Goal: Task Accomplishment & Management: Manage account settings

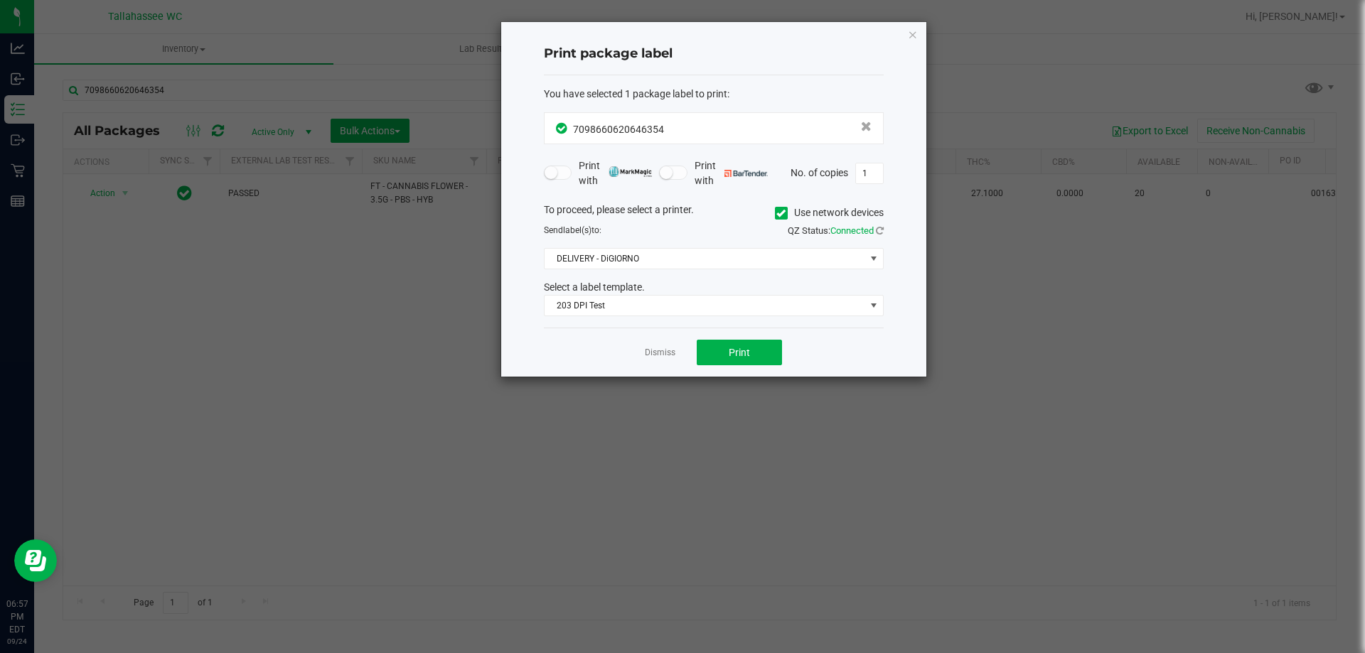
drag, startPoint x: 0, startPoint y: 0, endPoint x: 659, endPoint y: 349, distance: 745.7
click at [659, 349] on link "Dismiss" at bounding box center [660, 353] width 31 height 12
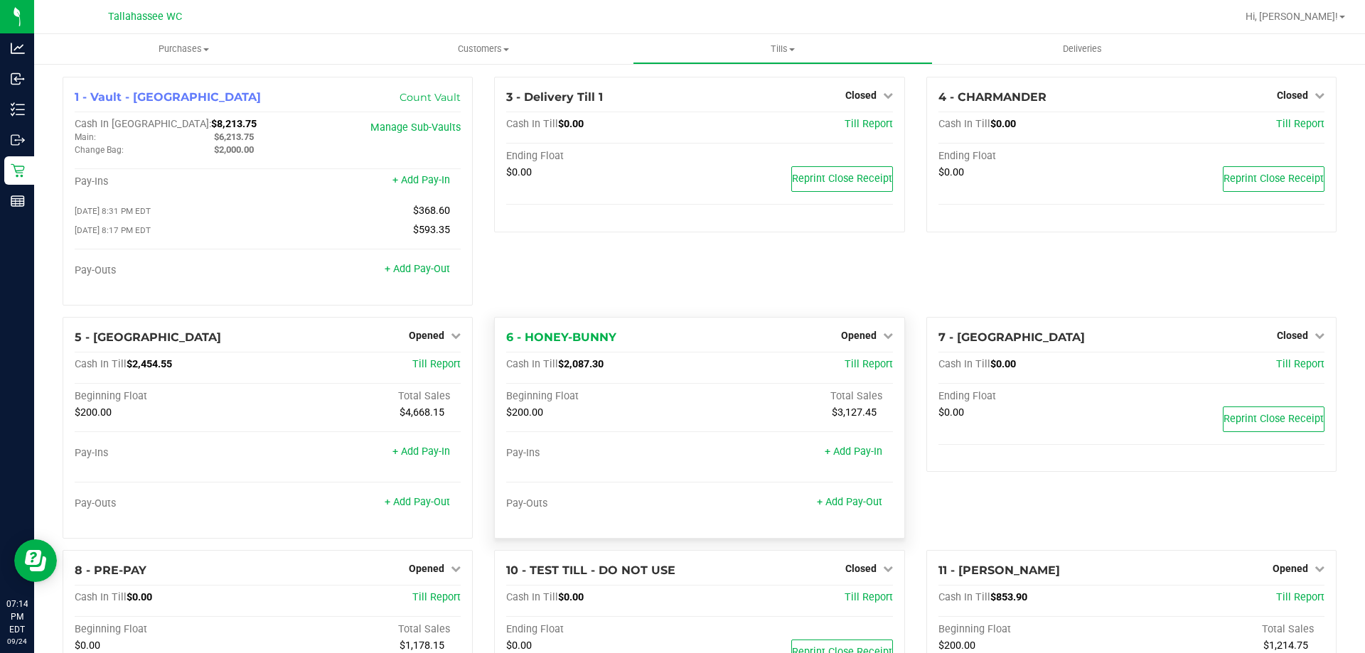
click at [581, 367] on span "$2,087.30" at bounding box center [580, 364] width 45 height 12
copy span "2,087.30"
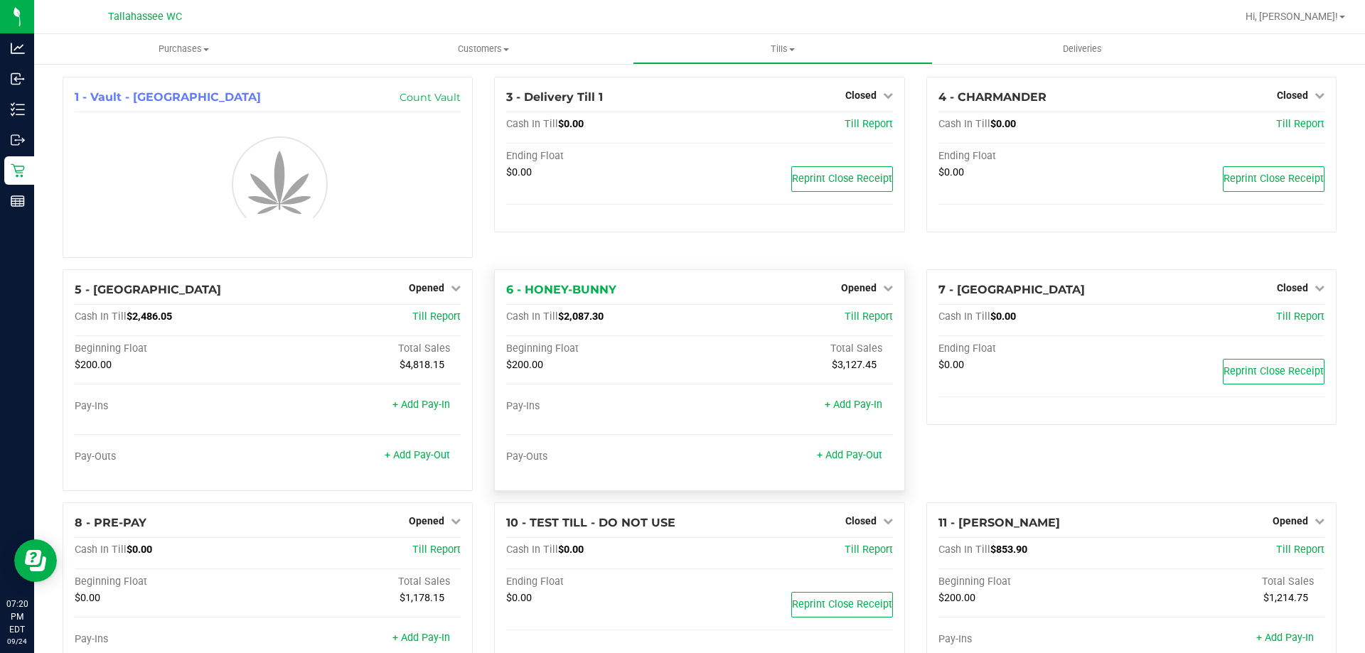
click at [586, 269] on div "3 - Delivery Till 1 Closed Open Till Cash In Till $0.00 Till Report Ending Floa…" at bounding box center [698, 173] width 431 height 193
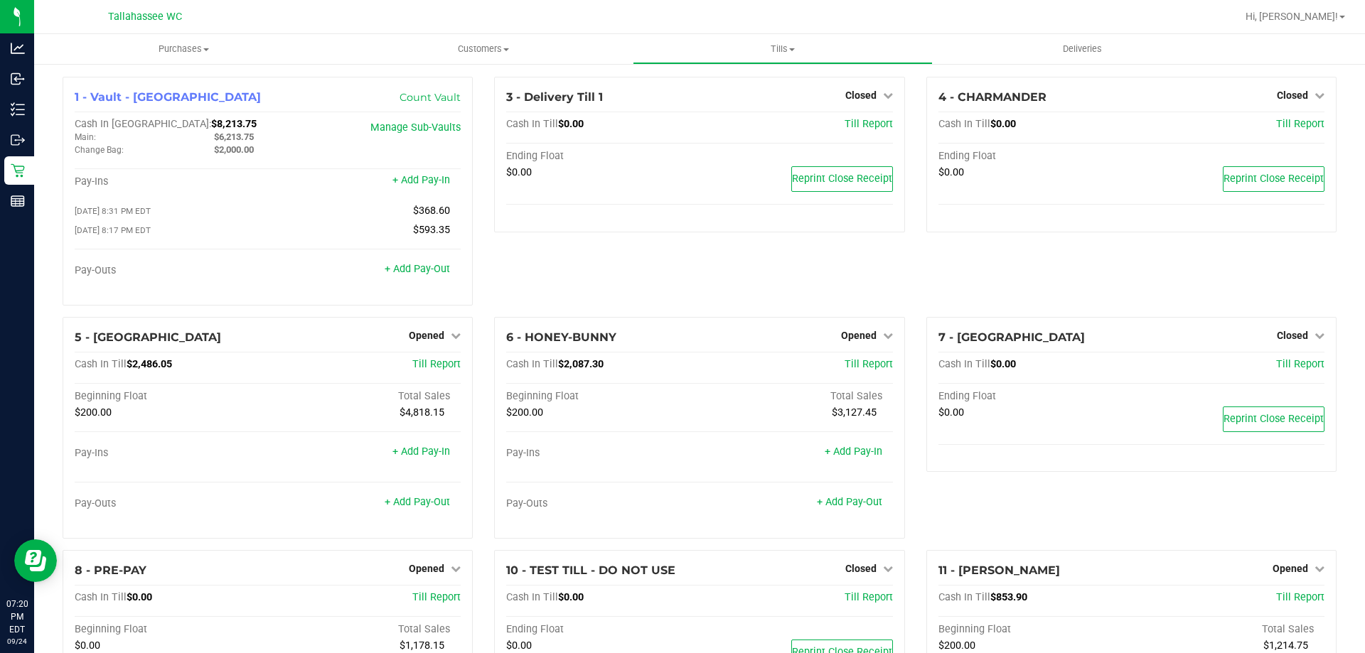
click at [585, 316] on div "3 - Delivery Till 1 Closed Open Till Cash In Till $0.00 Till Report Ending Floa…" at bounding box center [698, 197] width 431 height 240
click at [576, 370] on span "$2,087.30" at bounding box center [580, 364] width 45 height 12
click at [575, 370] on span "$2,087.30" at bounding box center [580, 364] width 45 height 12
copy span "2,087.30"
click at [586, 368] on span "$2,087.30" at bounding box center [580, 364] width 45 height 12
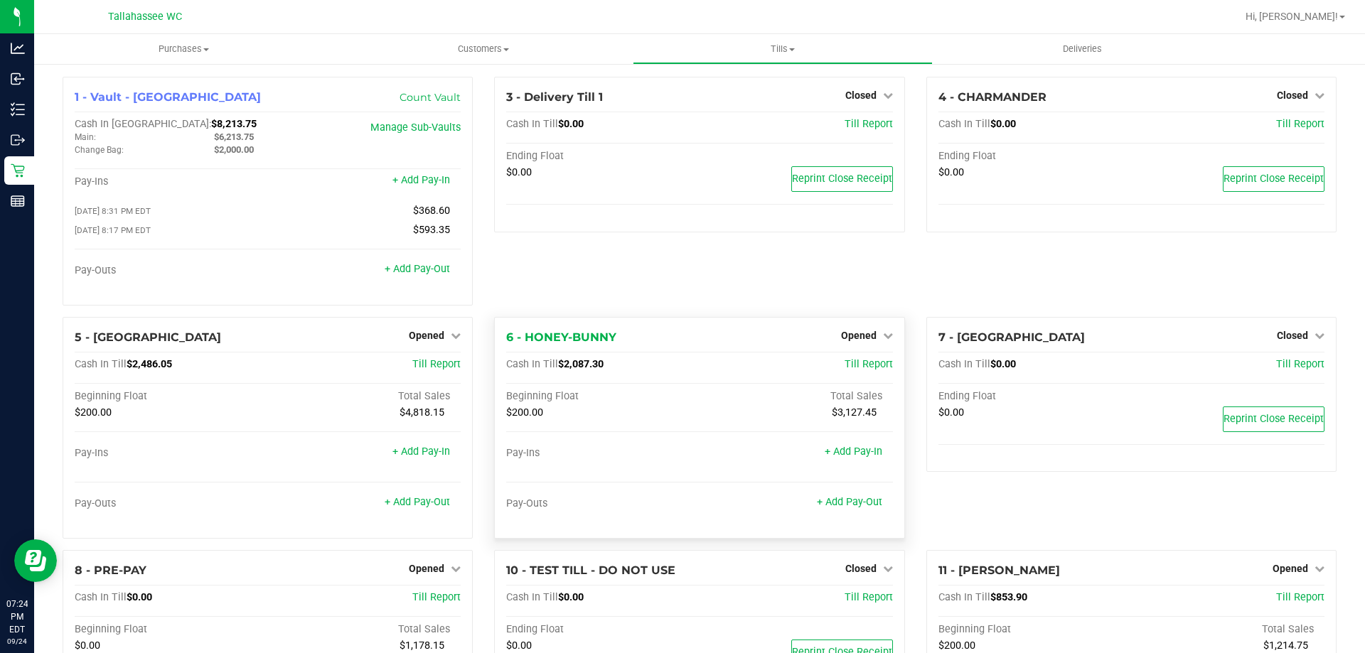
click at [586, 368] on span "$2,087.30" at bounding box center [580, 364] width 45 height 12
click at [853, 338] on span "Opened" at bounding box center [859, 335] width 36 height 11
click at [865, 368] on link "Close Till" at bounding box center [860, 364] width 38 height 11
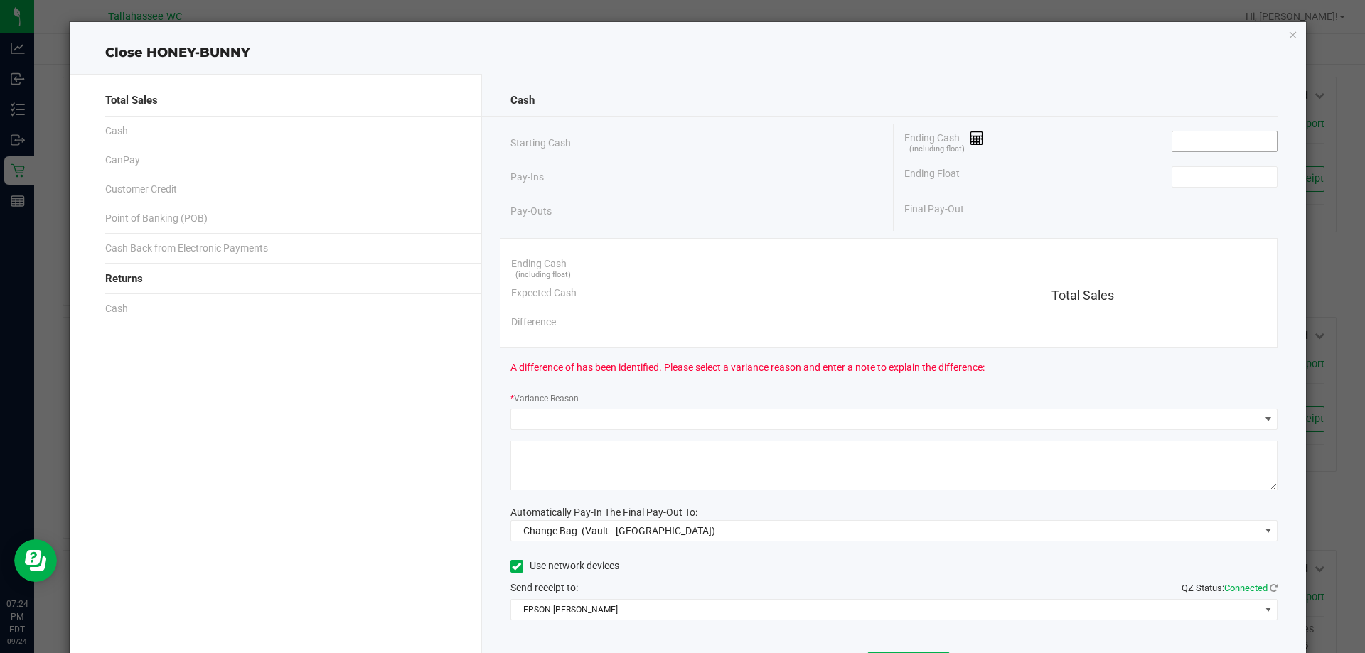
click at [1186, 136] on input at bounding box center [1224, 142] width 104 height 20
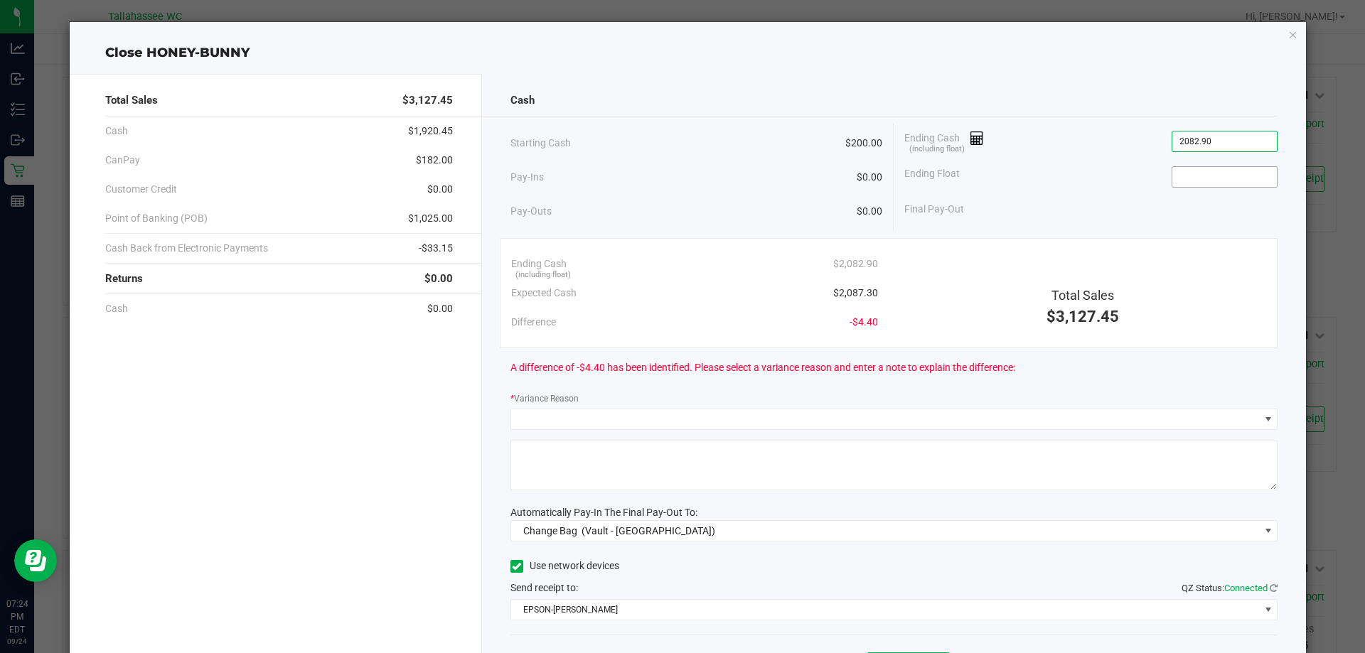
type input "$2,082.90"
click at [1216, 186] on span at bounding box center [1225, 176] width 106 height 21
click at [1214, 183] on input at bounding box center [1224, 177] width 104 height 20
type input "$200.00"
click at [773, 242] on div "Ending Cash (including float) $2,082.90 Expected Cash $2,087.30 Difference -$4.…" at bounding box center [889, 293] width 778 height 110
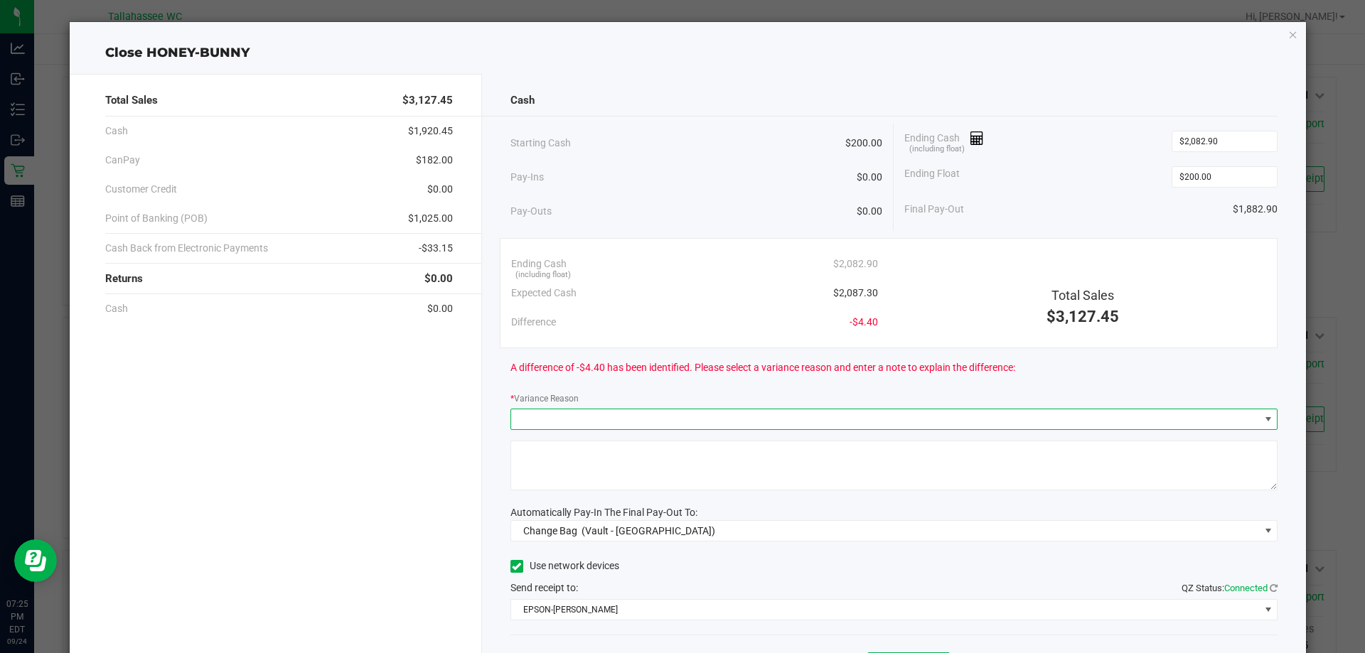
click at [911, 417] on span at bounding box center [885, 419] width 749 height 20
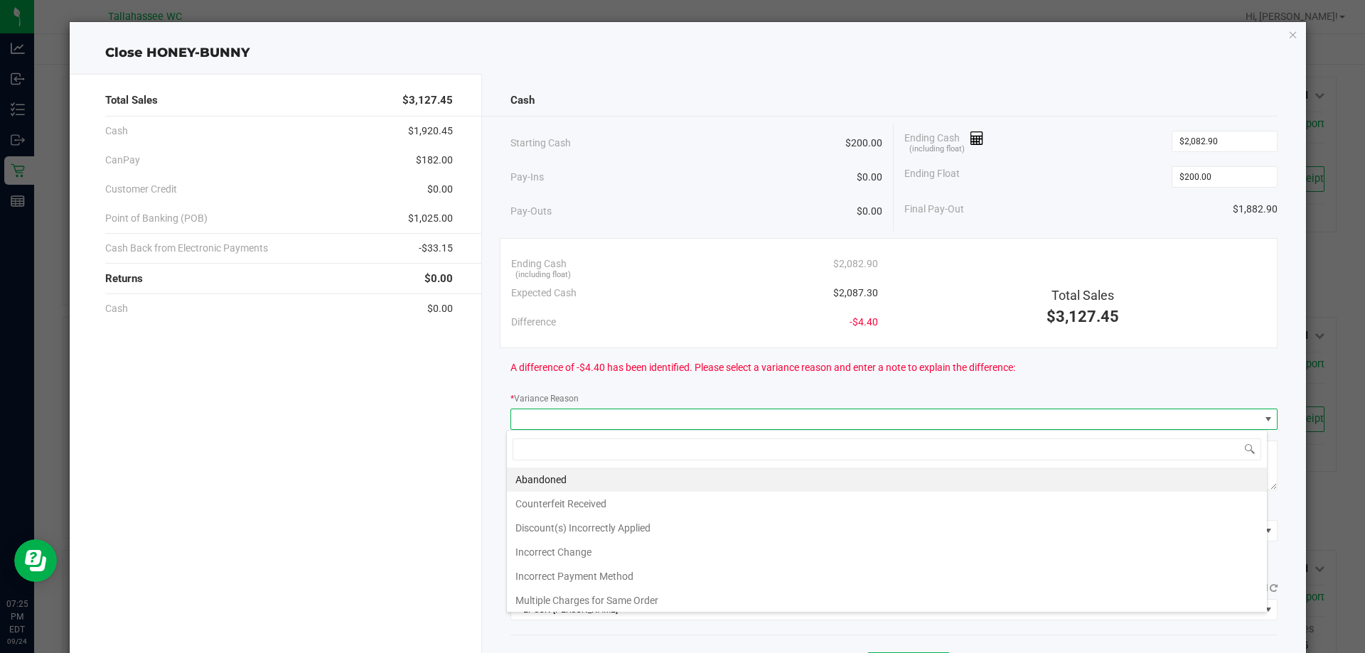
scroll to position [21, 761]
click at [709, 543] on li "Incorrect Change" at bounding box center [887, 552] width 760 height 24
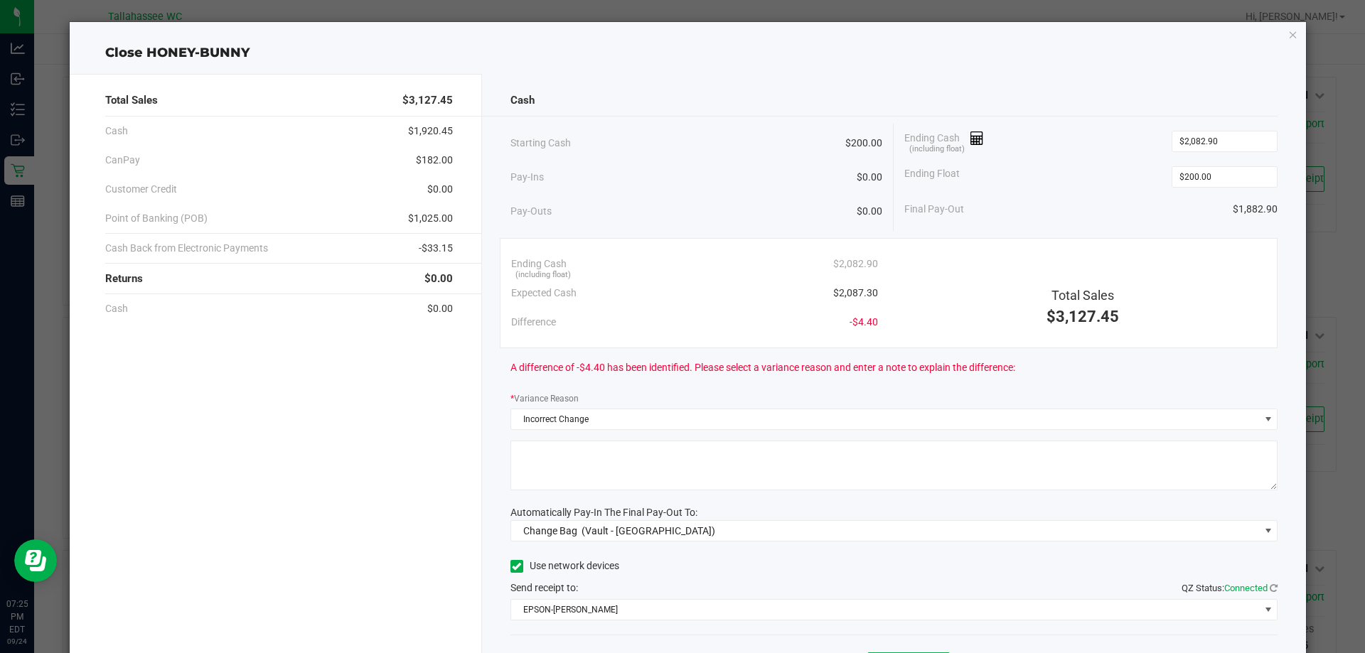
click at [765, 469] on textarea at bounding box center [894, 466] width 768 height 50
type textarea "Incorrect change was given"
click at [662, 289] on div "Expected Cash $2,087.30" at bounding box center [694, 293] width 367 height 29
click at [754, 530] on span "Change Bag (Vault - Tallahassee)" at bounding box center [885, 531] width 749 height 20
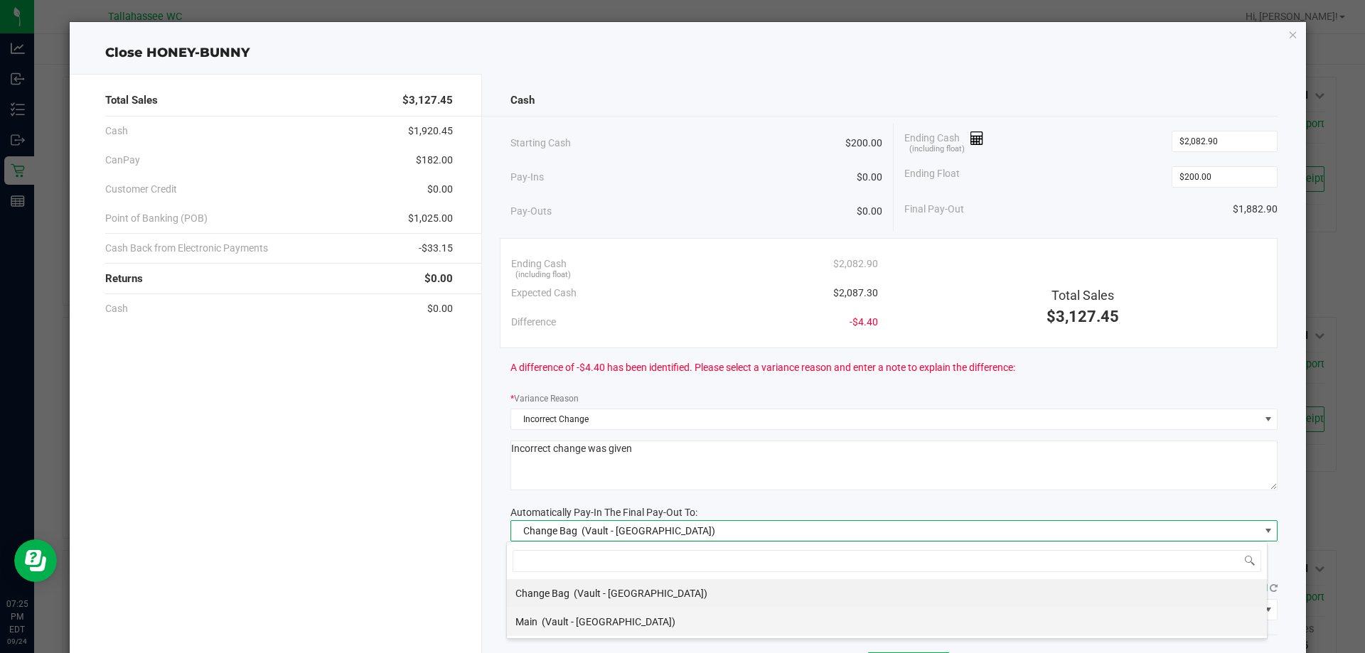
click at [635, 621] on li "Main (Vault - Tallahassee)" at bounding box center [887, 622] width 760 height 28
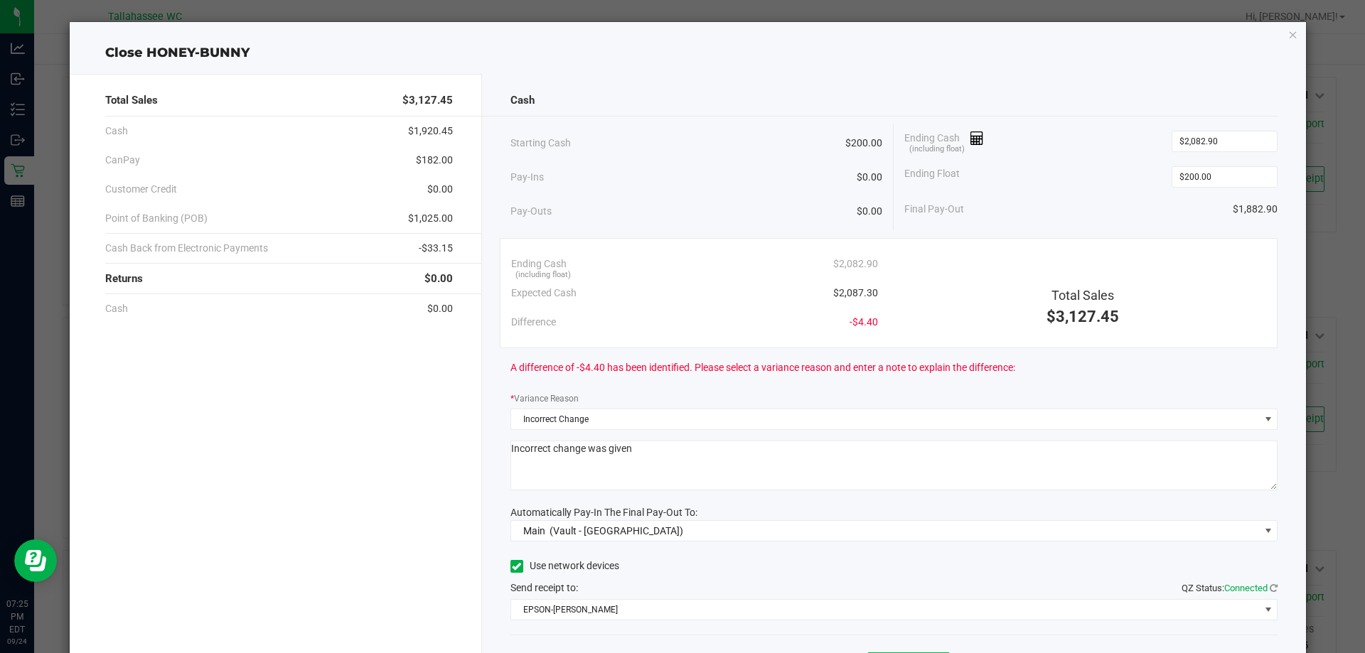
click at [502, 502] on div "Cash Starting Cash $200.00 Pay-Ins $0.00 Pay-Outs $0.00 Ending Cash (including …" at bounding box center [894, 394] width 825 height 640
click at [739, 611] on span "EPSON-AKON" at bounding box center [885, 610] width 749 height 20
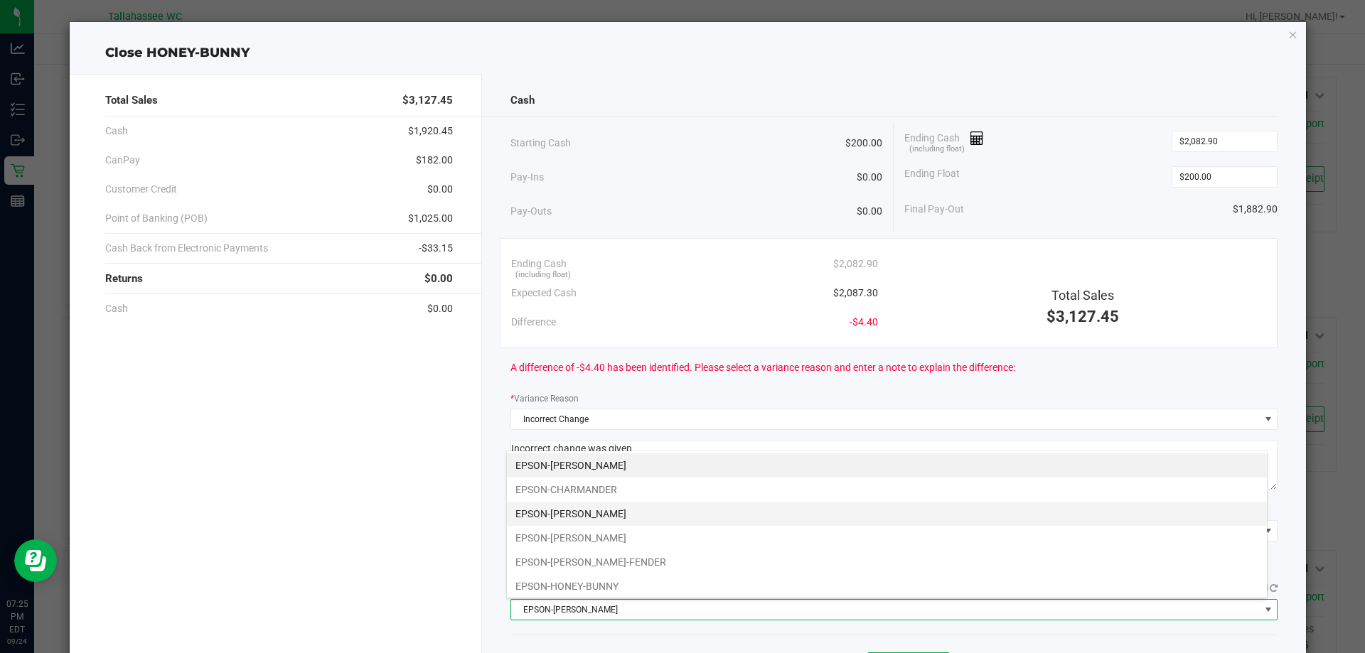
click at [638, 508] on li "EPSON-CHER" at bounding box center [887, 514] width 760 height 24
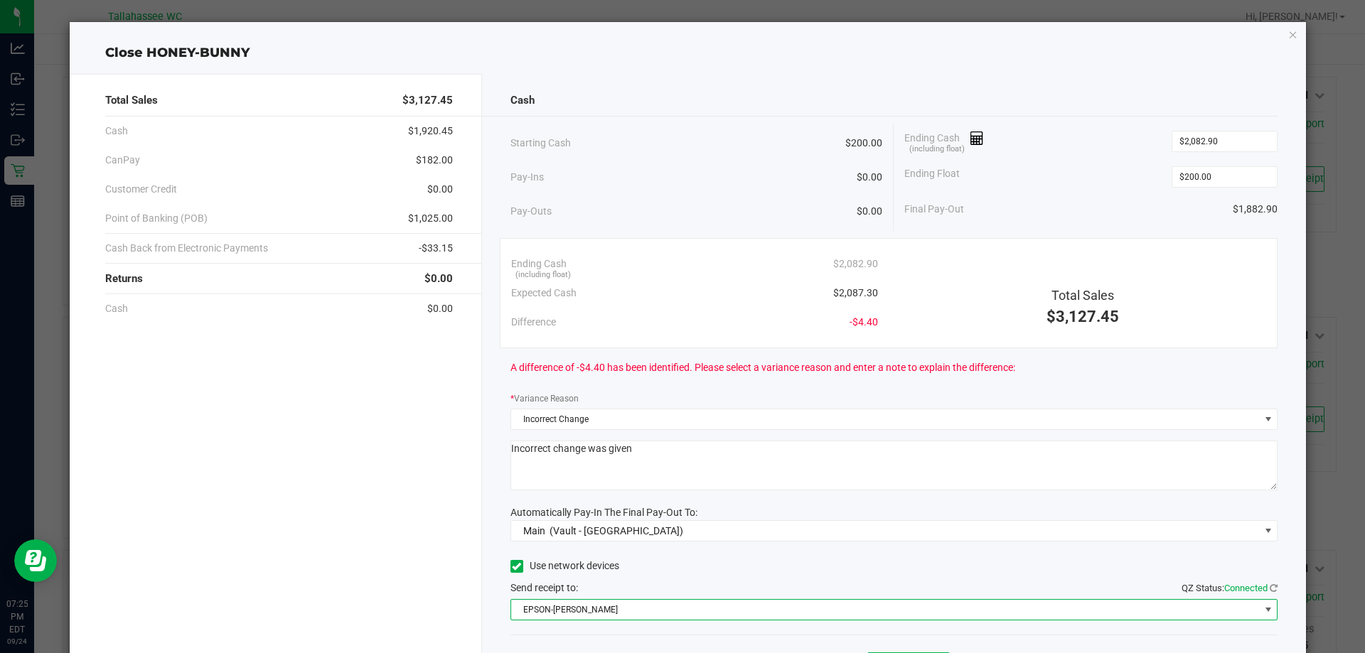
click at [489, 354] on div "Cash Starting Cash $200.00 Pay-Ins $0.00 Pay-Outs $0.00 Ending Cash (including …" at bounding box center [894, 394] width 825 height 640
drag, startPoint x: 1231, startPoint y: 210, endPoint x: 1270, endPoint y: 210, distance: 39.8
click at [1270, 210] on div "Cash Starting Cash $200.00 Pay-Ins $0.00 Pay-Outs $0.00 Ending Cash (including …" at bounding box center [894, 394] width 825 height 640
click at [1252, 230] on div "Starting Cash $200.00 Pay-Ins $0.00 Pay-Outs $0.00 Ending Cash (including float…" at bounding box center [894, 177] width 768 height 107
click at [442, 247] on span "-$33.15" at bounding box center [436, 248] width 34 height 15
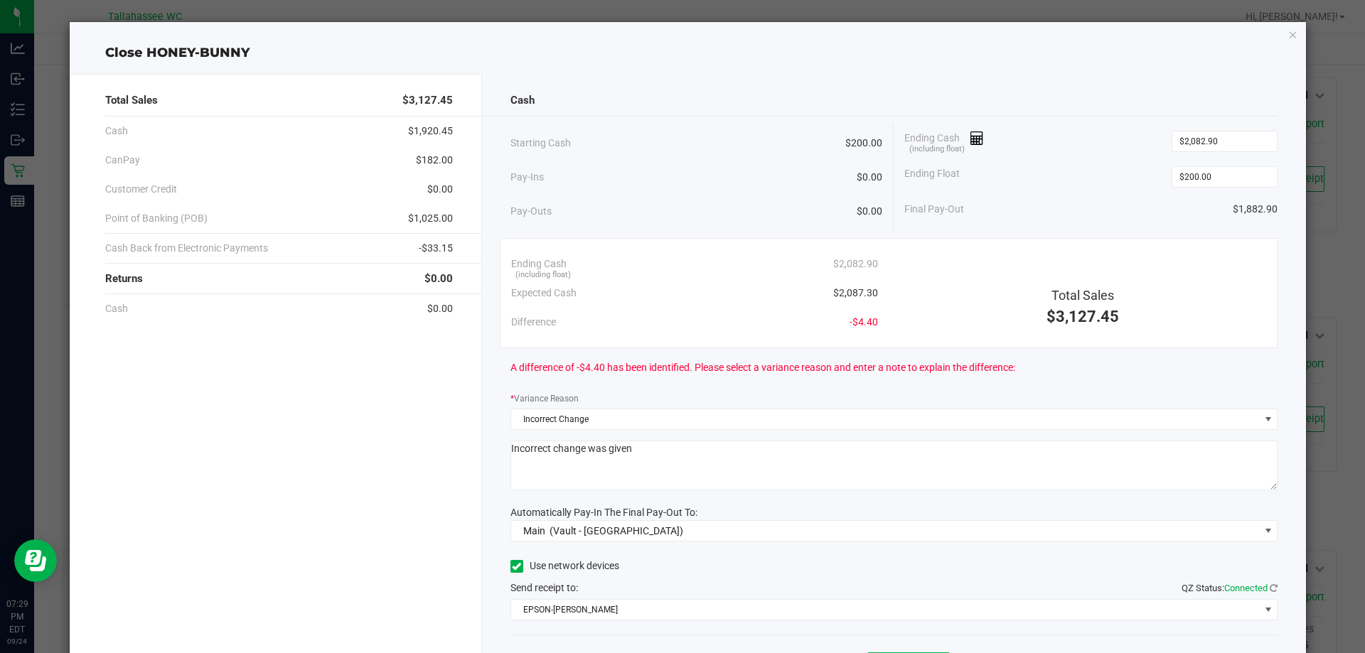
click at [442, 247] on span "-$33.15" at bounding box center [436, 248] width 34 height 15
copy span "33.15"
click at [439, 215] on span "$1,025.00" at bounding box center [430, 218] width 45 height 15
copy span "1,025.00"
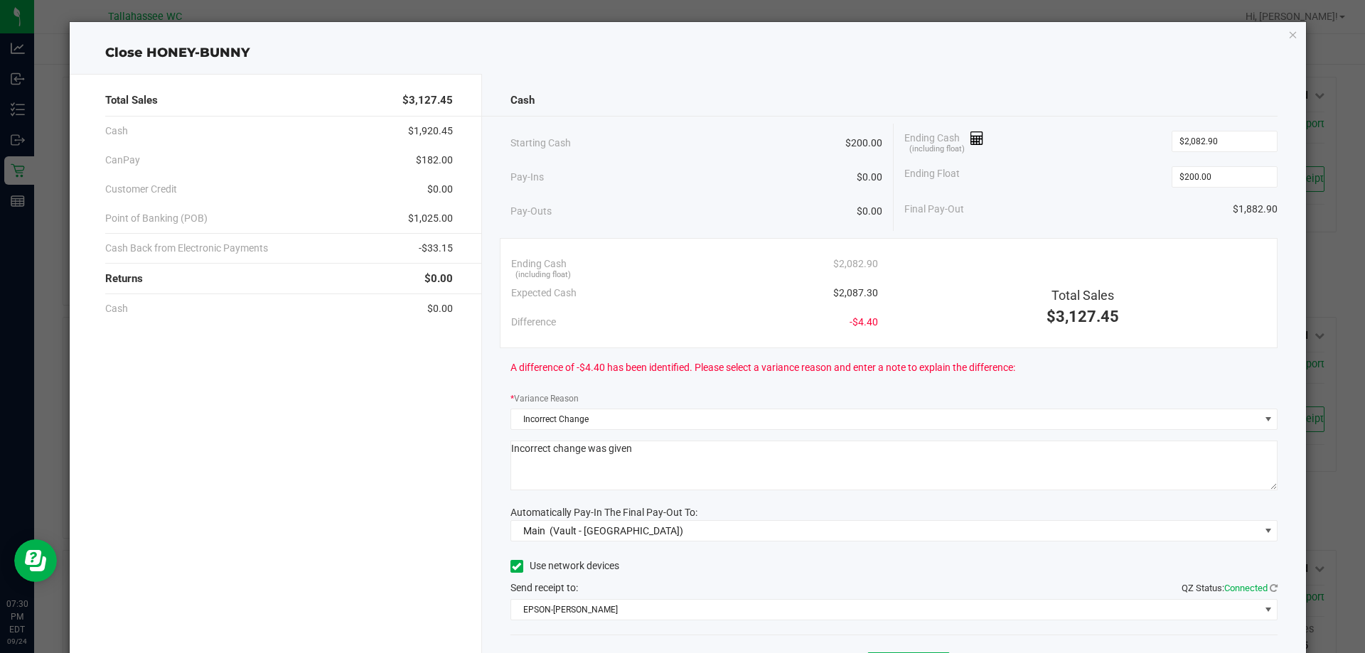
click at [434, 153] on span "$182.00" at bounding box center [434, 160] width 37 height 15
copy span "182.00"
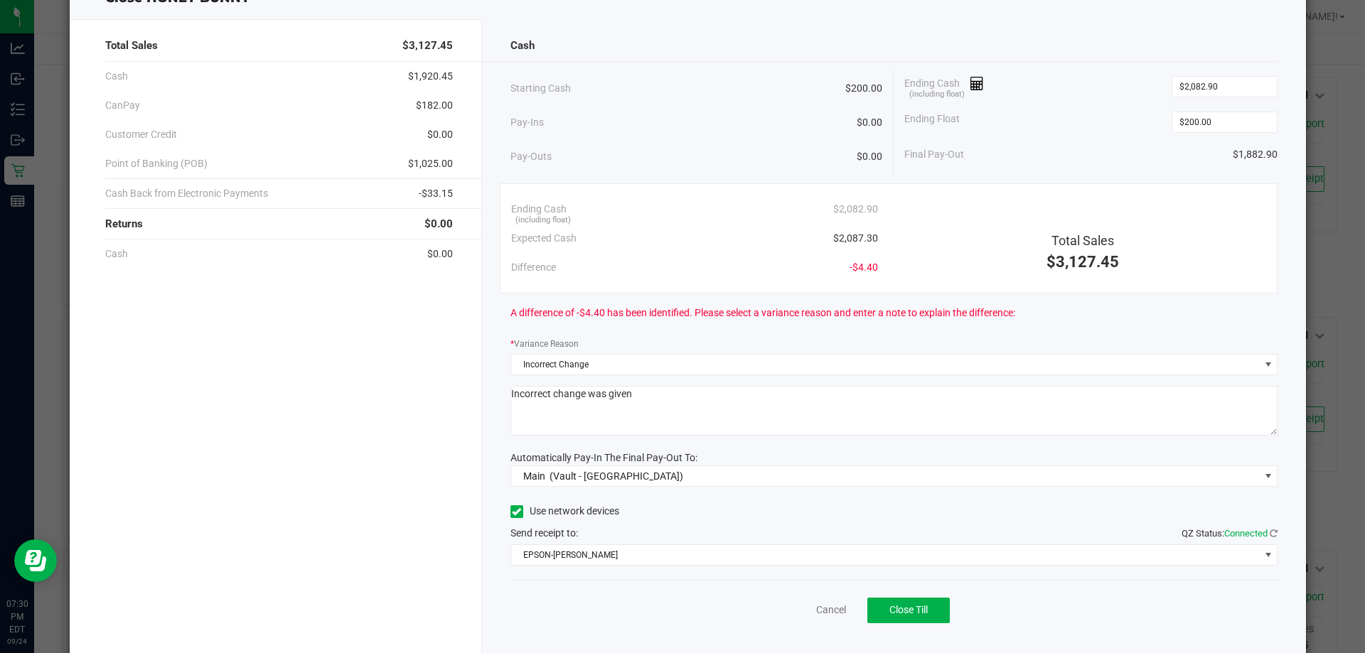
scroll to position [83, 0]
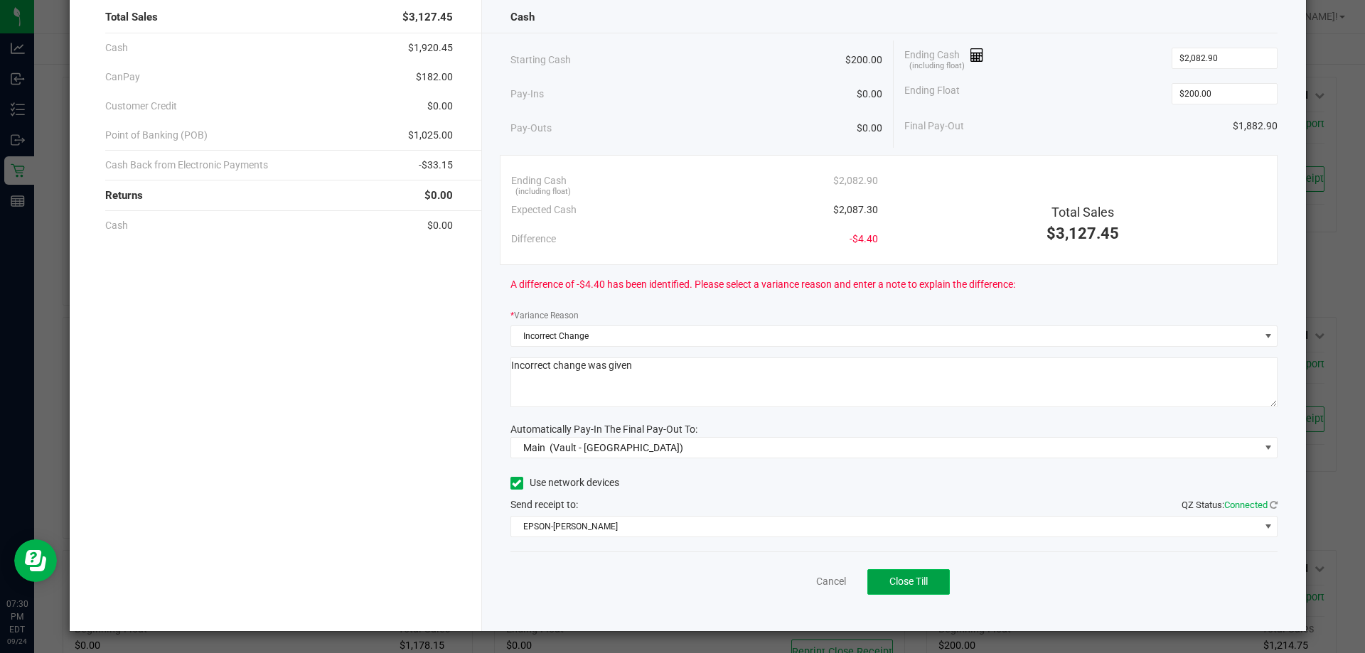
click at [914, 586] on span "Close Till" at bounding box center [908, 581] width 38 height 11
click at [786, 581] on link "Dismiss" at bounding box center [800, 581] width 34 height 15
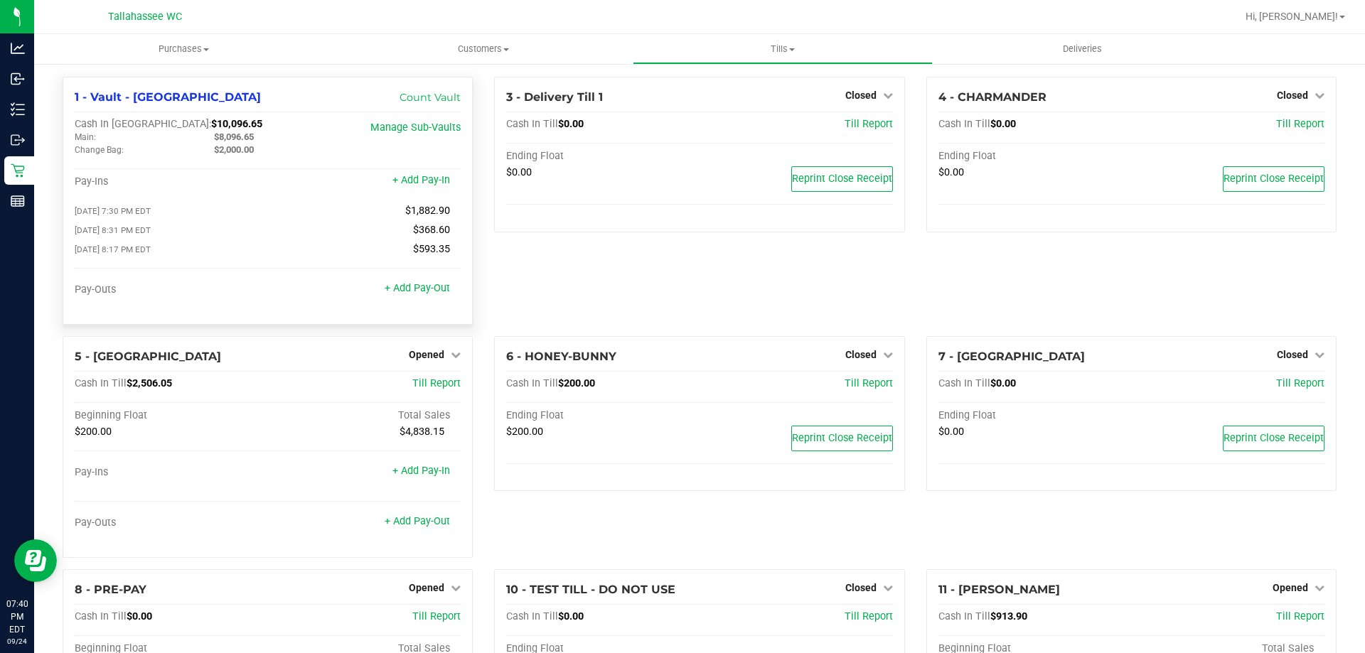
click at [235, 132] on span "$8,096.65" at bounding box center [234, 137] width 40 height 11
copy span "8,096.65"
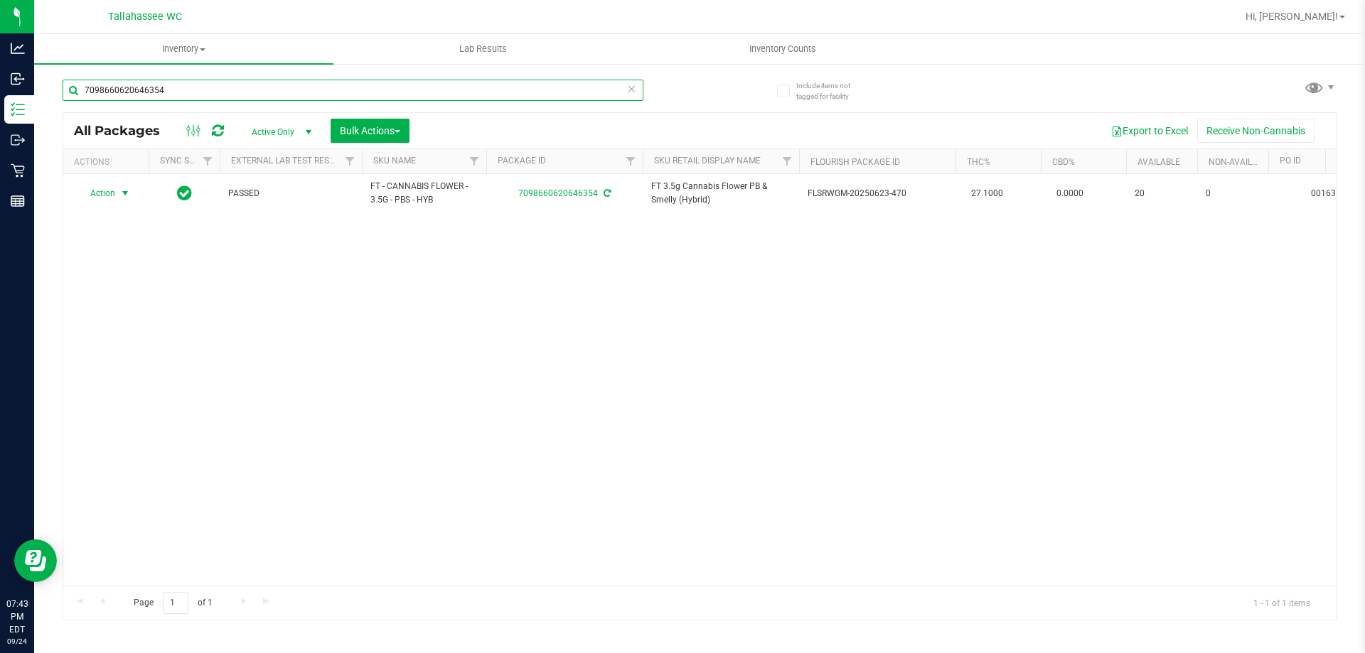
click at [211, 91] on input "7098660620646354" at bounding box center [353, 90] width 581 height 21
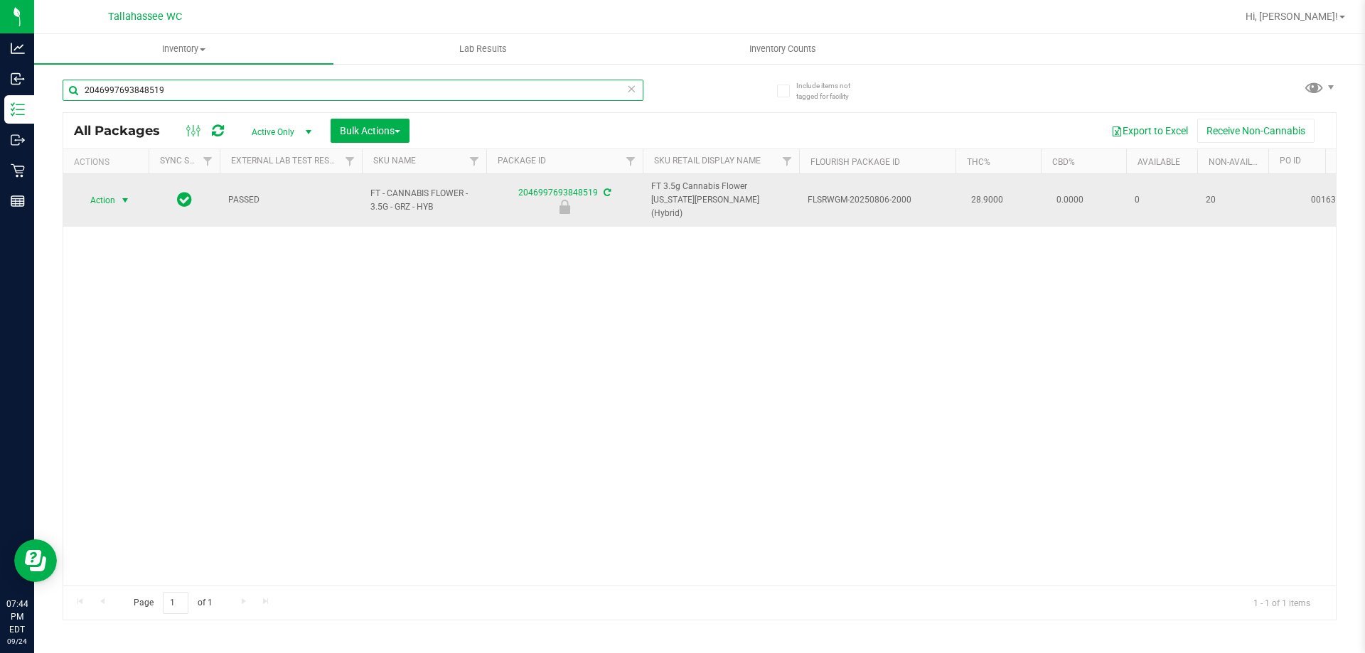
type input "2046997693848519"
click at [121, 198] on span "select" at bounding box center [124, 200] width 11 height 11
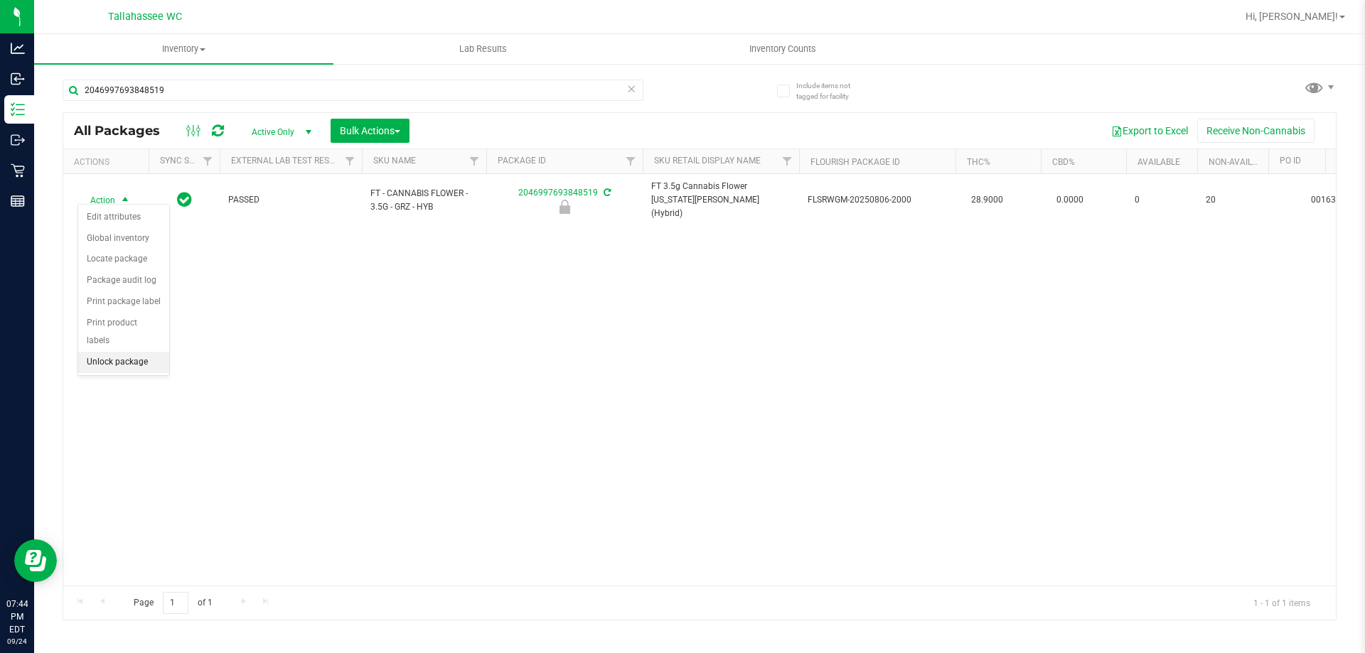
click at [132, 352] on li "Unlock package" at bounding box center [123, 362] width 91 height 21
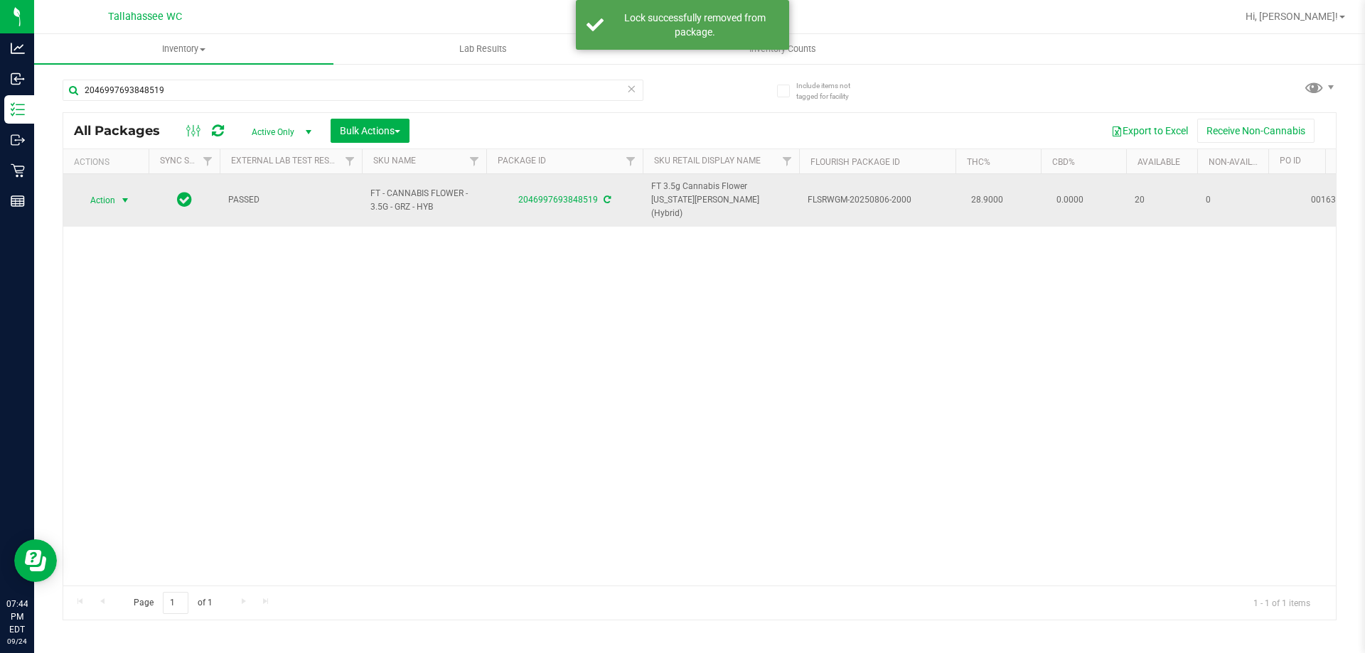
click at [117, 195] on span "select" at bounding box center [126, 201] width 18 height 20
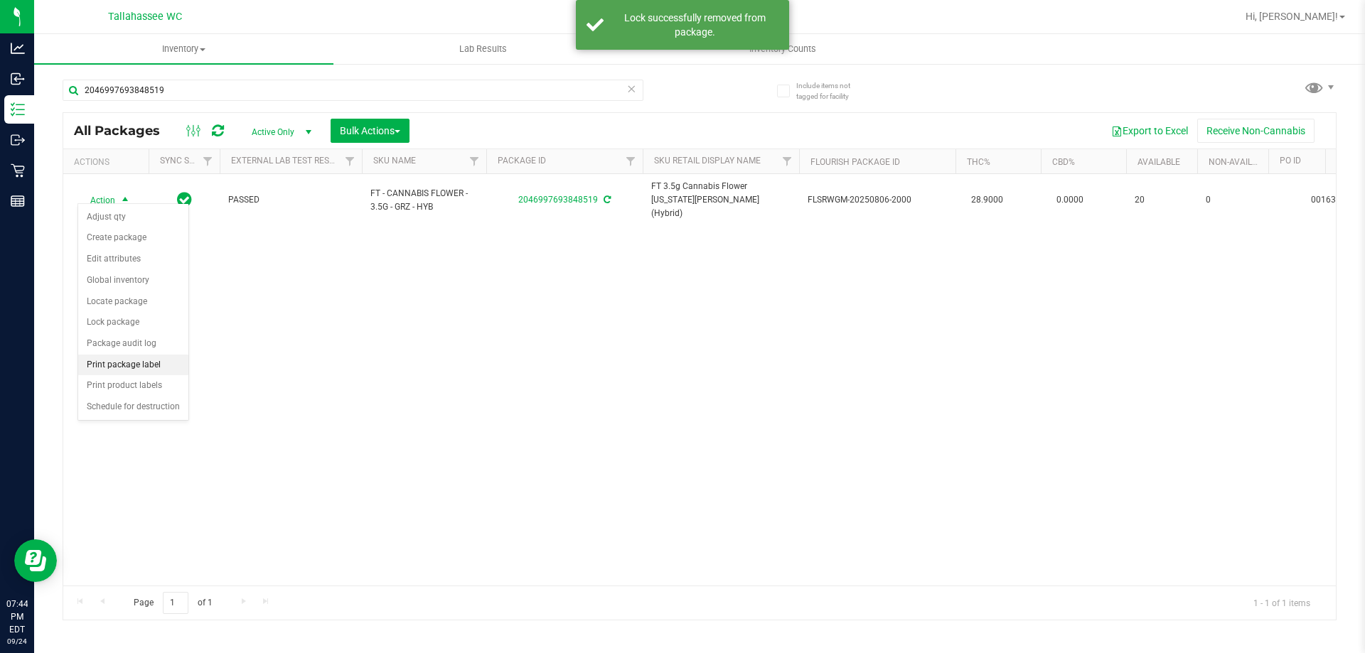
click at [121, 369] on li "Print package label" at bounding box center [133, 365] width 110 height 21
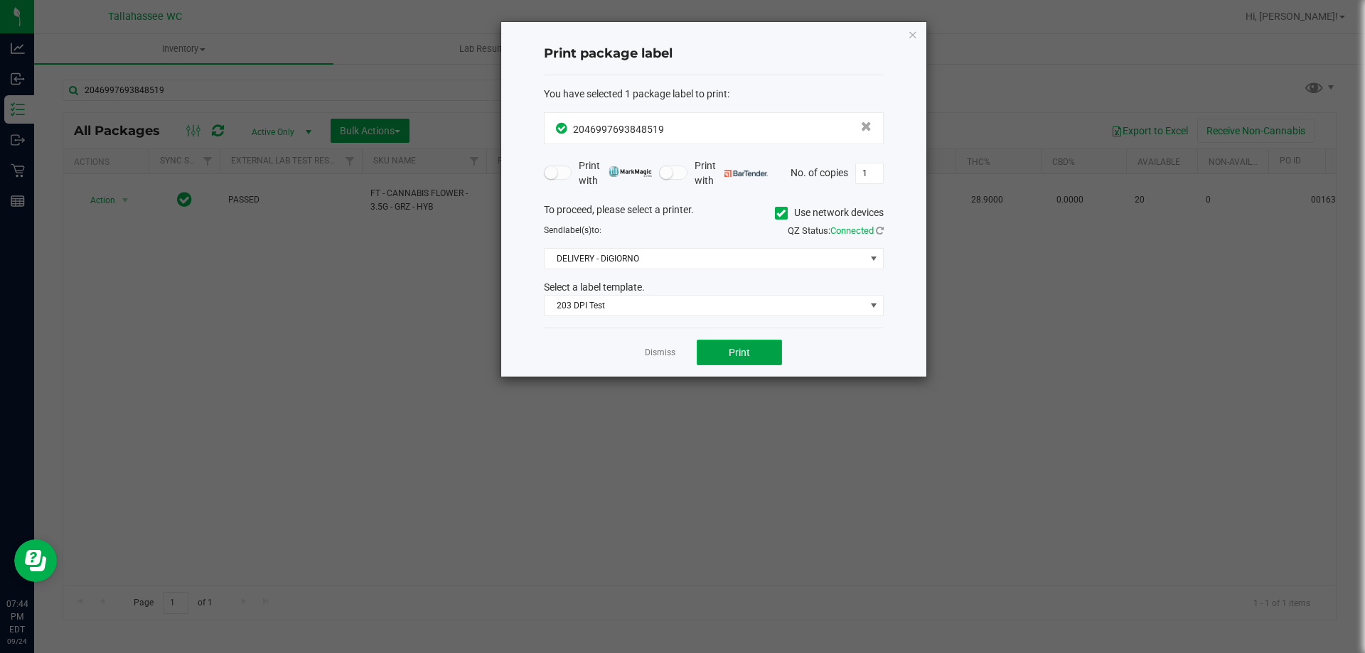
click at [733, 357] on span "Print" at bounding box center [739, 352] width 21 height 11
click at [652, 345] on app-cancel-button "Dismiss" at bounding box center [660, 352] width 31 height 15
click at [648, 352] on link "Dismiss" at bounding box center [660, 353] width 31 height 12
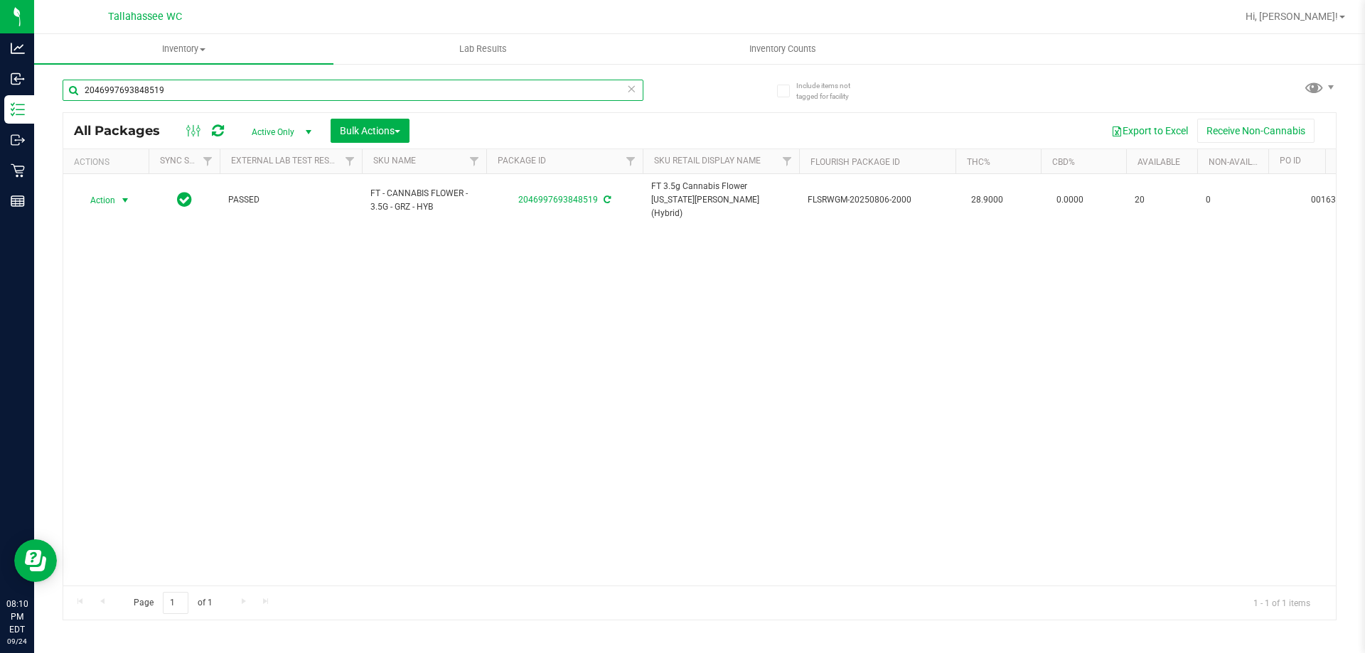
click at [228, 94] on input "2046997693848519" at bounding box center [353, 90] width 581 height 21
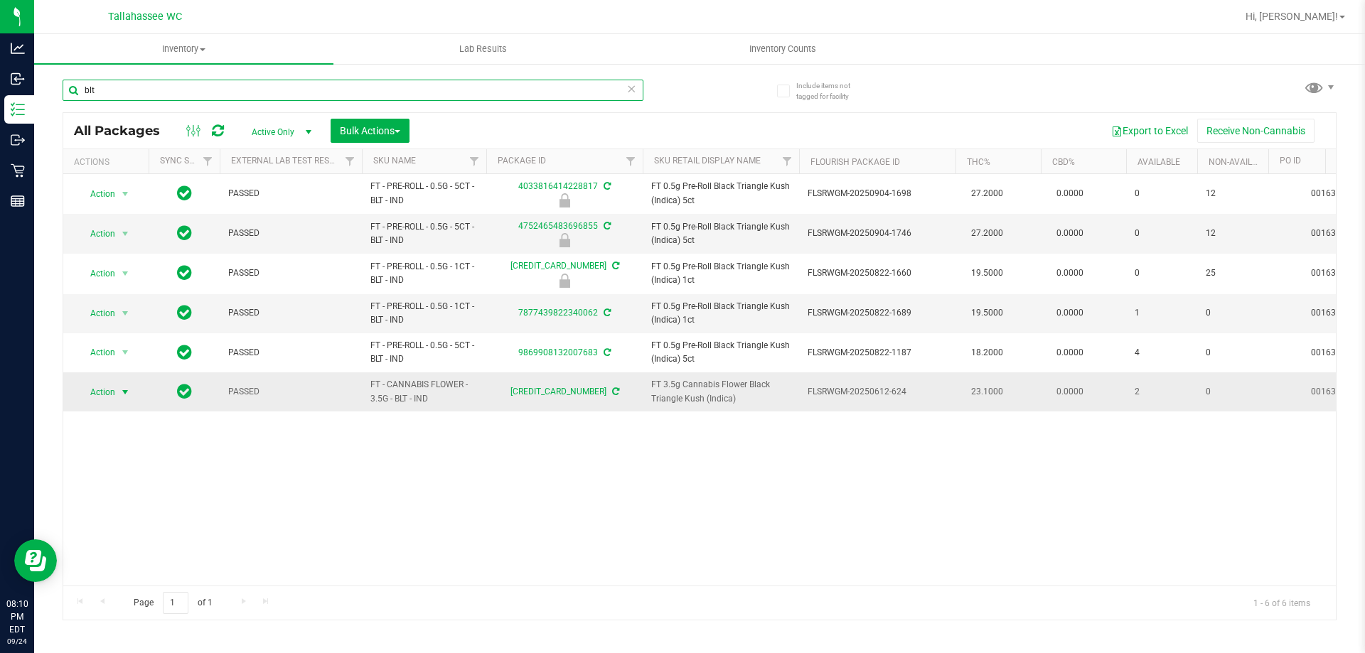
type input "blt"
click at [123, 394] on span "select" at bounding box center [124, 392] width 11 height 11
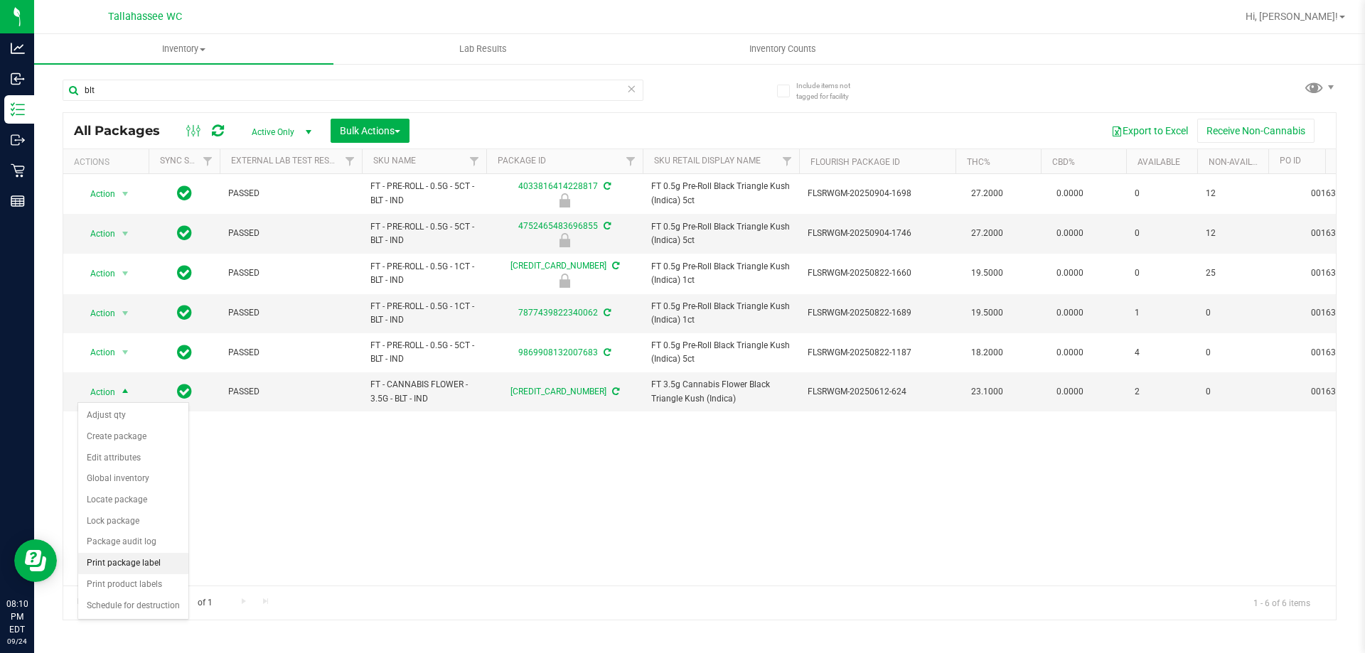
click at [137, 564] on li "Print package label" at bounding box center [133, 563] width 110 height 21
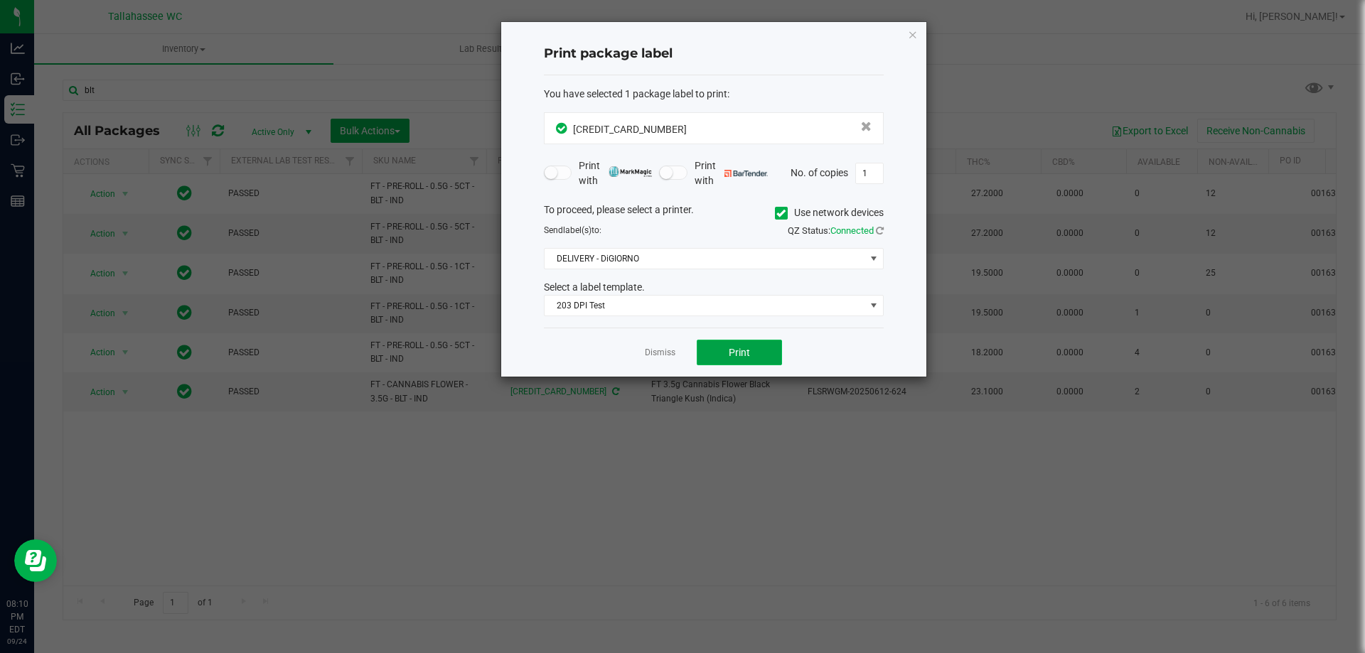
click at [729, 358] on span "Print" at bounding box center [739, 352] width 21 height 11
click at [916, 37] on icon "button" at bounding box center [913, 34] width 10 height 17
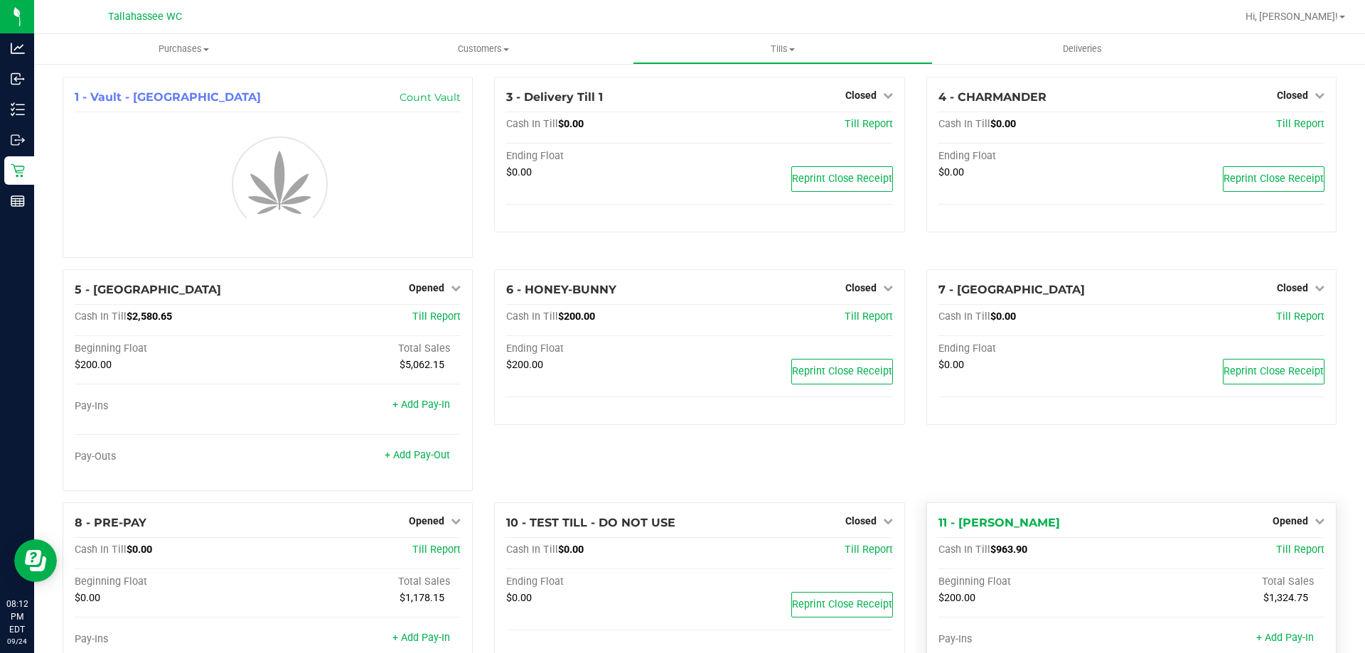
click at [1003, 547] on span "$963.90" at bounding box center [1008, 550] width 37 height 12
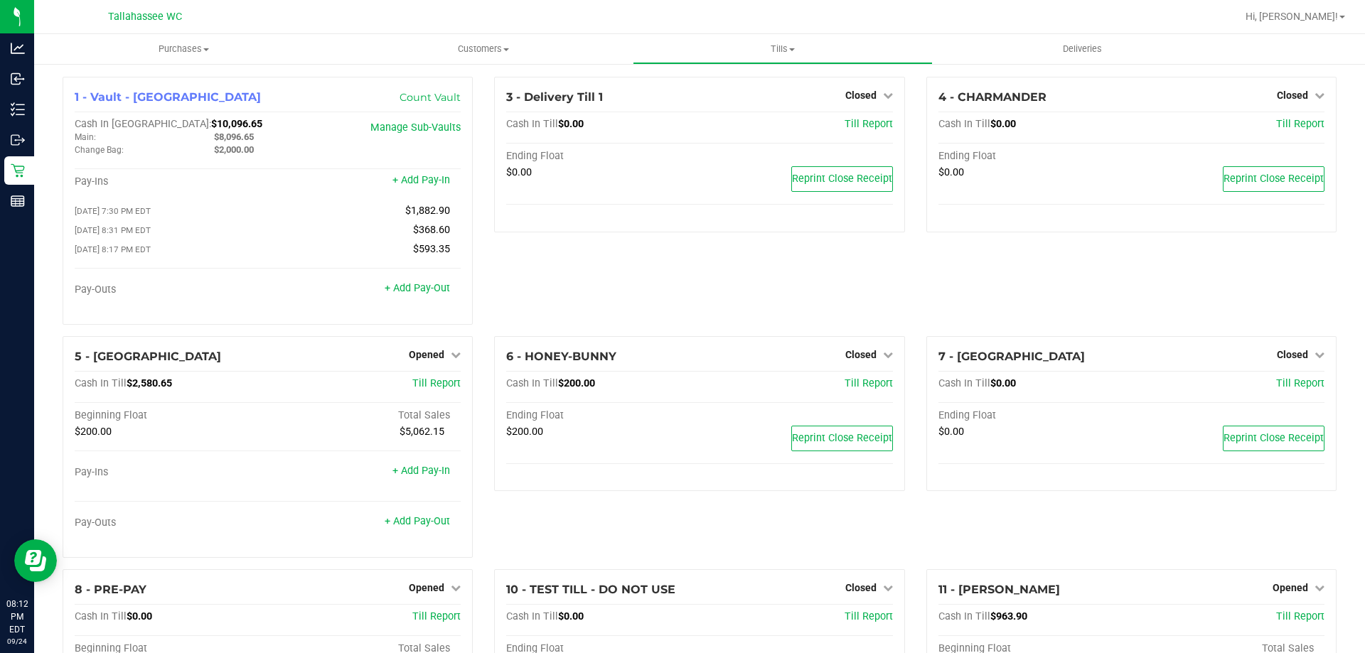
drag, startPoint x: 1003, startPoint y: 547, endPoint x: 948, endPoint y: 552, distance: 55.7
click at [948, 552] on div "7 - CAPE-VERDE Closed Open Till Cash In Till $0.00 Till Report Ending Float $0.…" at bounding box center [1131, 452] width 431 height 233
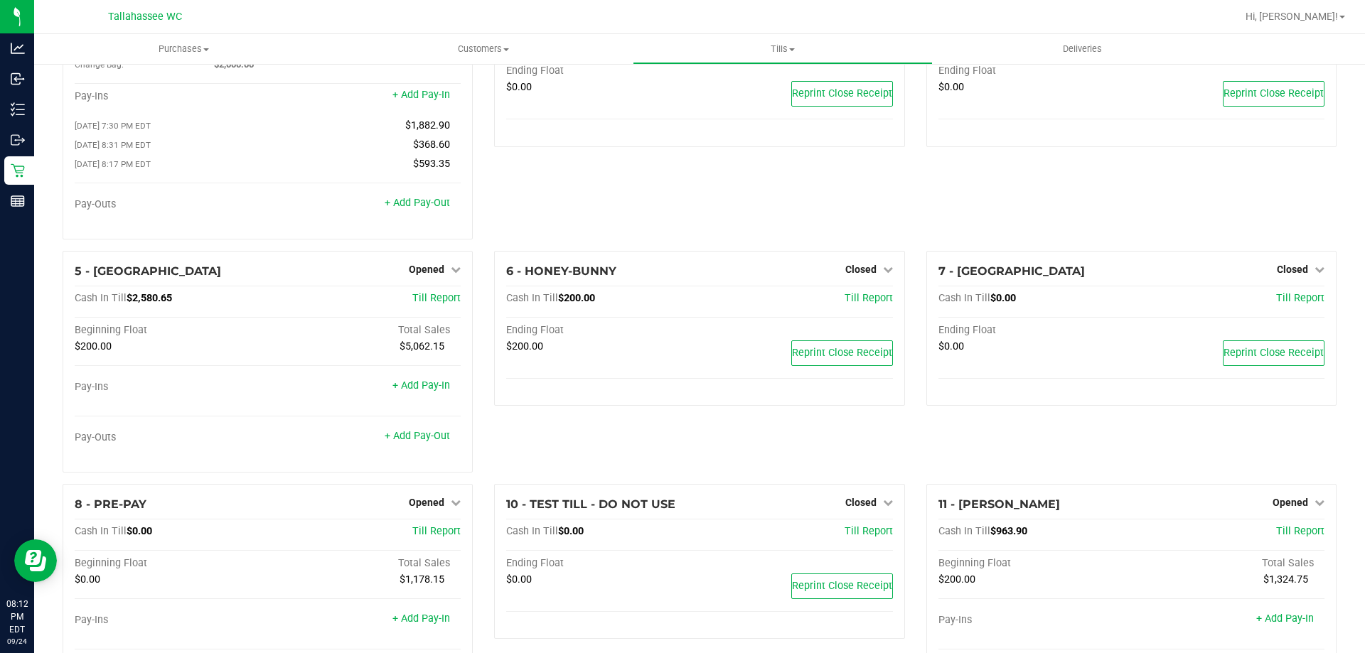
scroll to position [167, 0]
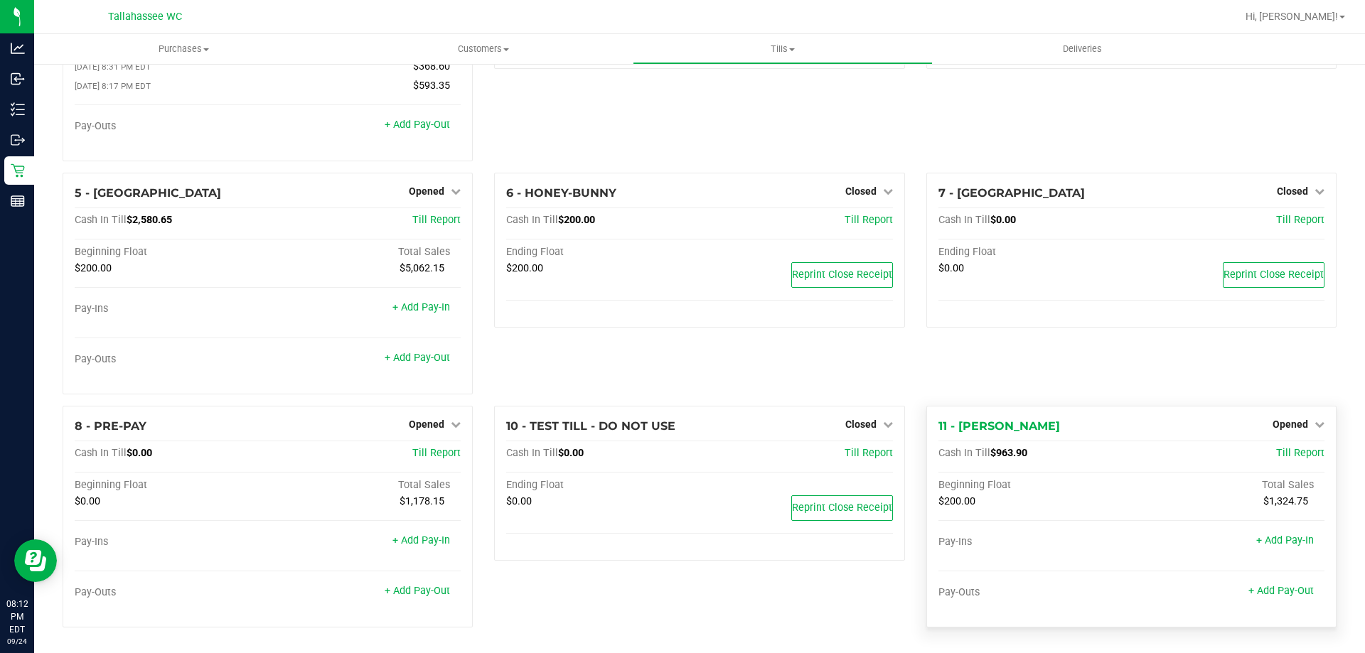
click at [1002, 455] on span "$963.90" at bounding box center [1008, 453] width 37 height 12
copy span "963.90"
click at [1275, 422] on span "Opened" at bounding box center [1290, 424] width 36 height 11
click at [1254, 456] on div "Close Till" at bounding box center [1291, 454] width 105 height 18
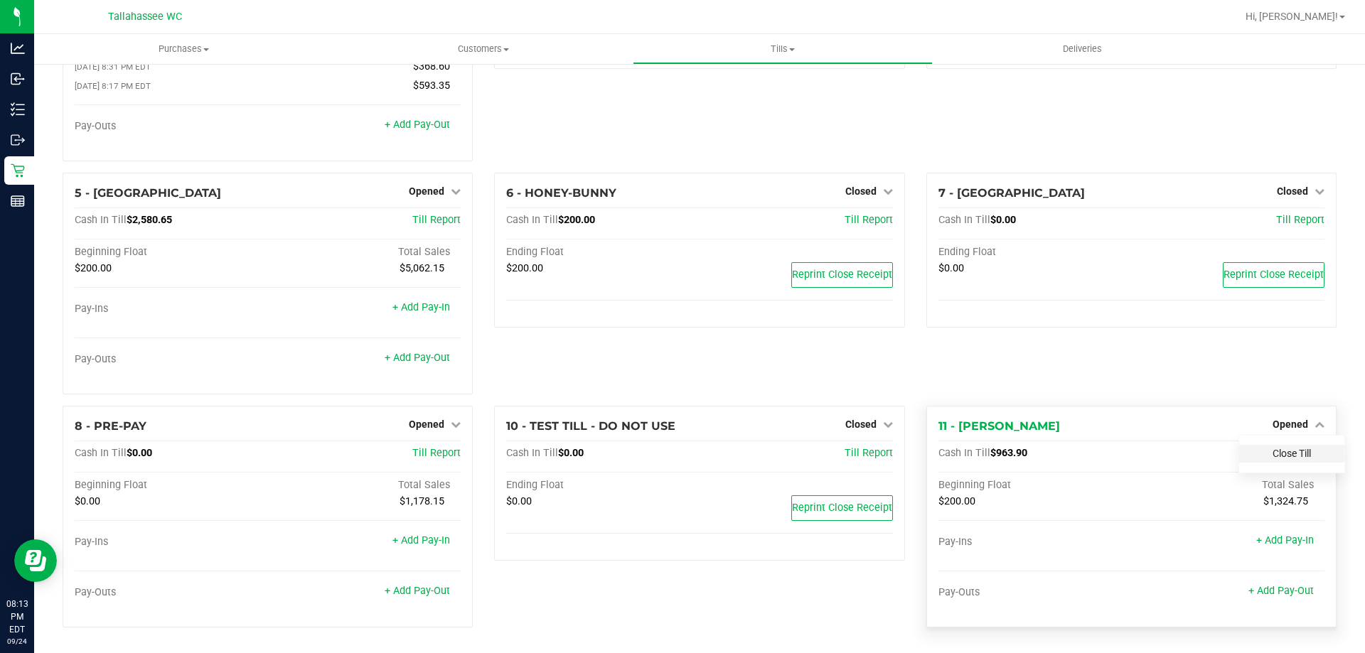
click at [1276, 449] on link "Close Till" at bounding box center [1291, 453] width 38 height 11
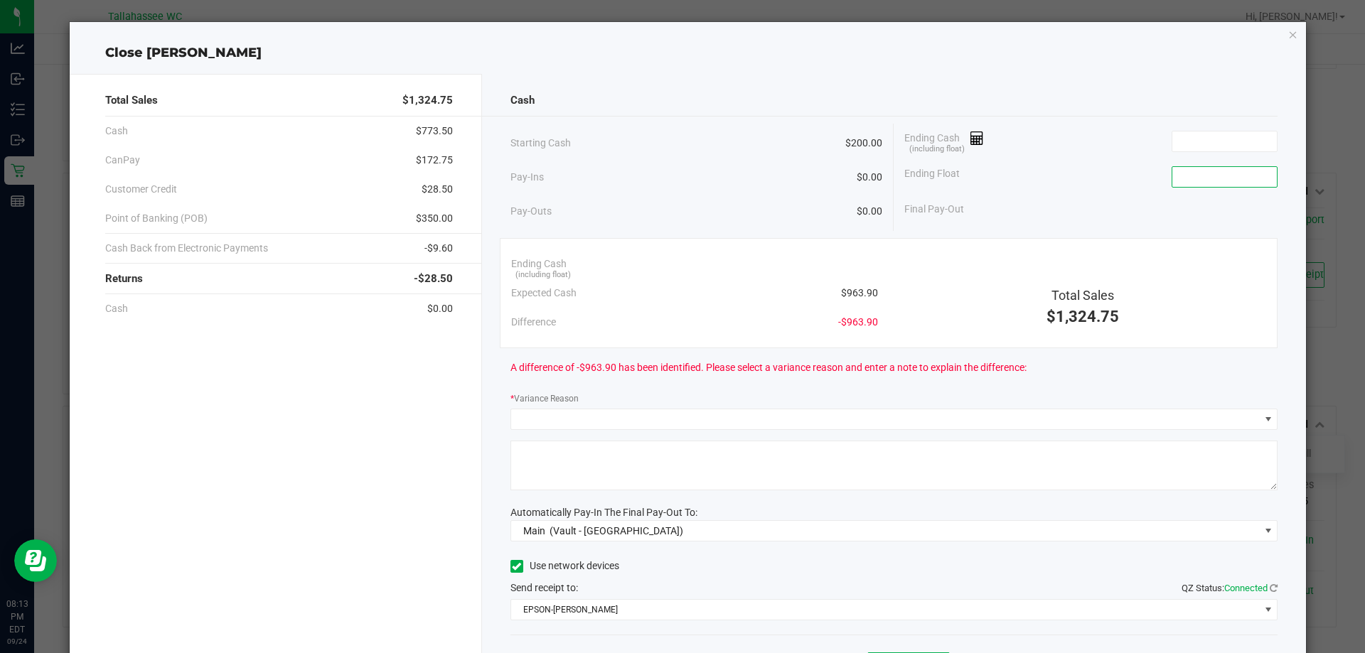
click at [1197, 173] on input at bounding box center [1224, 177] width 104 height 20
type input "$200.00"
click at [847, 293] on span "$963.90" at bounding box center [859, 293] width 37 height 15
copy span "963.90"
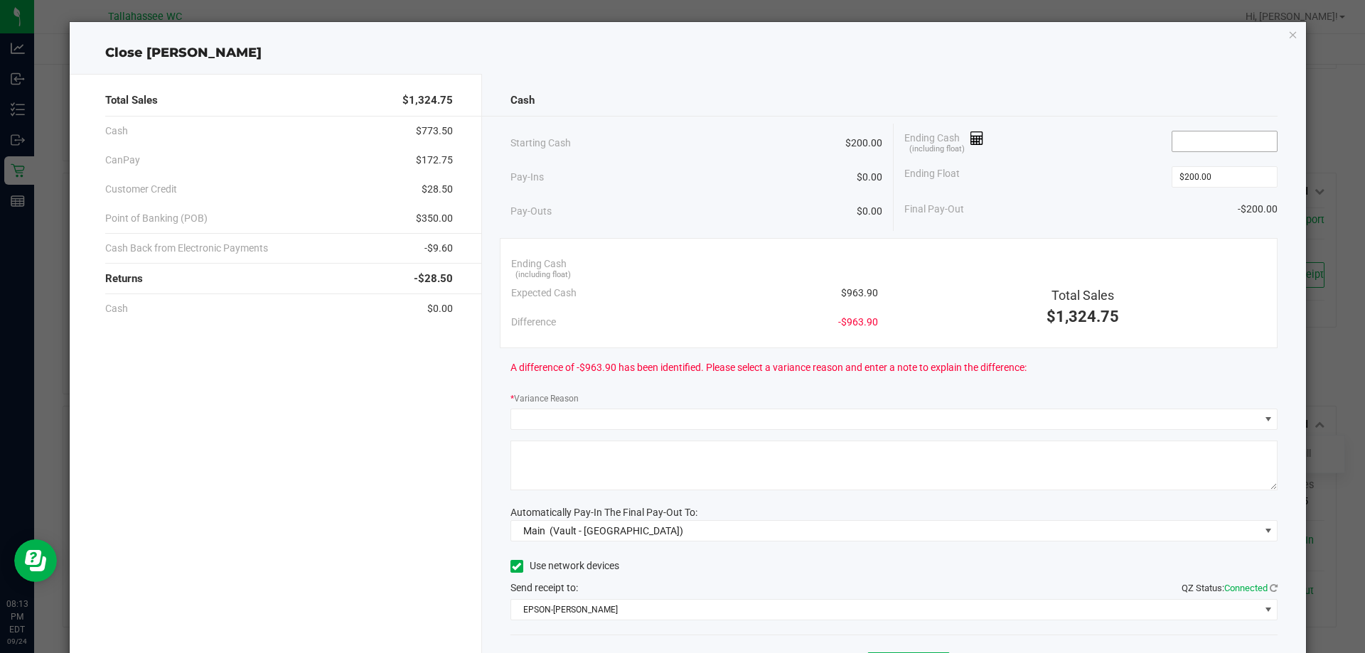
click at [1188, 139] on input at bounding box center [1224, 142] width 104 height 20
paste input "963.9"
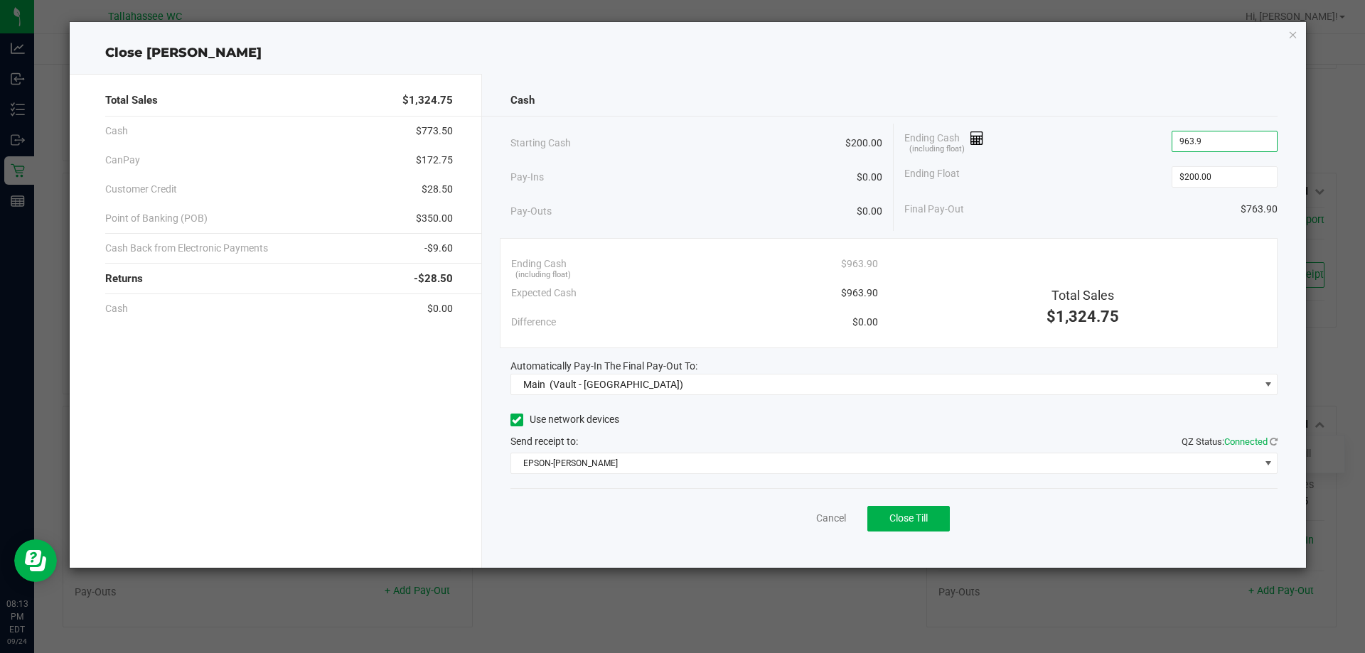
type input "$963.90"
click at [734, 156] on div "Starting Cash $200.00" at bounding box center [696, 143] width 372 height 39
drag, startPoint x: 731, startPoint y: 159, endPoint x: 704, endPoint y: 155, distance: 26.6
click at [704, 155] on div "Starting Cash $200.00" at bounding box center [696, 143] width 372 height 39
click at [447, 161] on span "$172.75" at bounding box center [434, 160] width 37 height 15
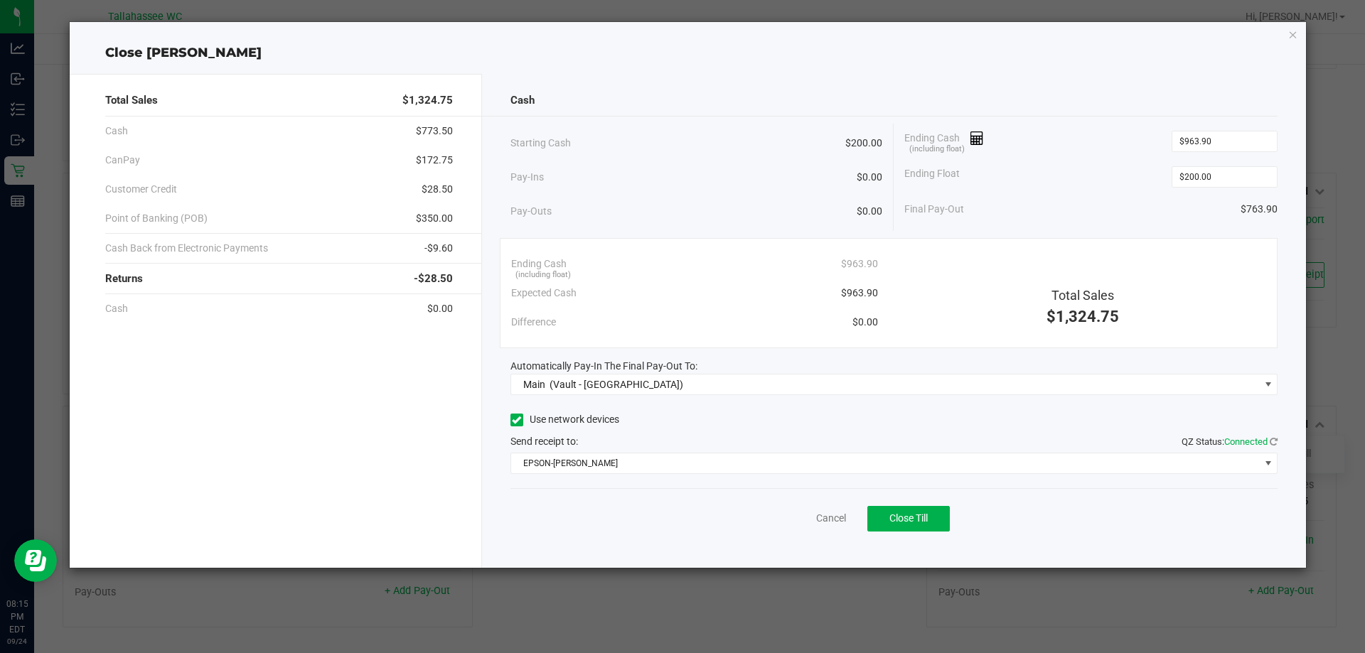
click at [447, 161] on span "$172.75" at bounding box center [434, 160] width 37 height 15
copy span "172.75"
click at [442, 215] on span "$350.00" at bounding box center [434, 218] width 37 height 15
copy span "350.00"
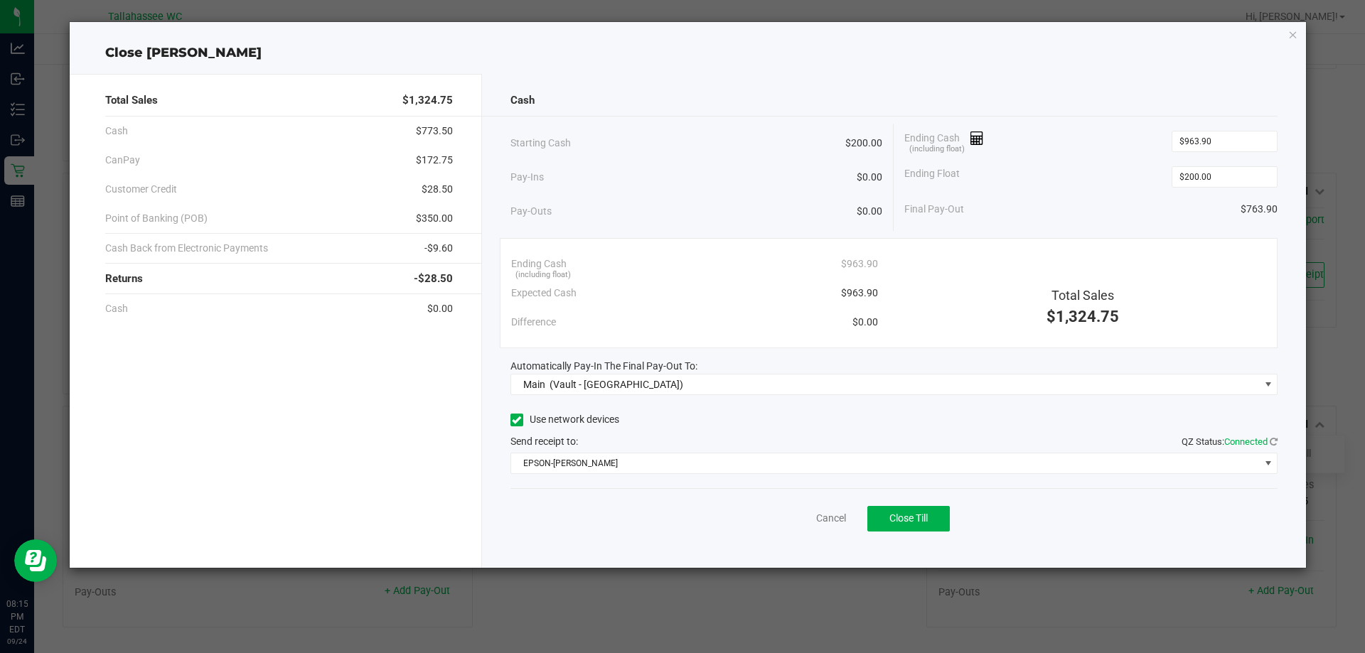
click at [439, 247] on span "-$9.60" at bounding box center [438, 248] width 28 height 15
copy span "9.60"
click at [911, 514] on span "Close Till" at bounding box center [908, 518] width 38 height 11
click at [797, 520] on link "Dismiss" at bounding box center [800, 518] width 34 height 15
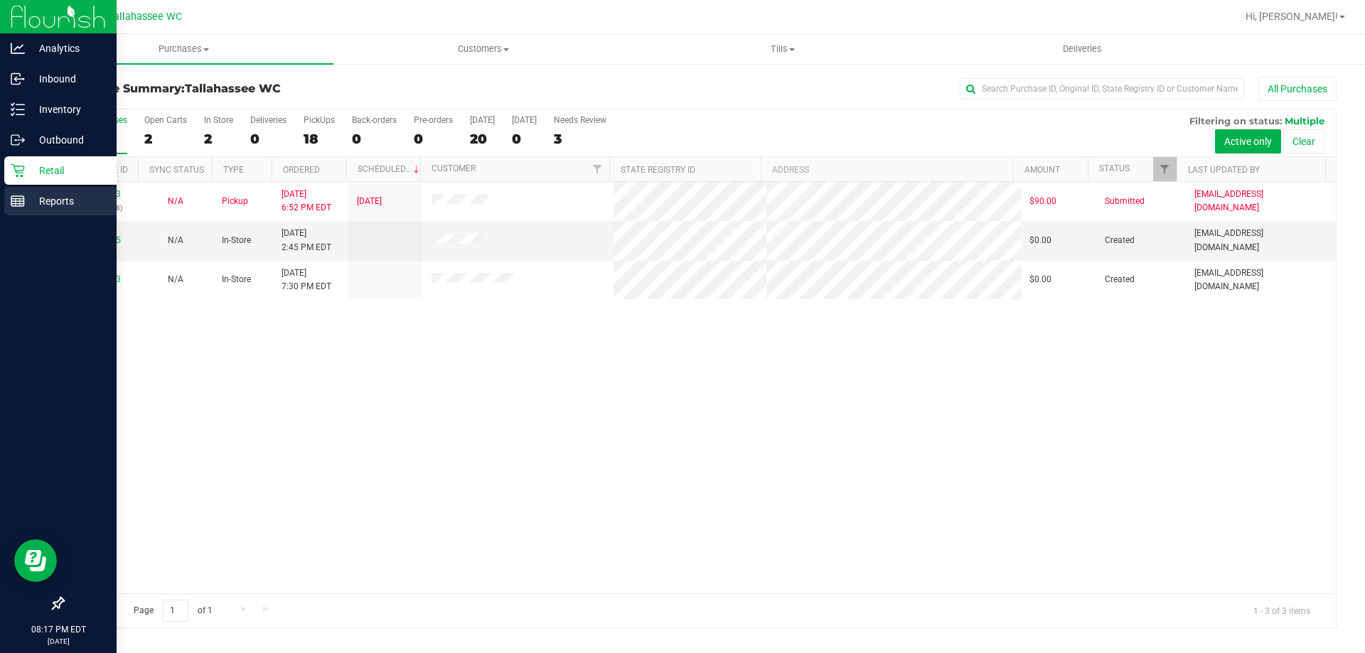
click at [14, 202] on icon at bounding box center [18, 201] width 14 height 14
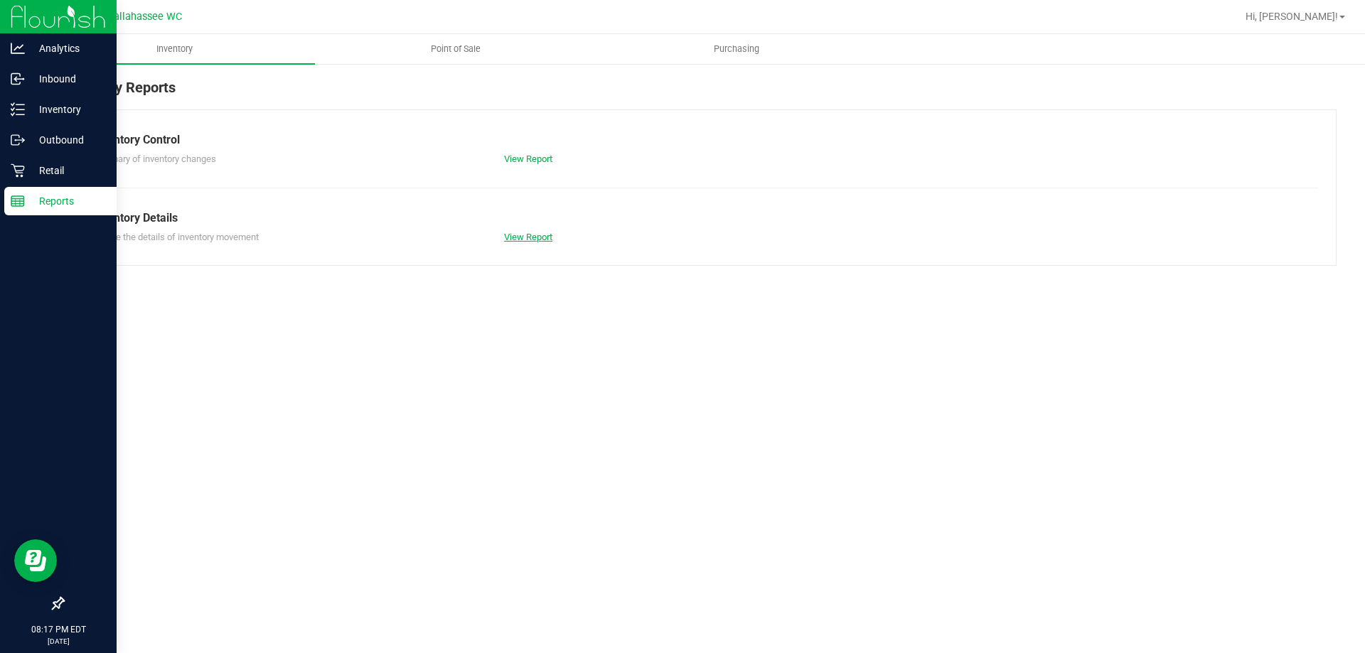
click at [518, 240] on link "View Report" at bounding box center [528, 237] width 48 height 11
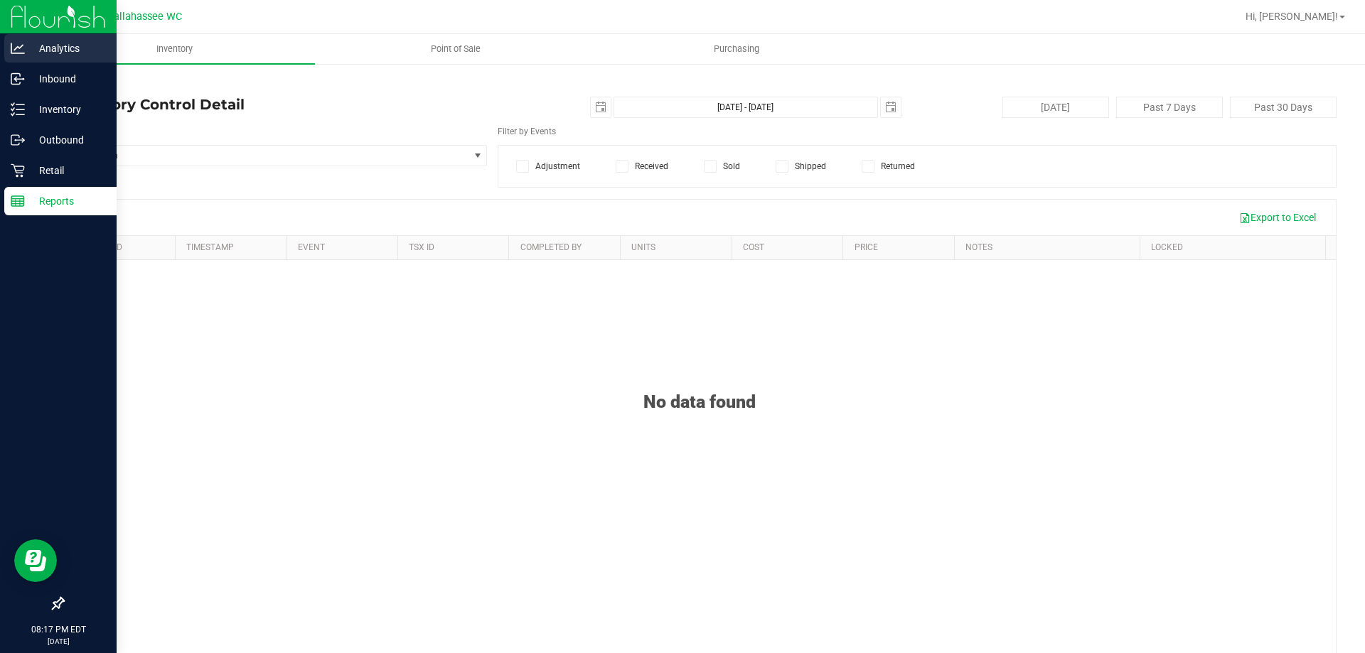
click at [50, 53] on p "Analytics" at bounding box center [67, 48] width 85 height 17
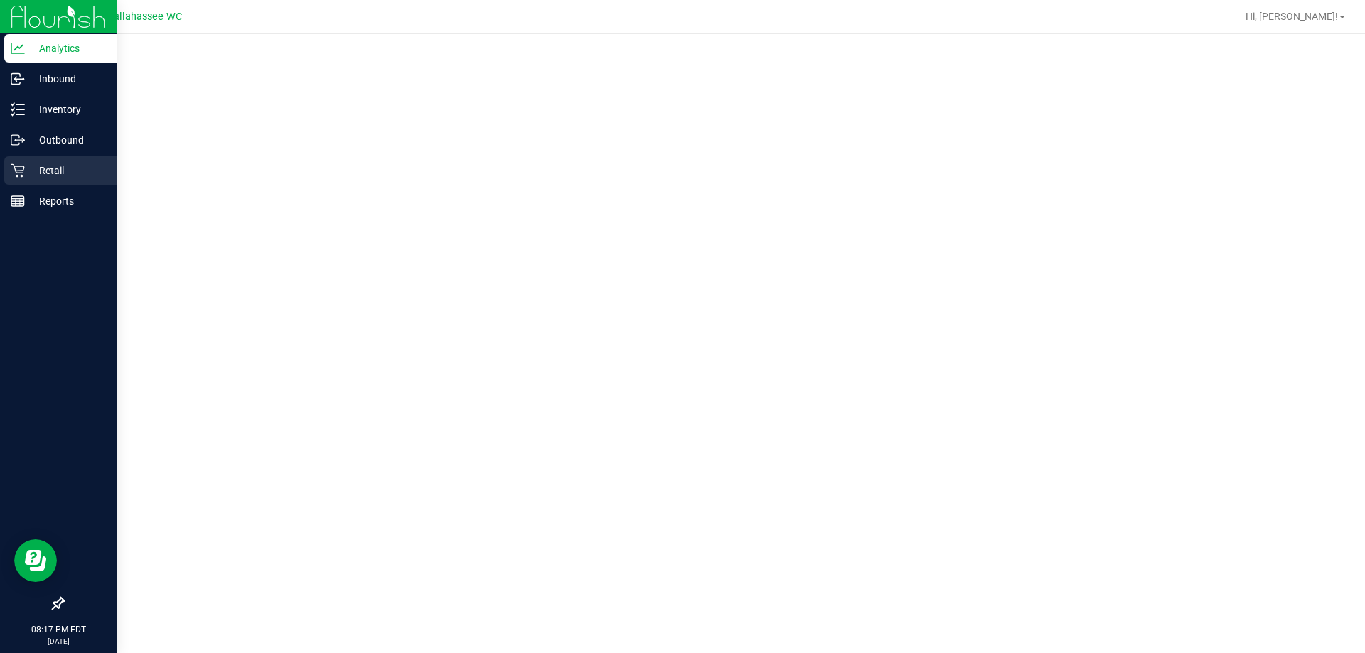
click at [40, 164] on p "Retail" at bounding box center [67, 170] width 85 height 17
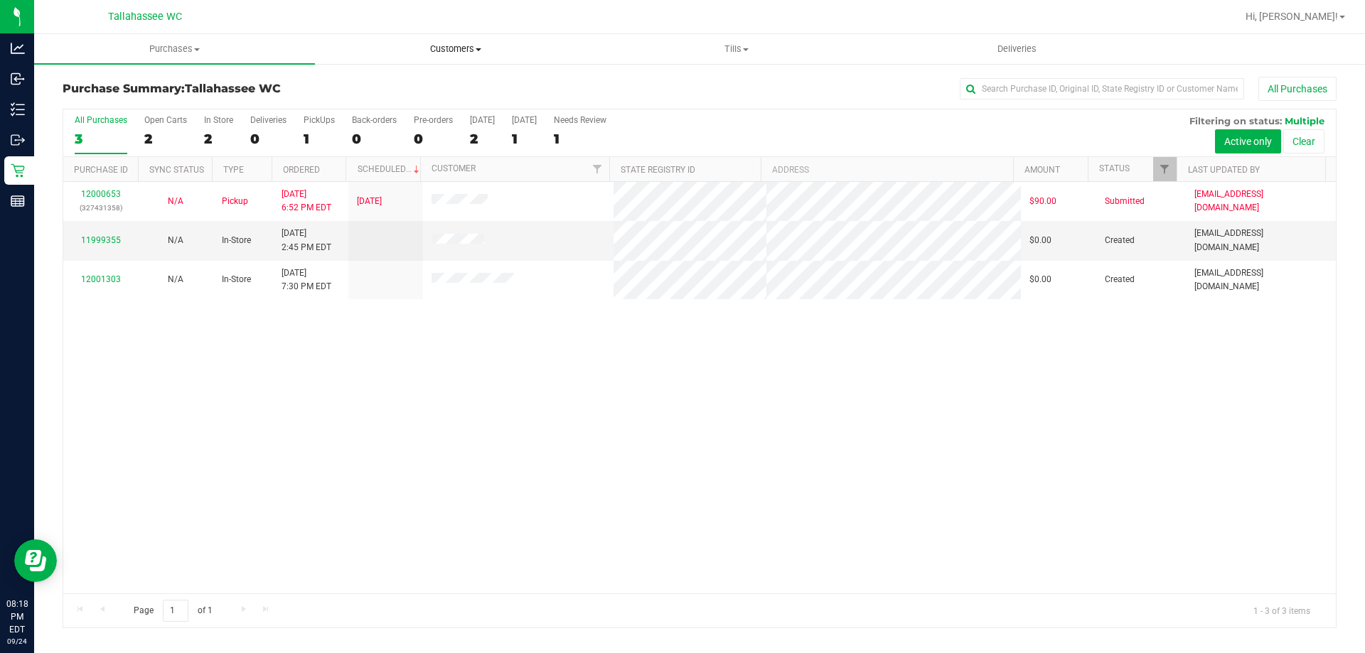
click at [456, 46] on span "Customers" at bounding box center [455, 49] width 279 height 13
click at [455, 46] on span "Customers" at bounding box center [455, 49] width 281 height 13
click at [187, 44] on span "Purchases" at bounding box center [174, 49] width 279 height 13
click at [169, 38] on uib-tab-heading "Purchases Summary of purchases Fulfillment All purchases" at bounding box center [174, 49] width 281 height 30
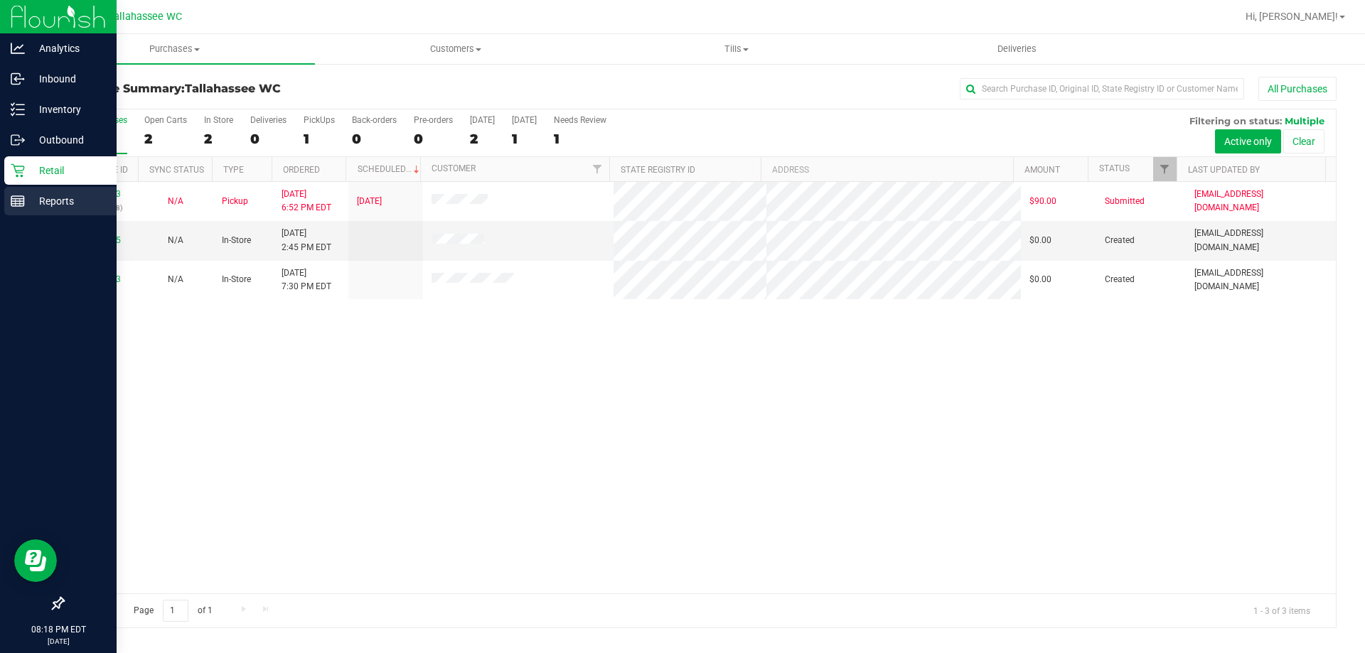
click at [23, 206] on rect at bounding box center [17, 201] width 13 height 10
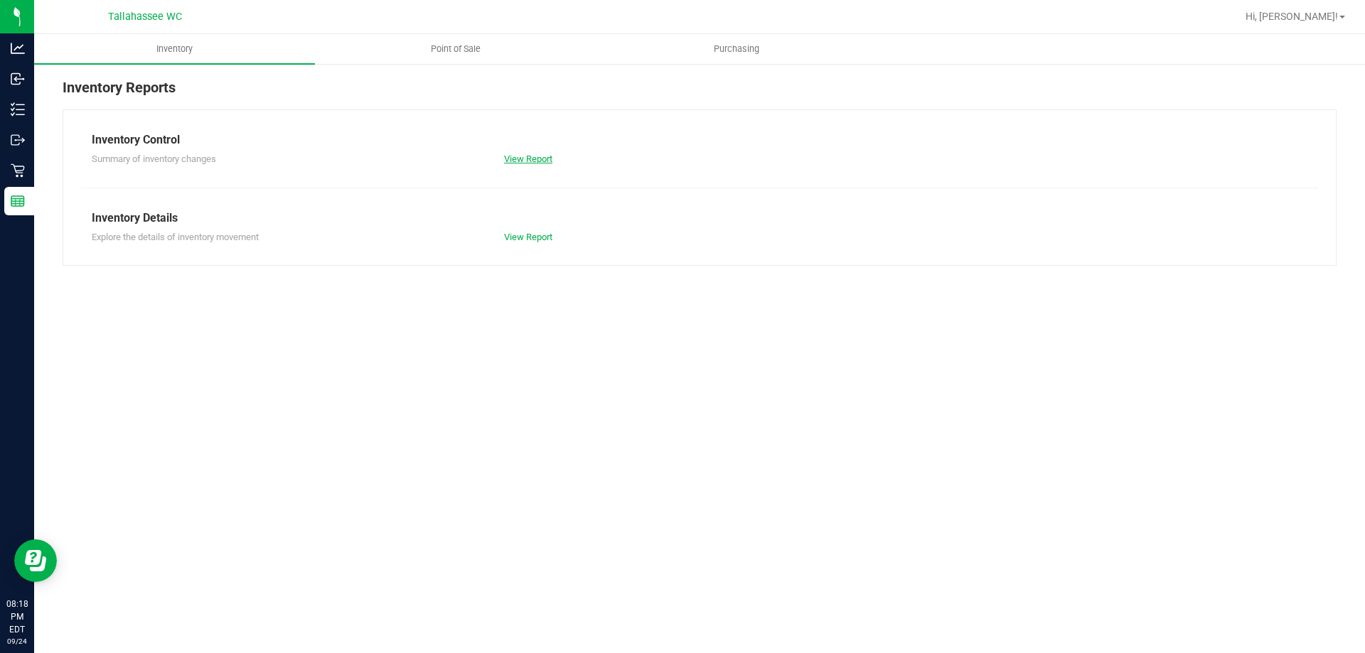
click at [525, 159] on link "View Report" at bounding box center [528, 159] width 48 height 11
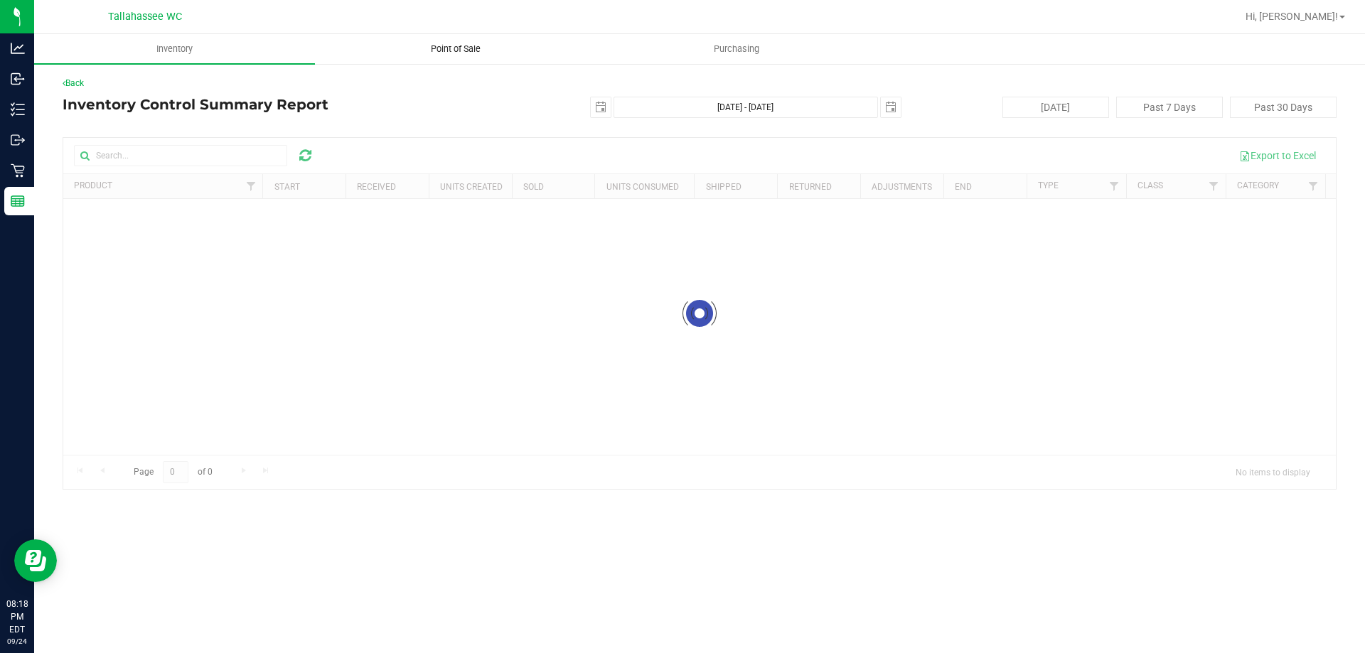
click at [465, 47] on span "Point of Sale" at bounding box center [456, 49] width 88 height 13
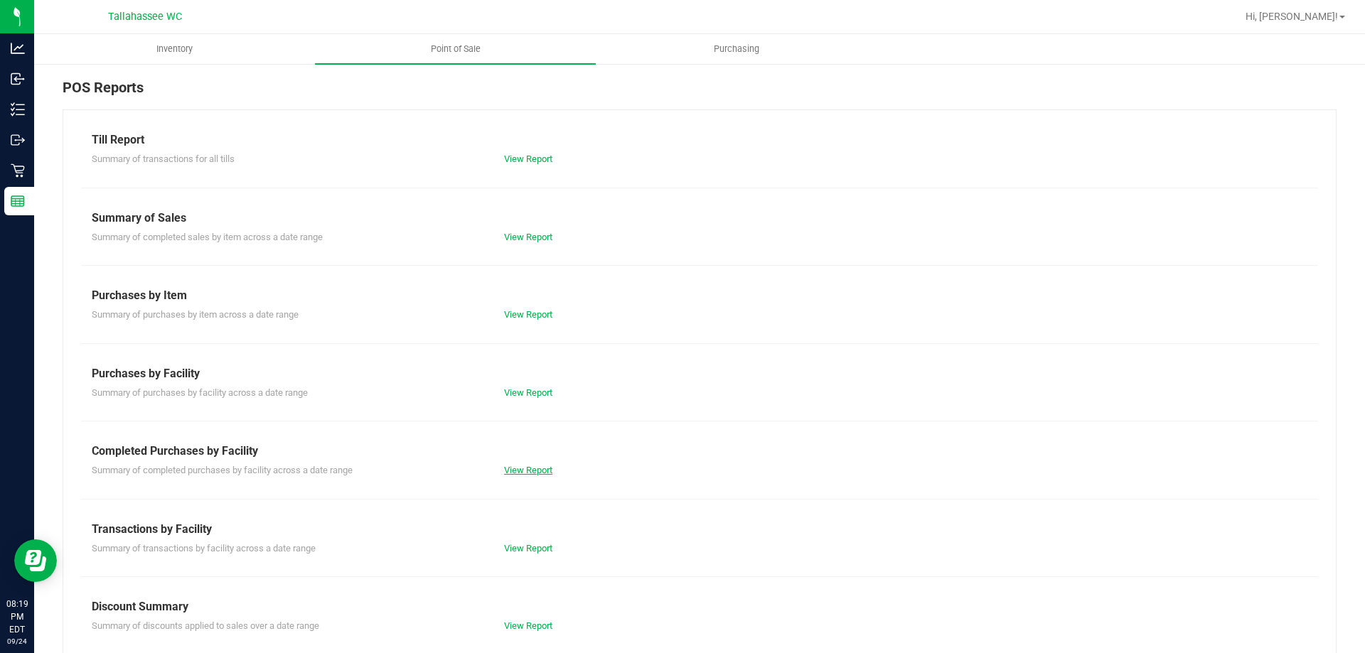
click at [520, 471] on link "View Report" at bounding box center [528, 470] width 48 height 11
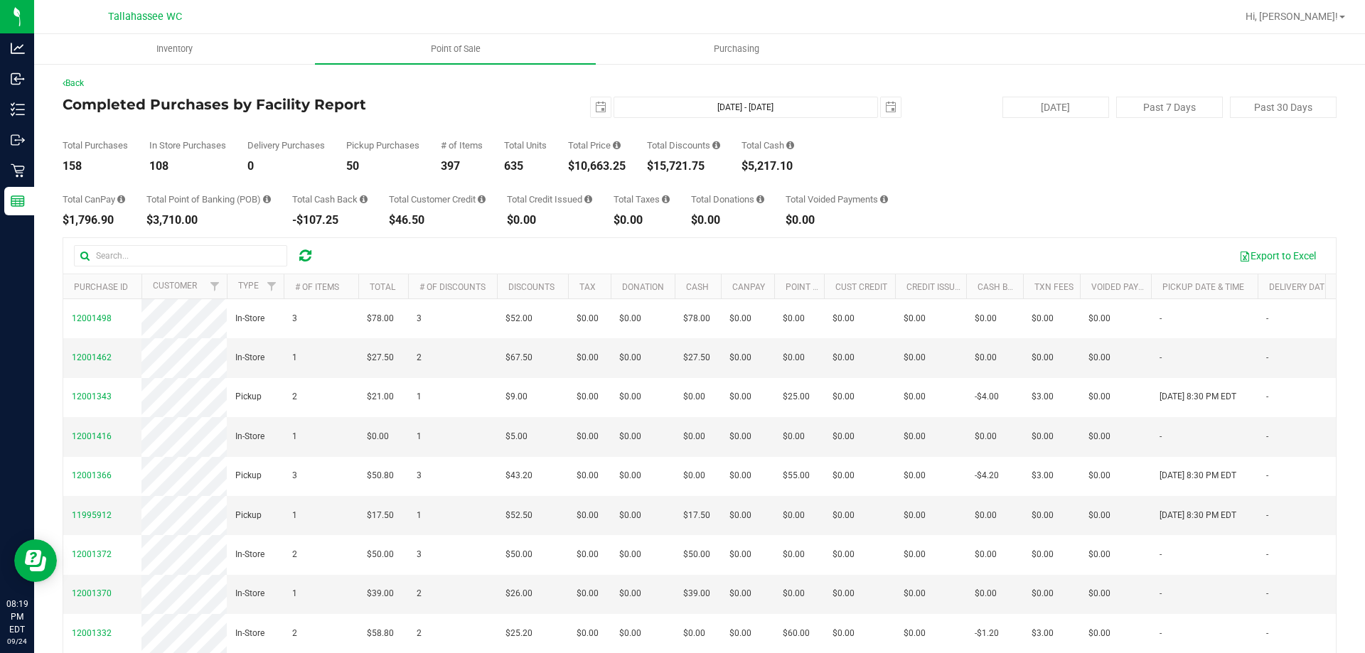
click at [74, 168] on div "158" at bounding box center [95, 166] width 65 height 11
copy div "158"
click at [518, 167] on div "635" at bounding box center [525, 166] width 43 height 11
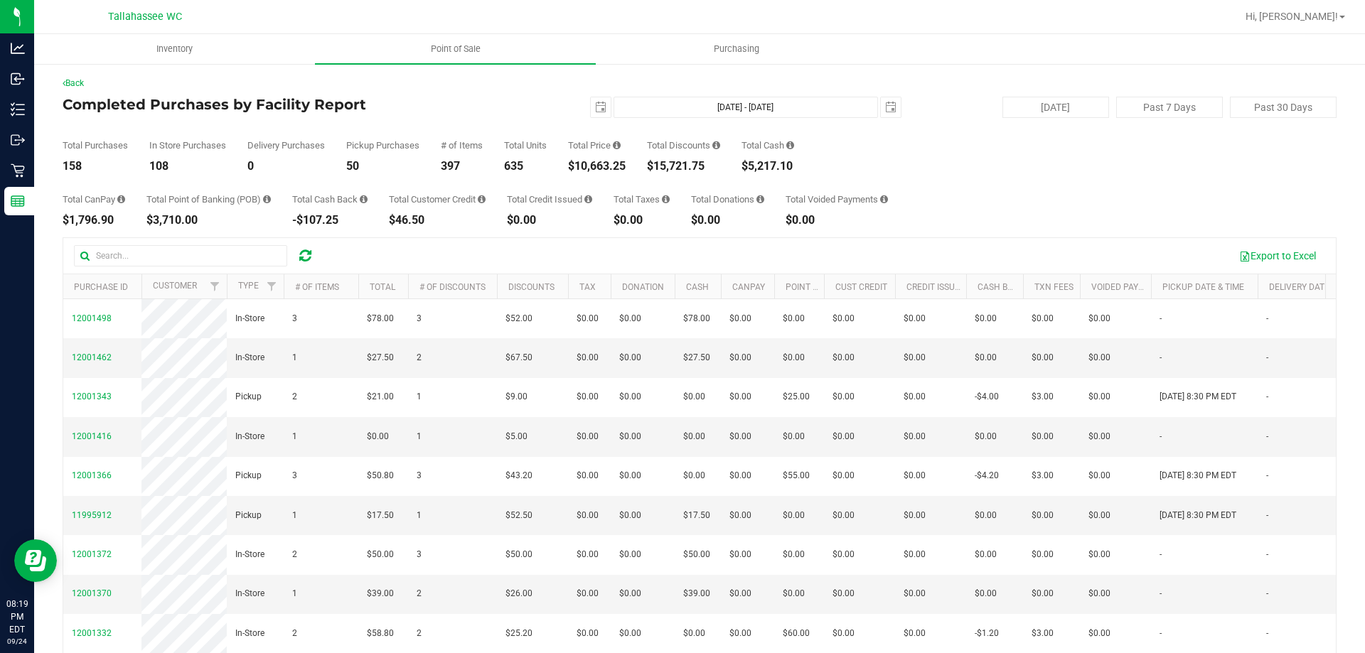
copy div "635"
click at [664, 166] on div "$15,721.75" at bounding box center [683, 166] width 73 height 11
copy div "15,721.75"
click at [595, 163] on div "$10,663.25" at bounding box center [597, 166] width 58 height 11
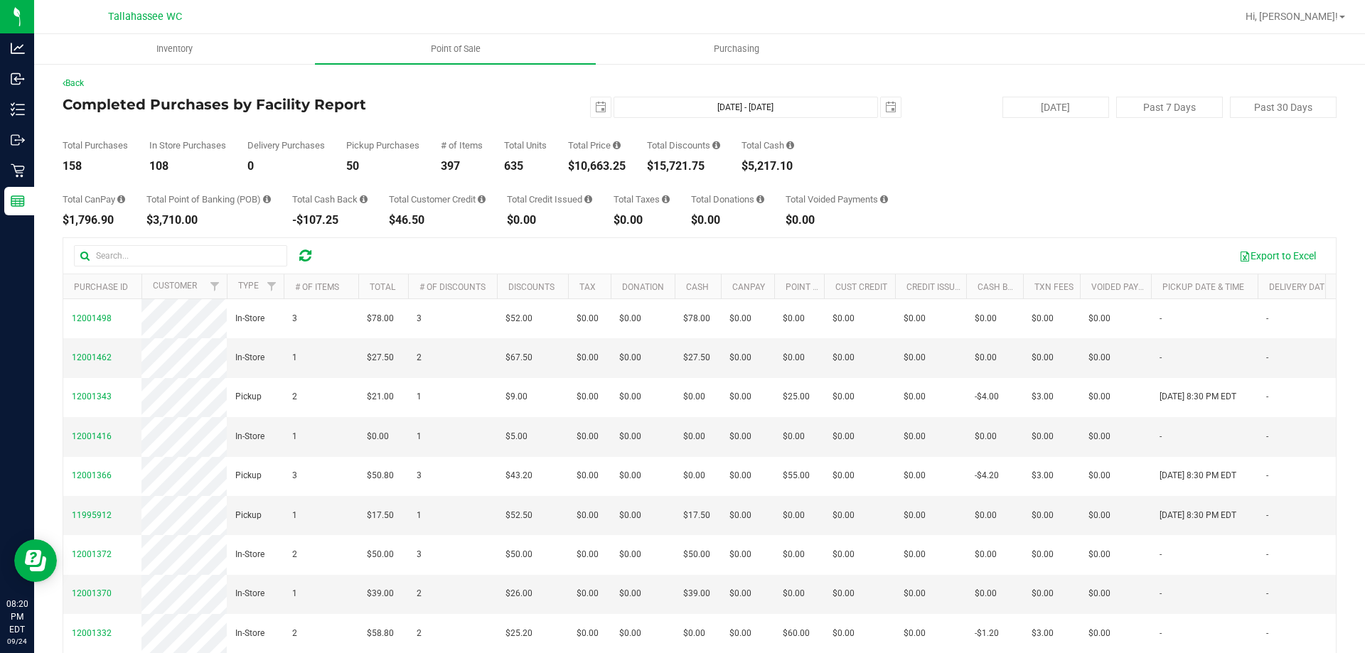
click at [595, 163] on div "$10,663.25" at bounding box center [597, 166] width 58 height 11
copy div "10,663.25"
click at [595, 104] on span "select" at bounding box center [600, 107] width 11 height 11
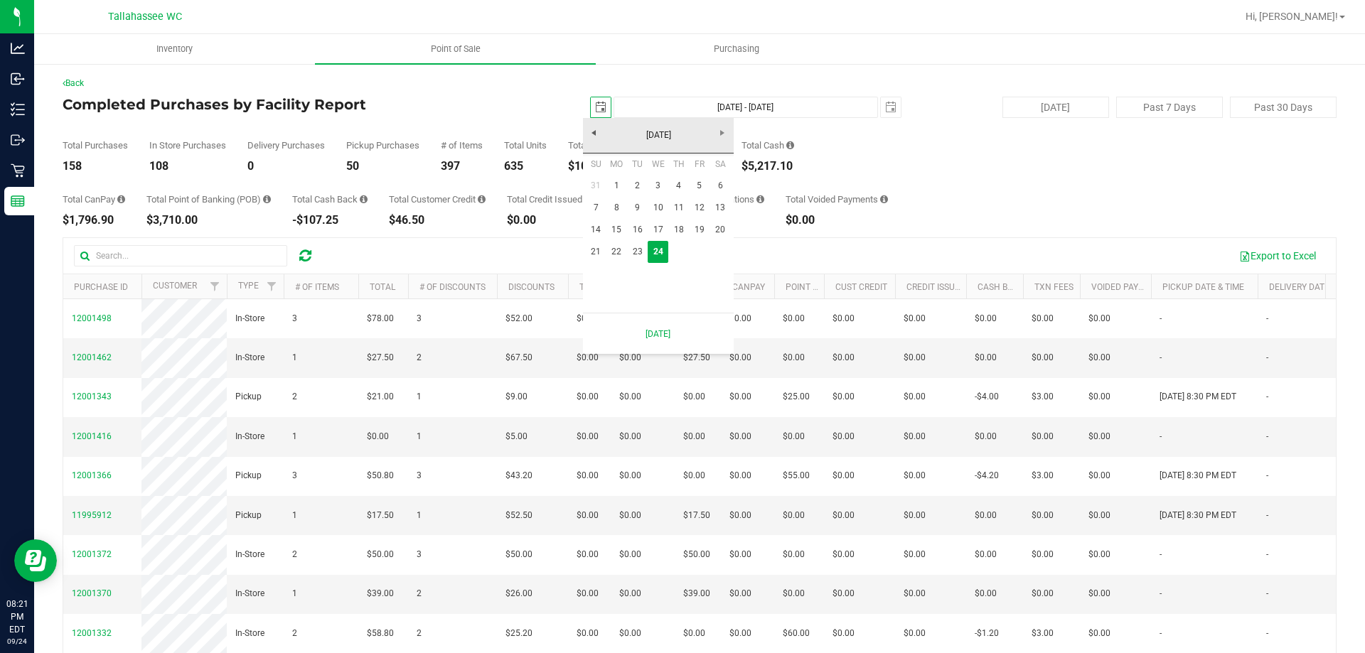
scroll to position [0, 36]
click at [602, 250] on link "21" at bounding box center [596, 252] width 21 height 22
type input "2025-09-21"
type input "Sep 21, 2025 - Sep 24, 2025"
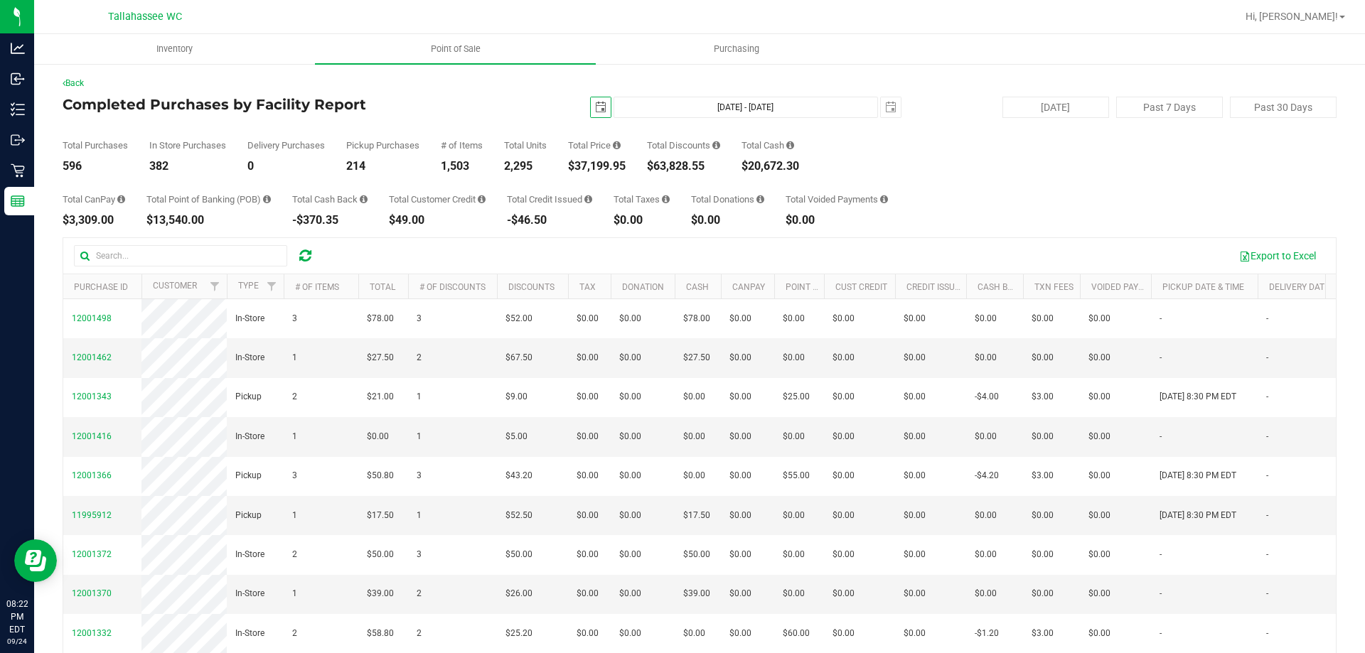
click at [599, 161] on div "$37,199.95" at bounding box center [597, 166] width 58 height 11
copy div "37,199.95"
click at [595, 103] on span "select" at bounding box center [600, 107] width 11 height 11
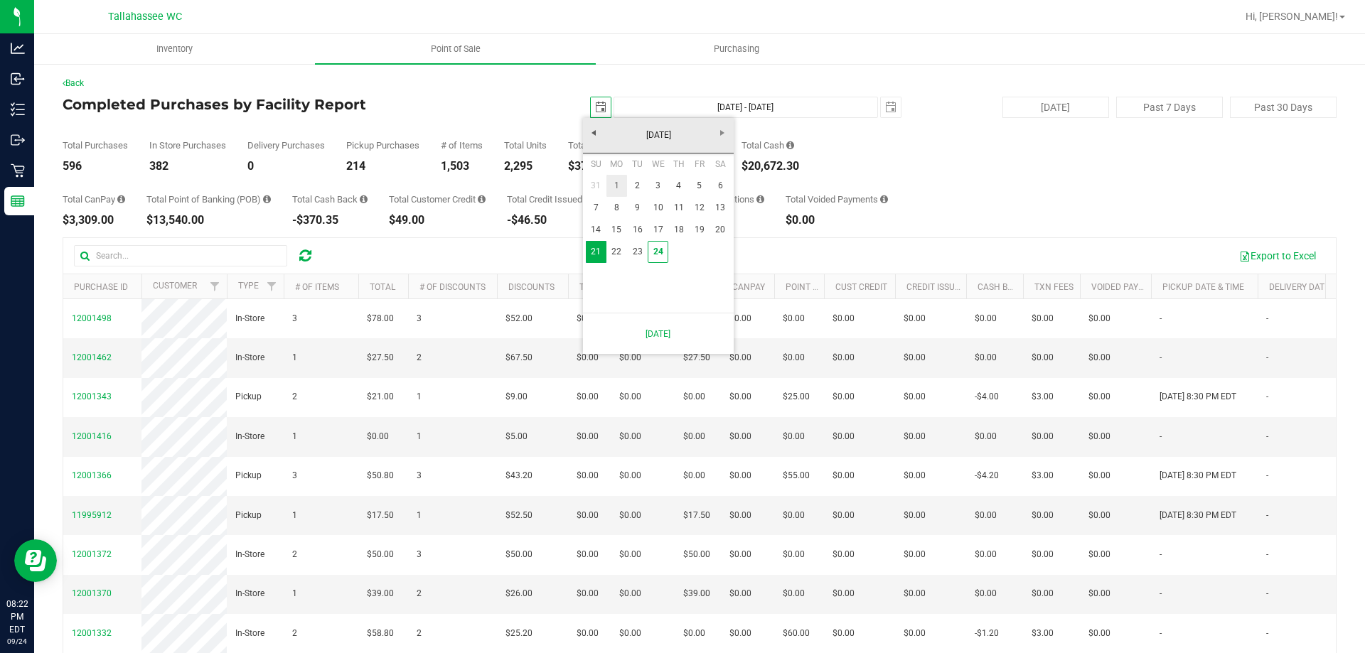
click at [619, 187] on link "1" at bounding box center [616, 186] width 21 height 22
type input "2025-09-01"
type input "Sep 1, 2025 - Sep 24, 2025"
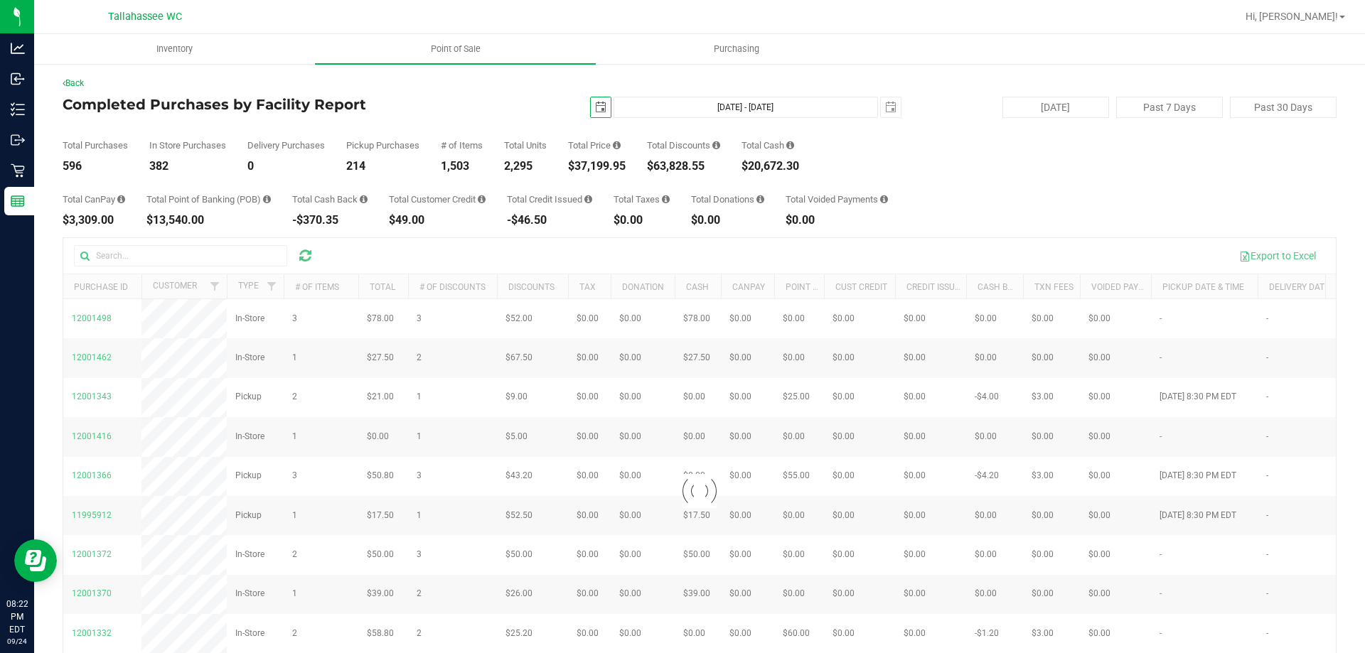
click at [604, 170] on div "$37,199.95" at bounding box center [597, 166] width 58 height 11
copy div "37,199.95"
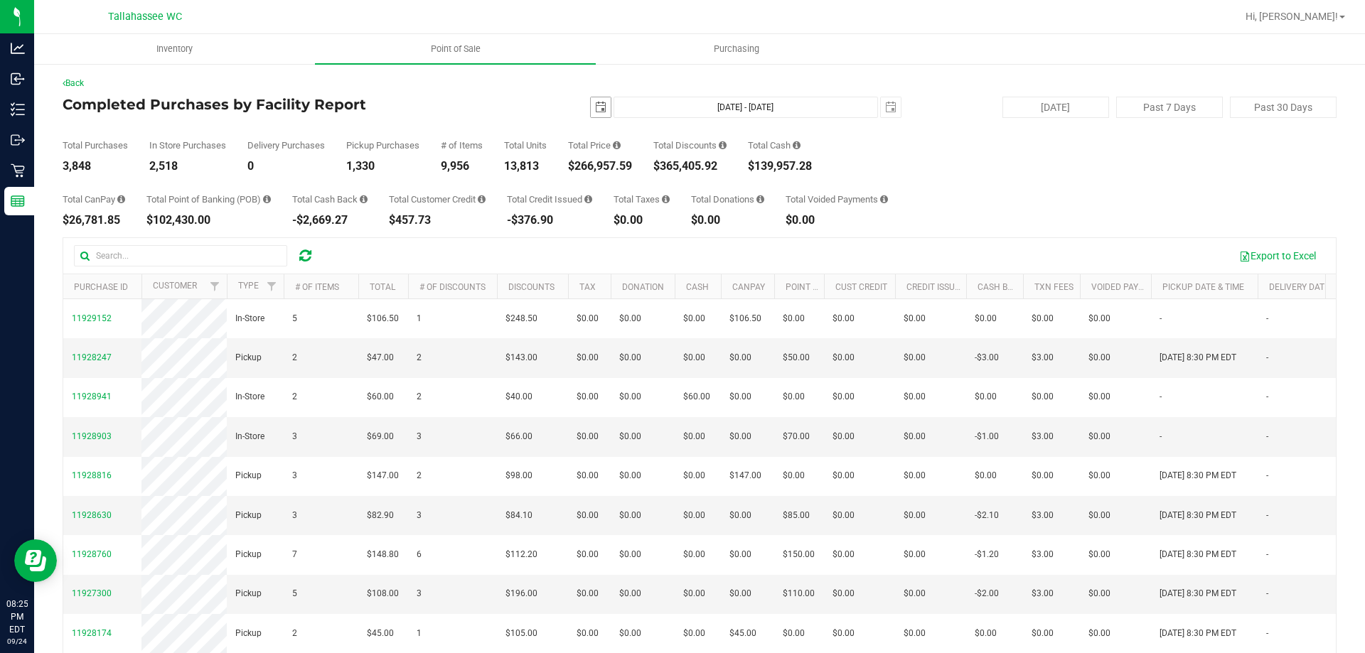
click at [595, 109] on span "select" at bounding box center [600, 107] width 11 height 11
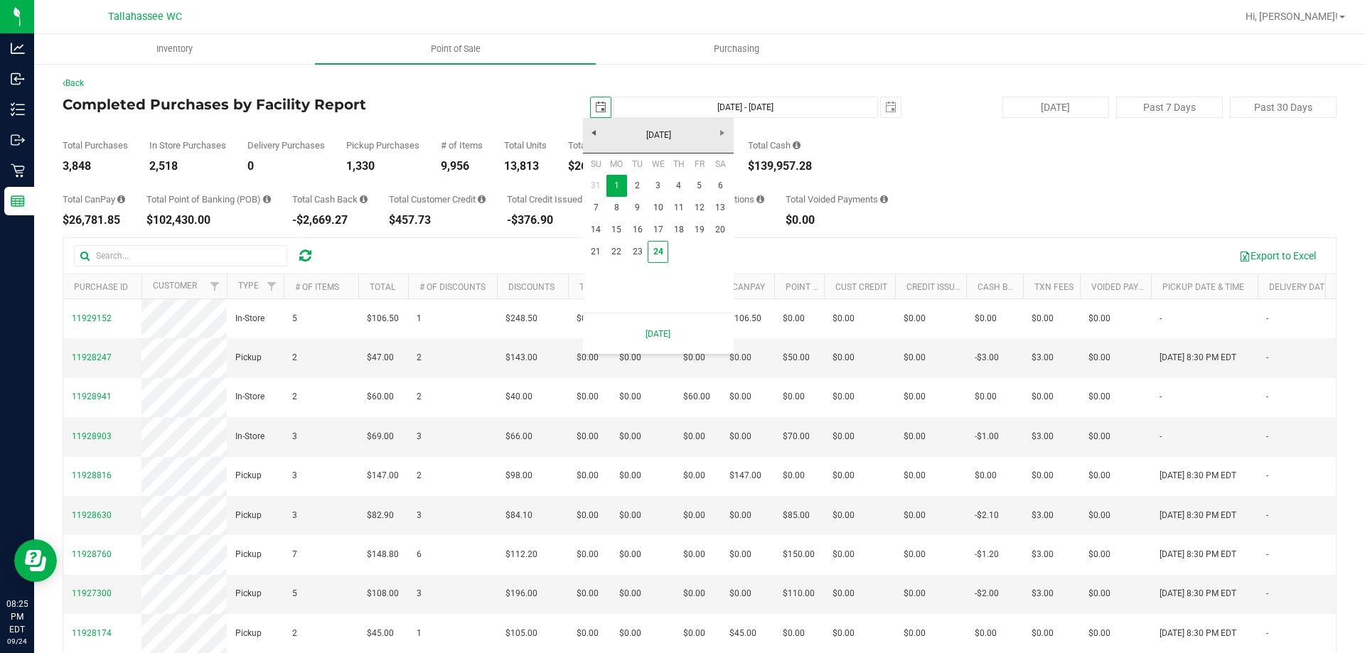
scroll to position [0, 36]
click at [662, 254] on link "24" at bounding box center [658, 252] width 21 height 22
type input "2025-09-24"
type input "Sep 24, 2025 - Sep 24, 2025"
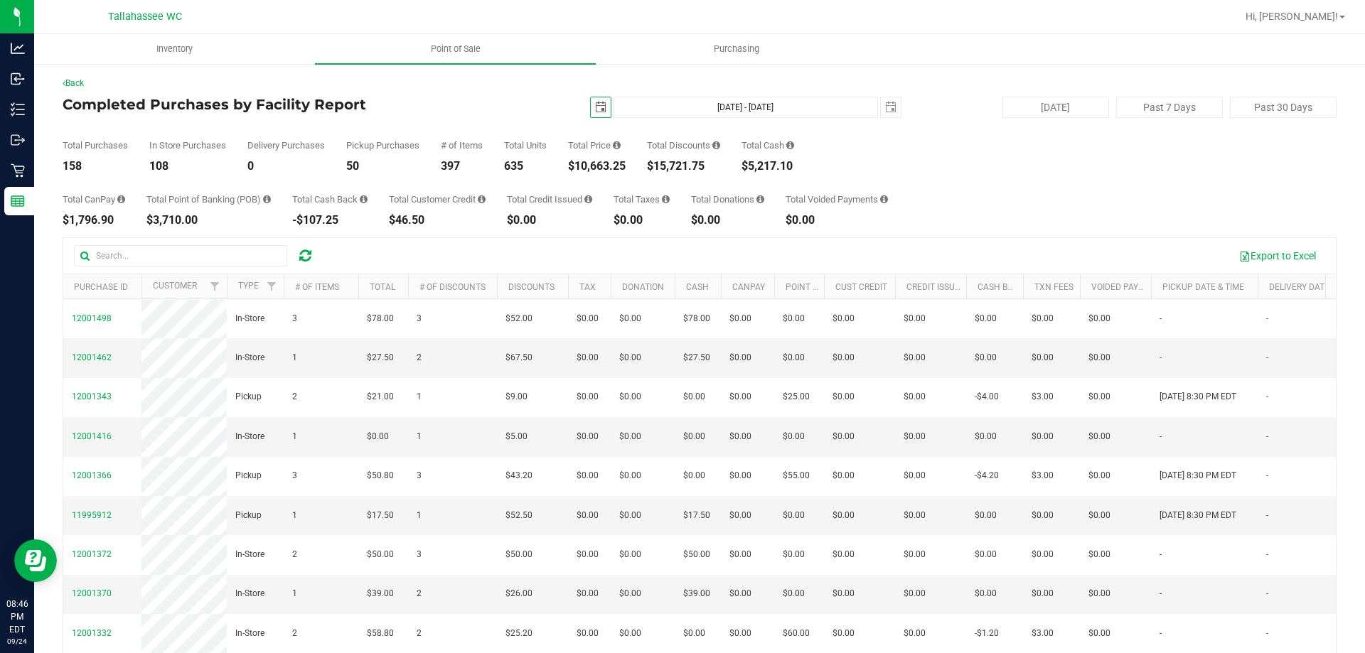
click at [182, 216] on div "$3,710.00" at bounding box center [208, 220] width 124 height 11
copy div "3,710.00"
click at [773, 162] on div "$5,217.10" at bounding box center [767, 166] width 53 height 11
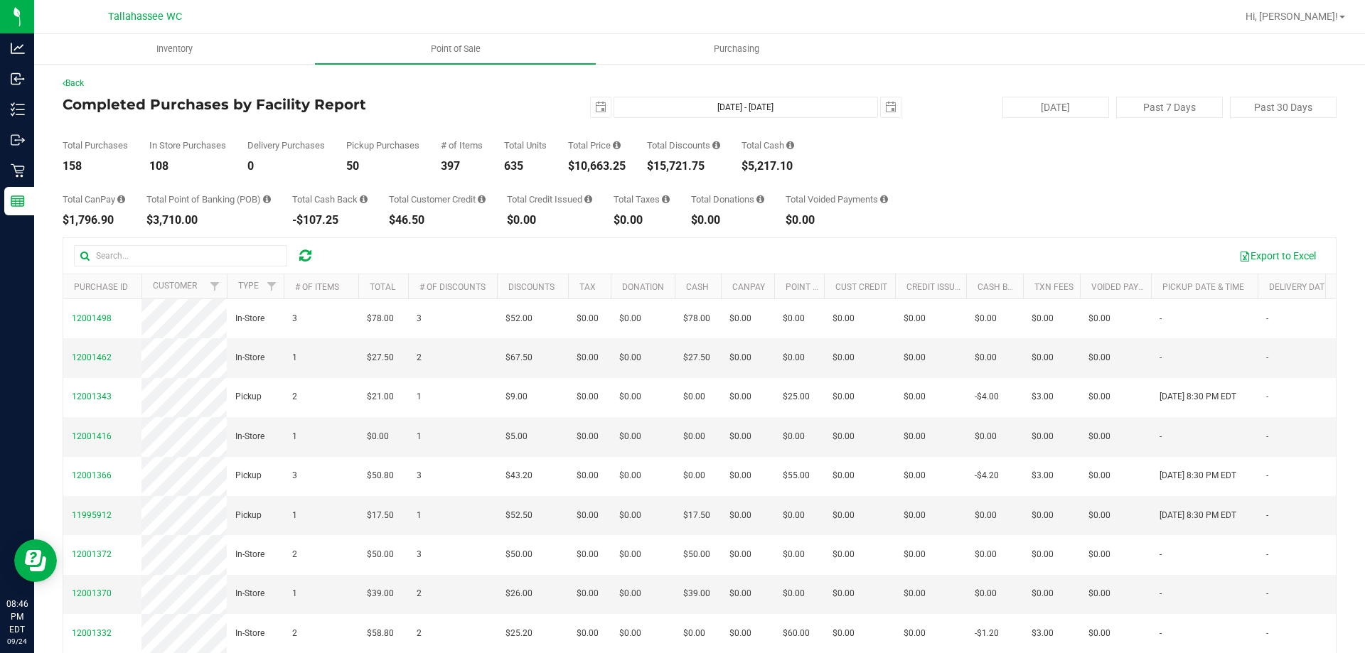
copy div "5,217.10"
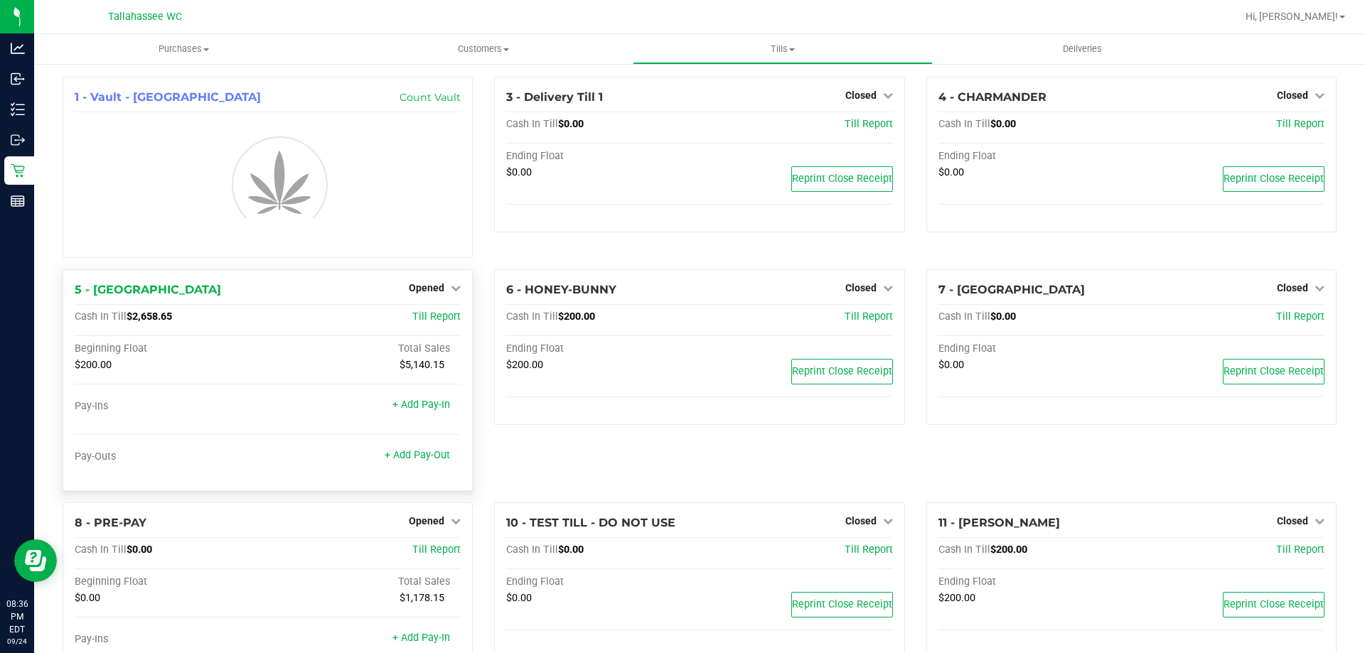
click at [142, 313] on span "$2,658.65" at bounding box center [149, 317] width 45 height 12
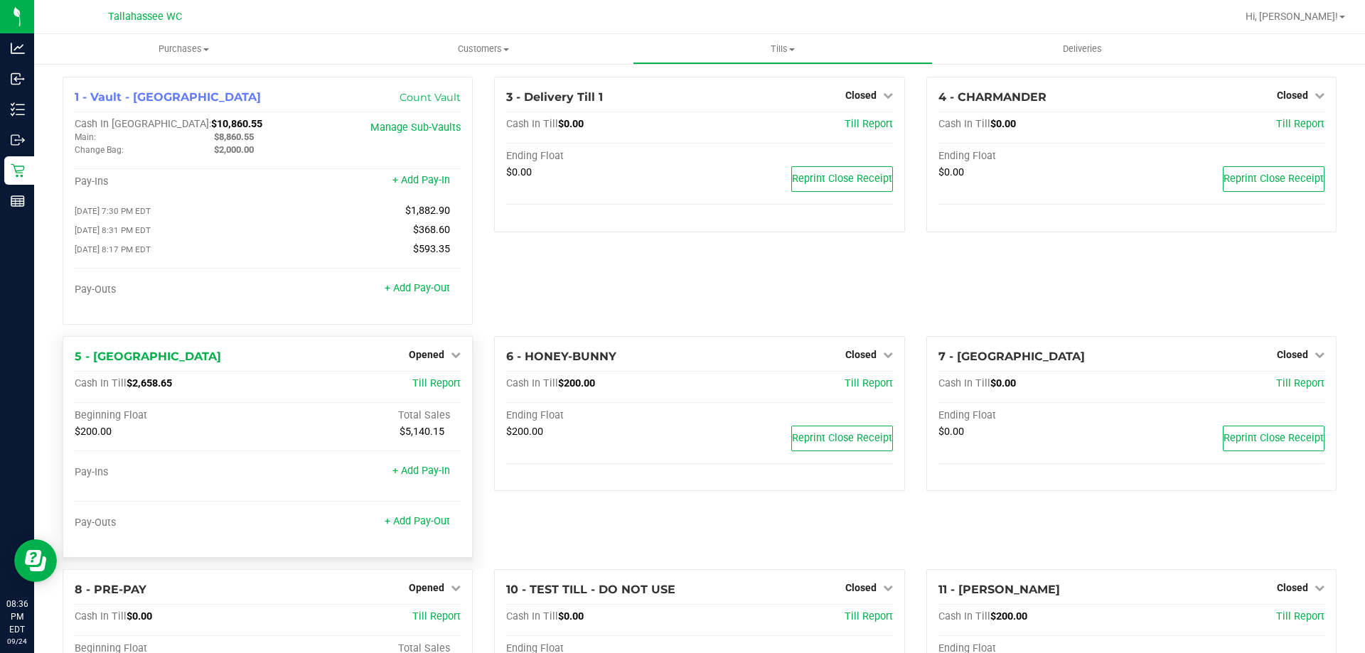
click at [142, 313] on div at bounding box center [268, 308] width 386 height 10
click at [163, 387] on span "$2,658.65" at bounding box center [149, 383] width 45 height 12
copy span "2,658.65"
click at [427, 358] on span "Opened" at bounding box center [427, 354] width 36 height 11
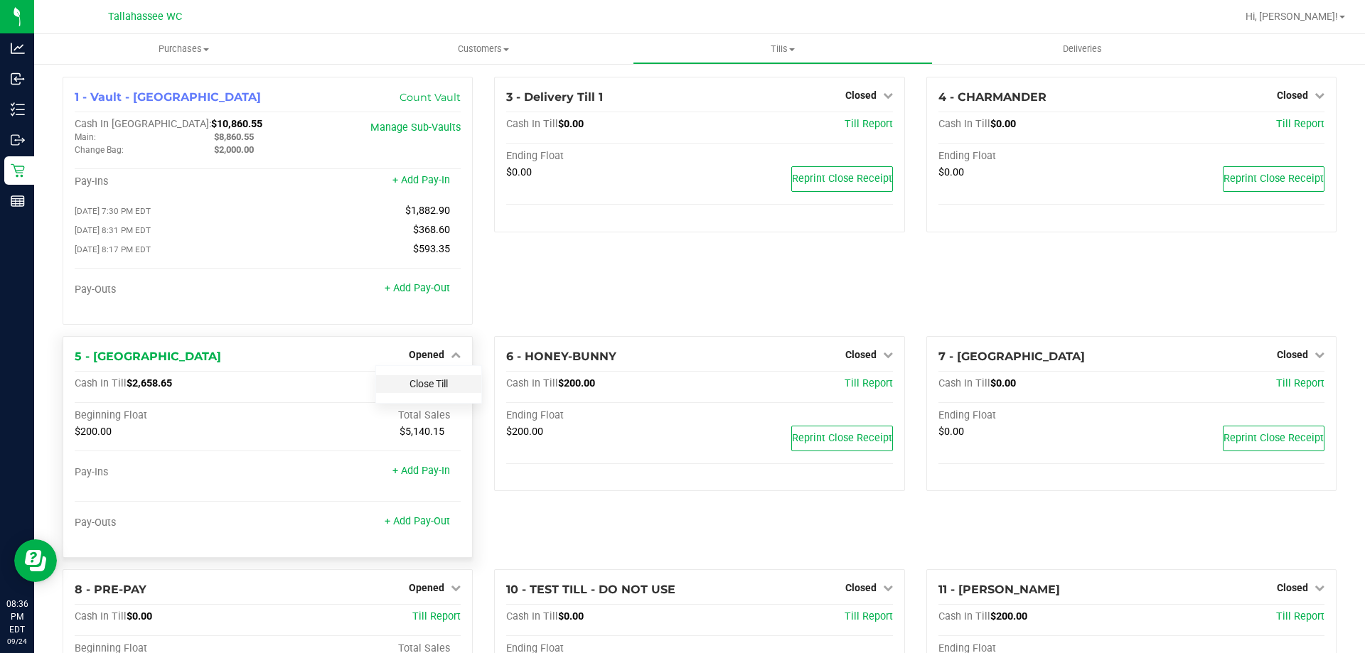
click at [424, 385] on link "Close Till" at bounding box center [428, 383] width 38 height 11
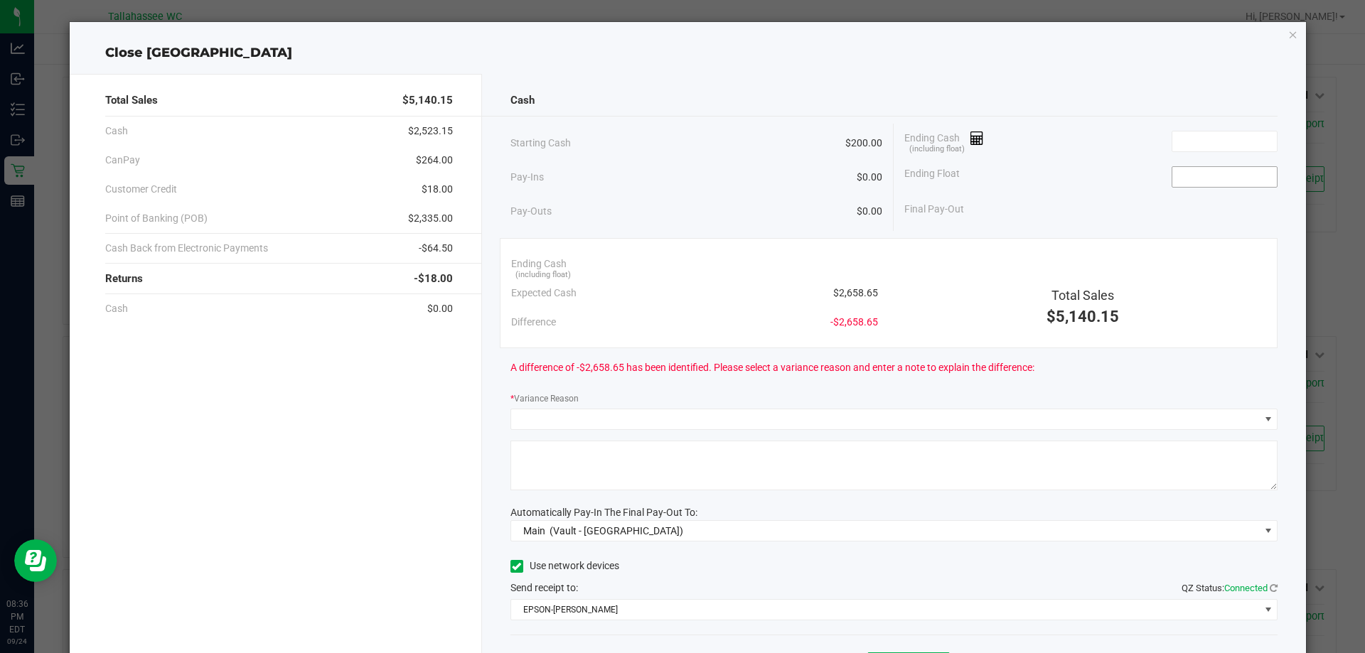
click at [1207, 171] on input at bounding box center [1224, 177] width 104 height 20
type input "$200.00"
click at [1044, 168] on div "Ending Float $200.00" at bounding box center [1090, 177] width 373 height 36
click at [847, 292] on span "$2,658.65" at bounding box center [855, 293] width 45 height 15
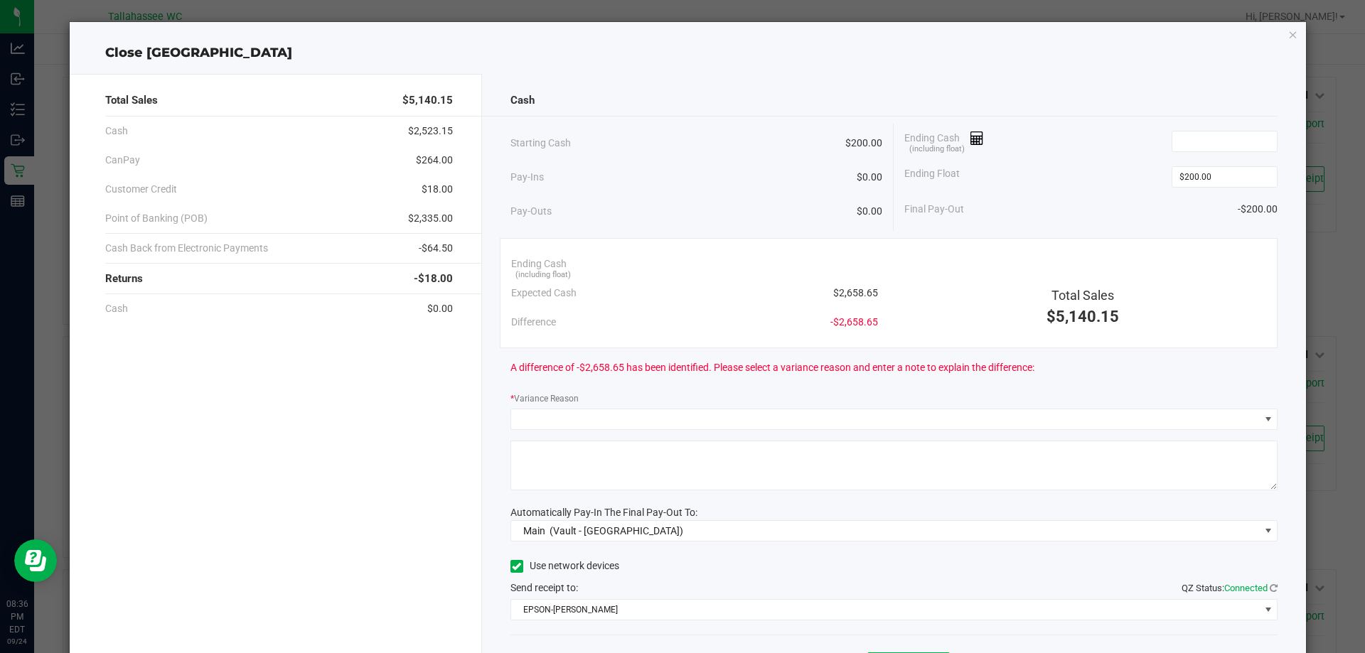
copy span "2,658.65"
click at [1201, 149] on input at bounding box center [1224, 142] width 104 height 20
paste input "2658.65"
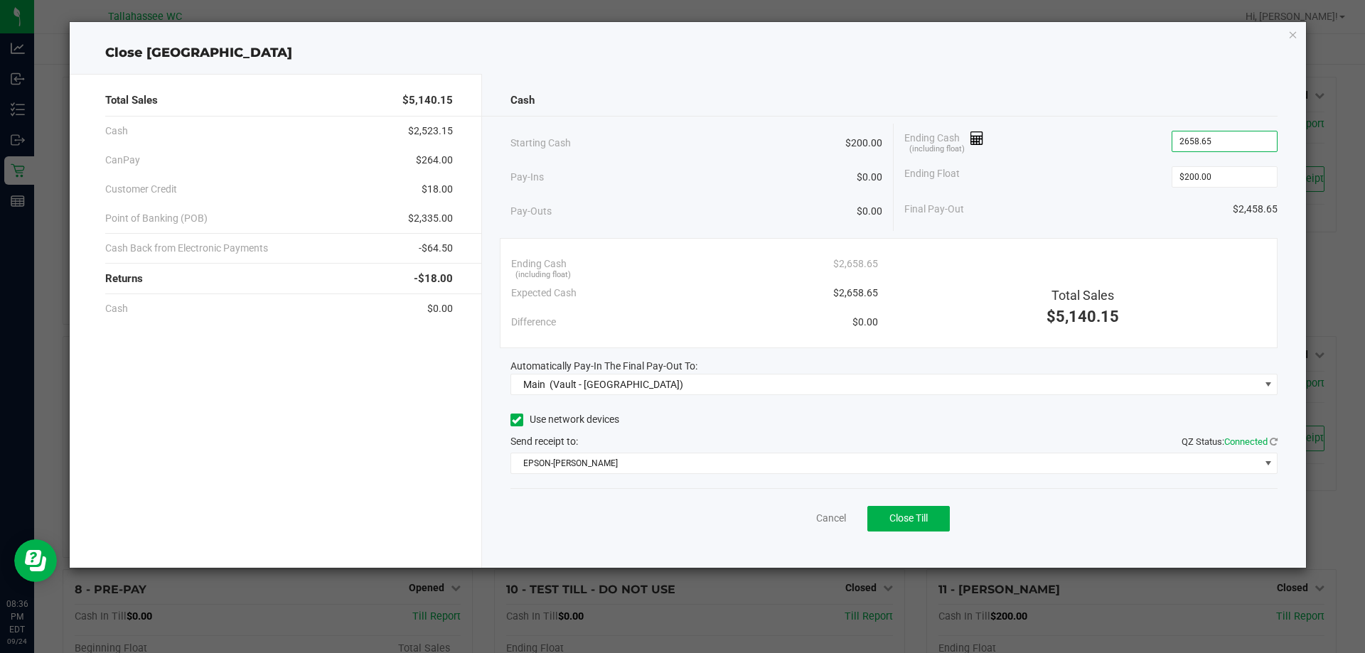
type input "$2,658.65"
click at [1061, 187] on div "Ending Float $200.00" at bounding box center [1090, 177] width 373 height 36
click at [446, 156] on span "$264.00" at bounding box center [434, 160] width 37 height 15
click at [446, 157] on span "$264.00" at bounding box center [434, 160] width 37 height 15
copy span "264.00"
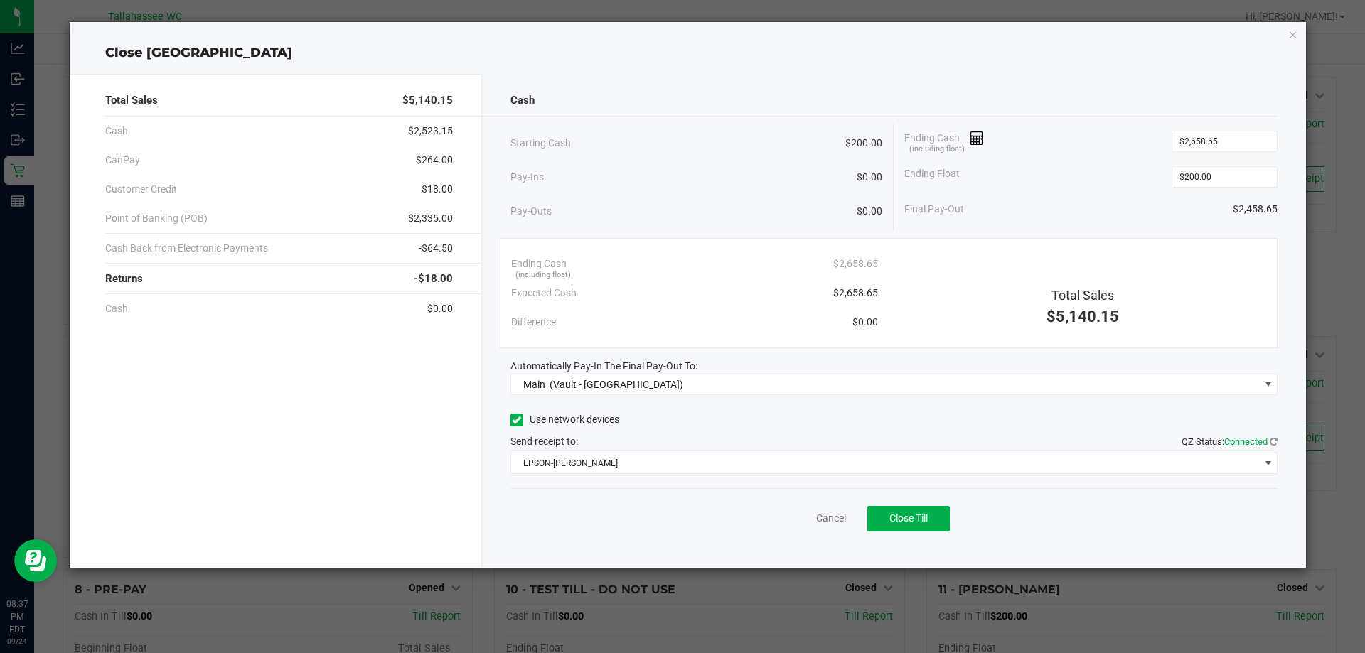
click at [441, 245] on span "-$64.50" at bounding box center [436, 248] width 34 height 15
copy span "64.50"
click at [444, 220] on span "$2,335.00" at bounding box center [430, 218] width 45 height 15
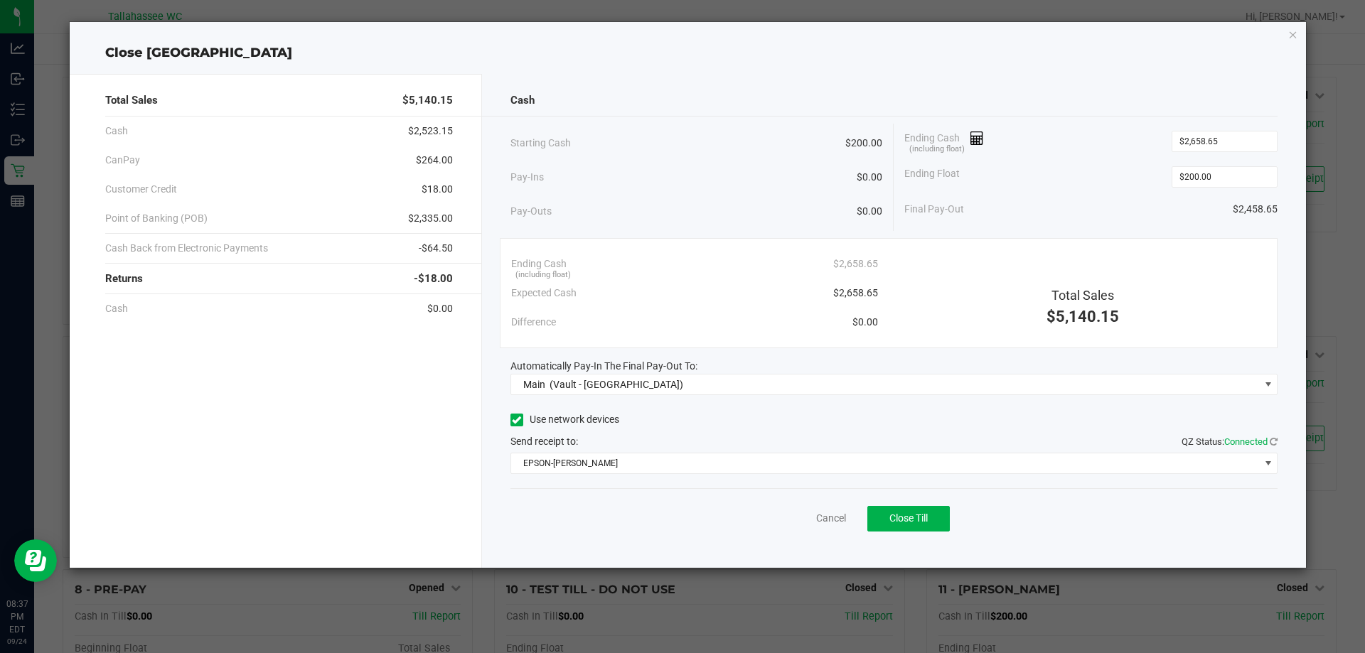
copy span "2,335.00"
click at [921, 521] on span "Close Till" at bounding box center [908, 518] width 38 height 11
click at [795, 522] on link "Dismiss" at bounding box center [800, 518] width 34 height 15
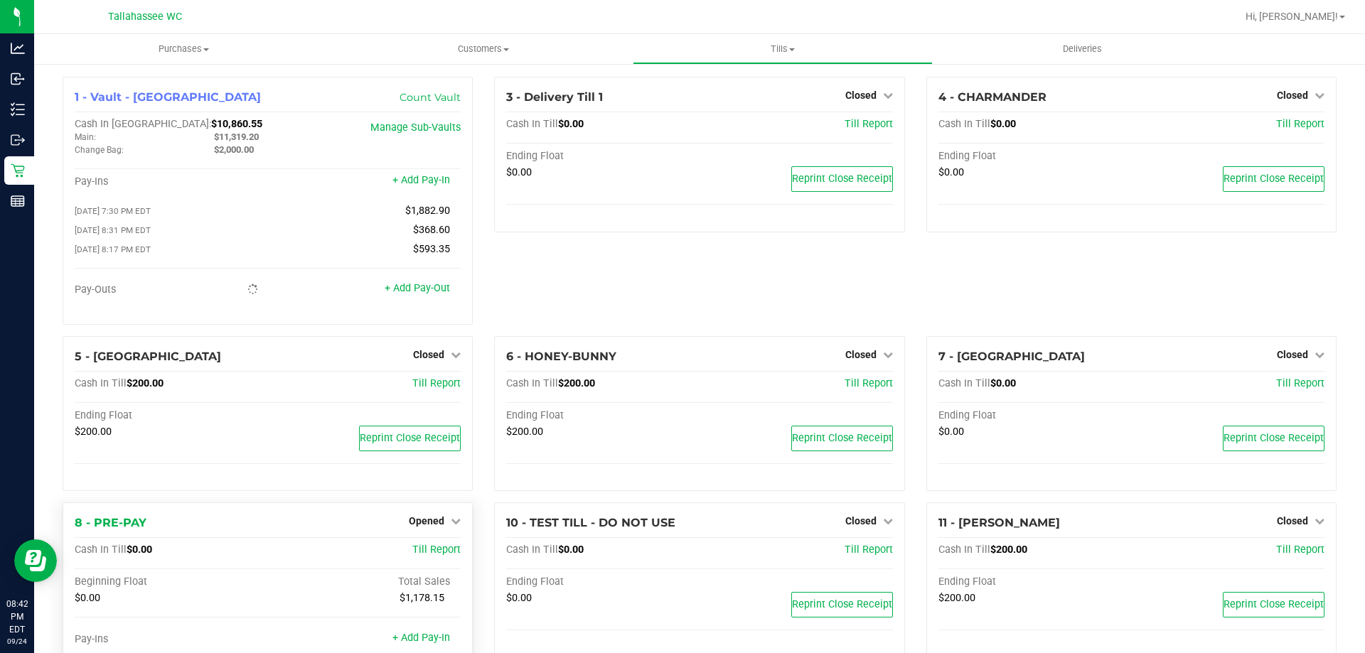
click at [419, 516] on div "Opened" at bounding box center [435, 521] width 52 height 17
click at [425, 525] on span "Opened" at bounding box center [427, 520] width 36 height 11
click at [423, 560] on div "Close Till" at bounding box center [428, 551] width 105 height 18
click at [425, 552] on link "Close Till" at bounding box center [428, 550] width 38 height 11
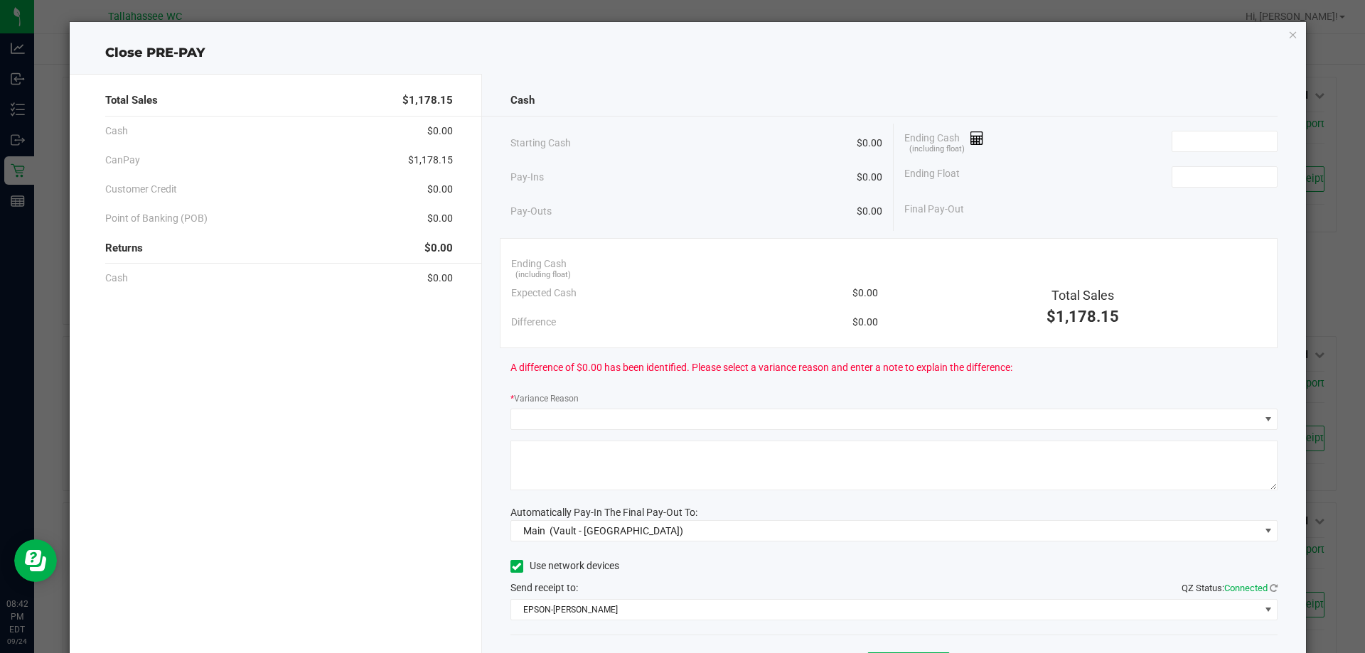
click at [425, 159] on span "$1,178.15" at bounding box center [430, 160] width 45 height 15
copy span "1,178.15"
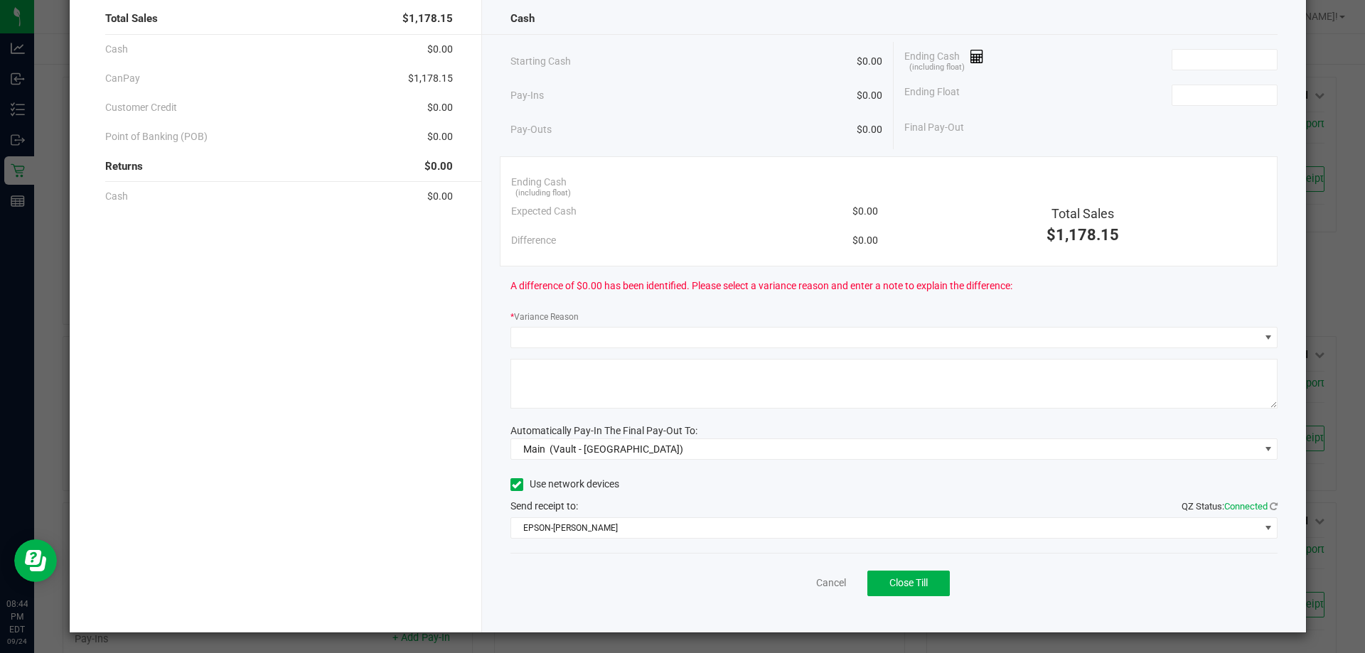
scroll to position [83, 0]
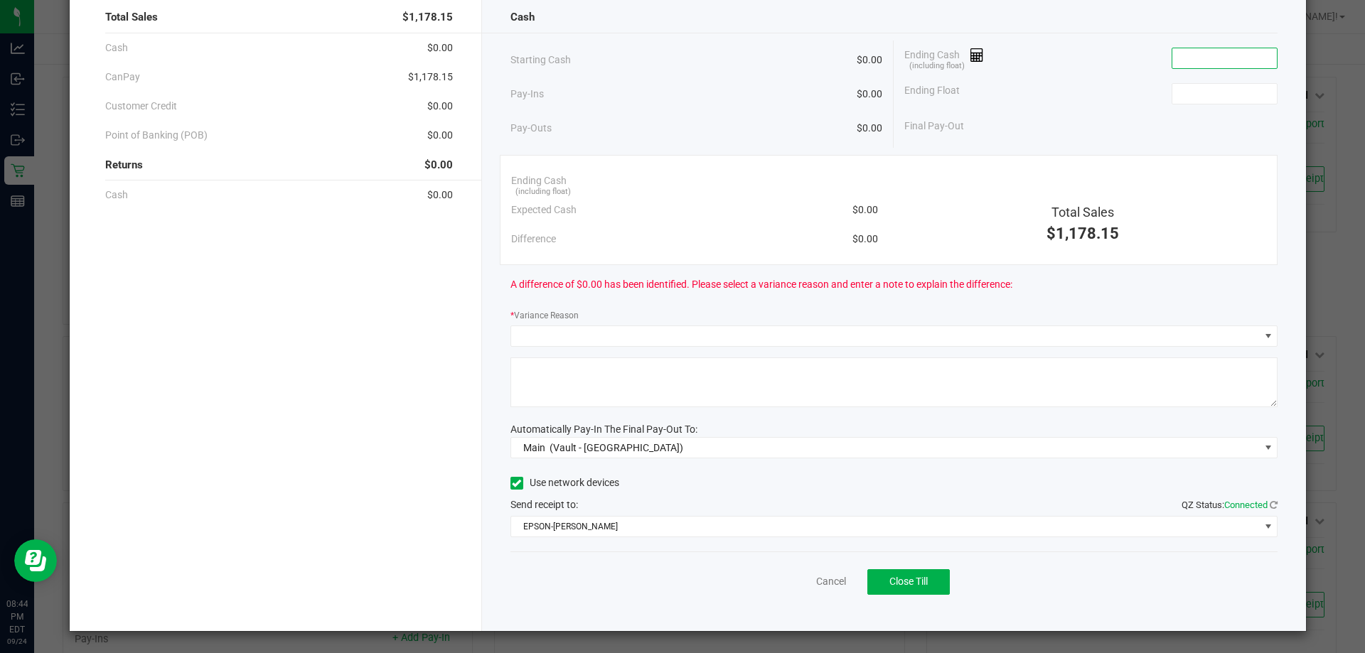
click at [1193, 65] on input at bounding box center [1224, 58] width 104 height 20
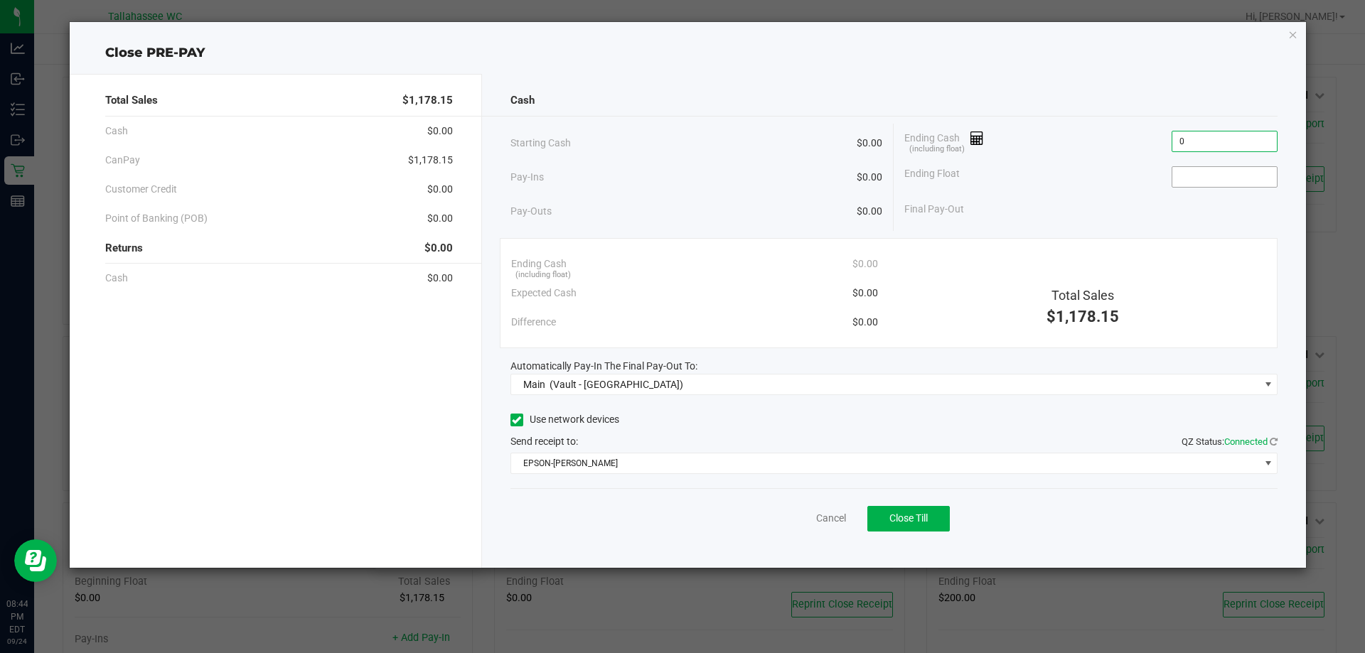
type input "$0.00"
click at [1189, 173] on input at bounding box center [1224, 177] width 104 height 20
type input "$0.00"
click at [1117, 198] on div "Final Pay-Out $0.00" at bounding box center [1090, 209] width 373 height 29
click at [918, 518] on span "Close Till" at bounding box center [908, 518] width 38 height 11
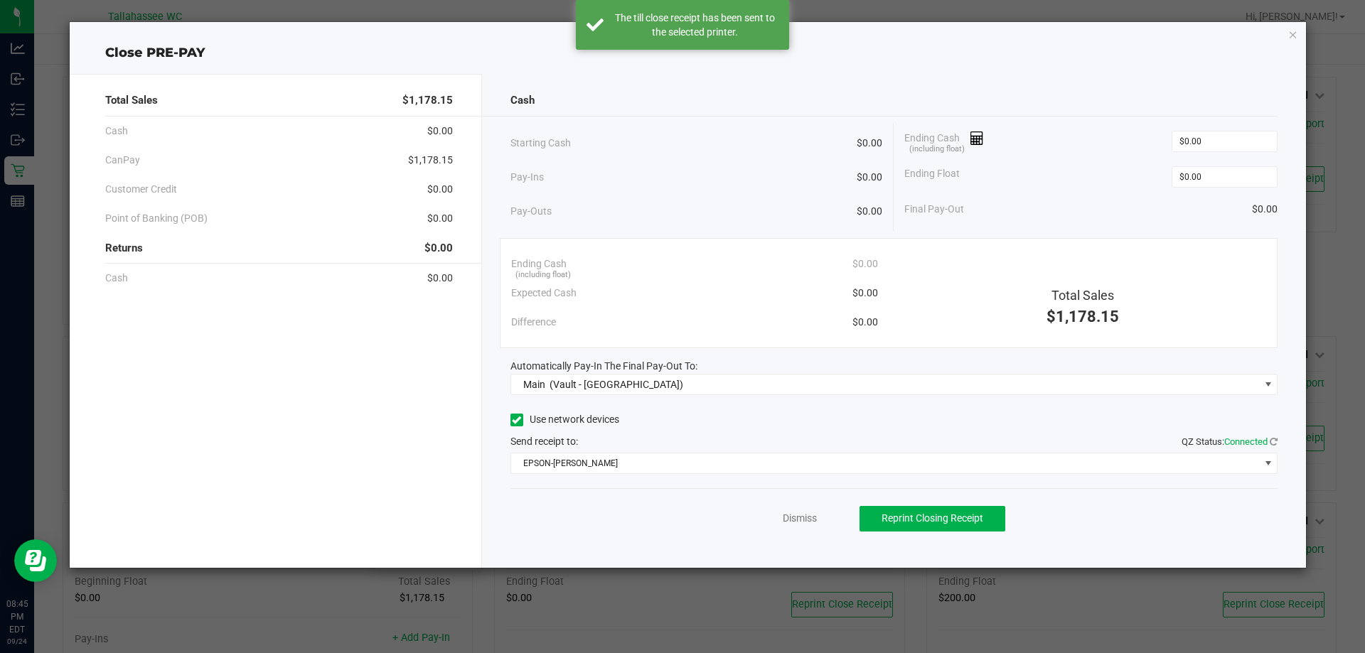
click at [1291, 39] on icon "button" at bounding box center [1293, 34] width 10 height 17
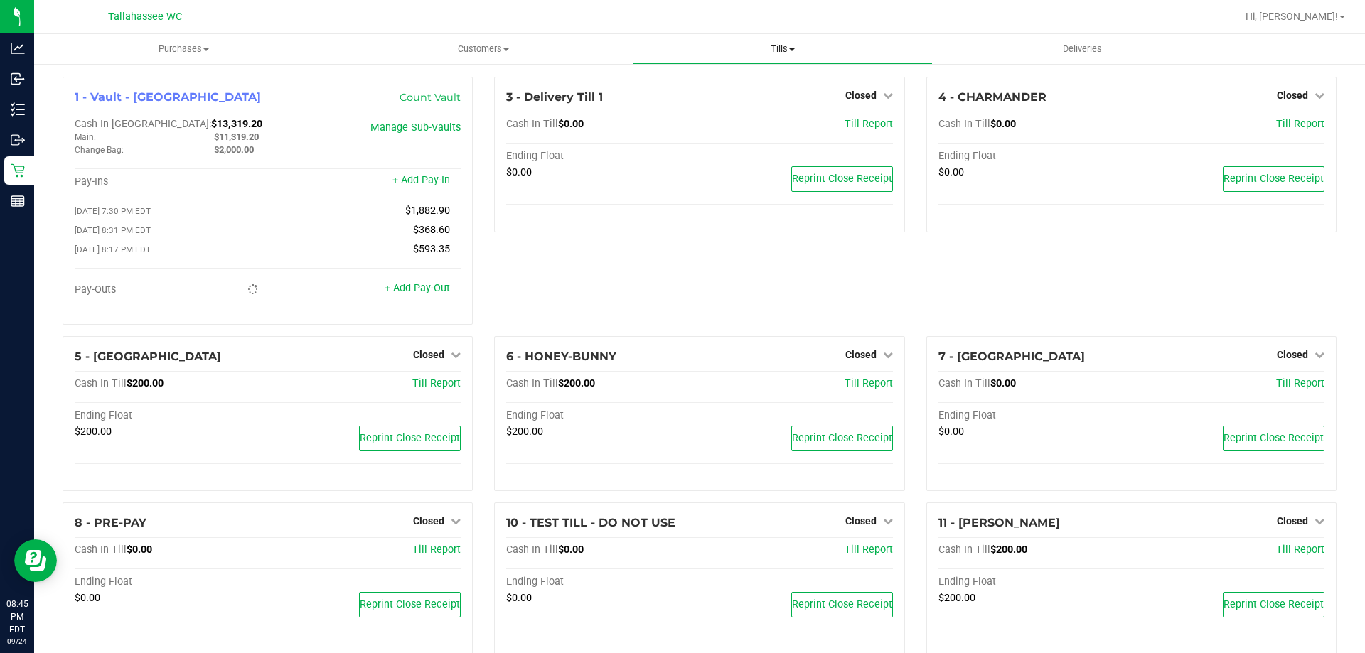
click at [786, 53] on span "Tills" at bounding box center [782, 49] width 298 height 13
click at [706, 97] on span "Reconcile e-payments" at bounding box center [703, 103] width 141 height 12
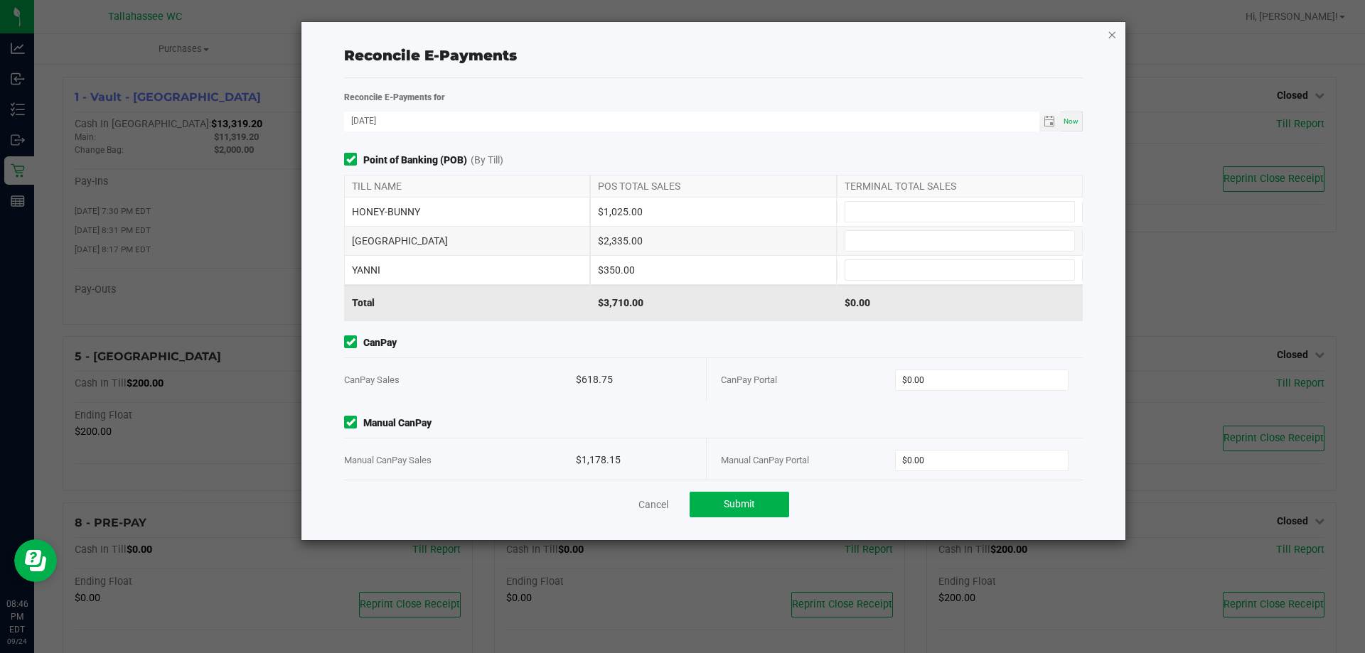
click at [1110, 36] on icon "button" at bounding box center [1112, 34] width 10 height 17
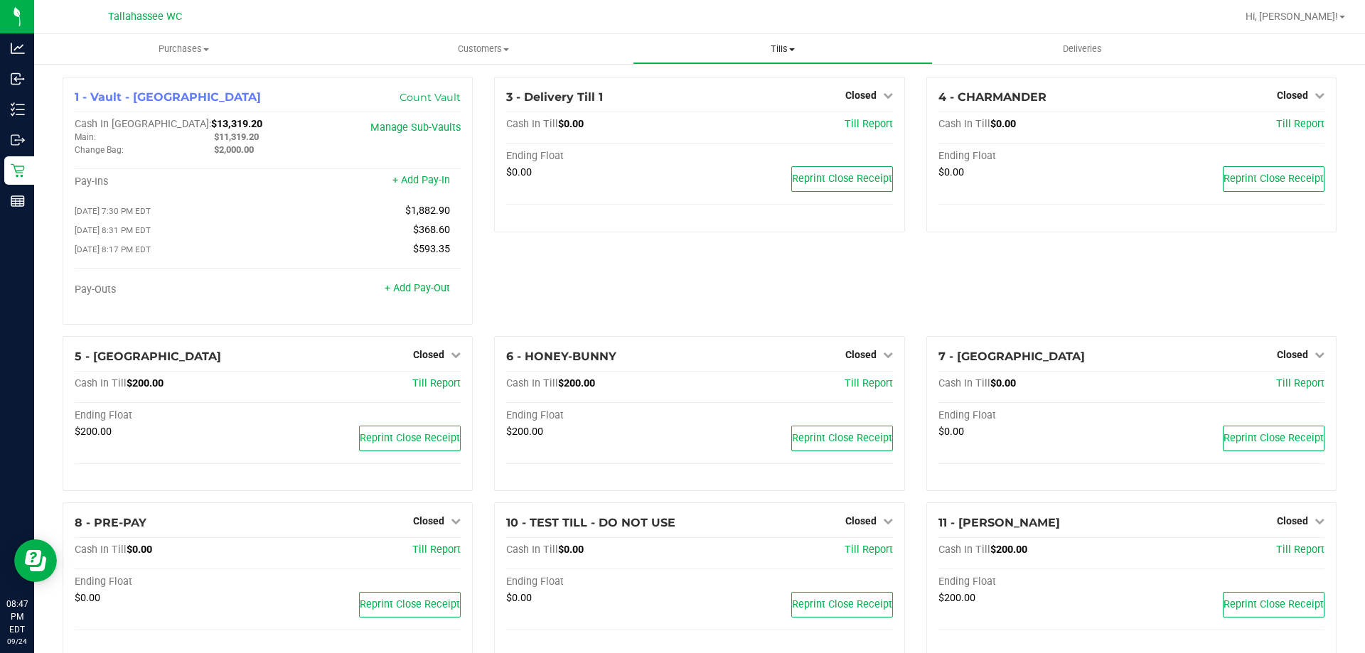
click at [778, 45] on span "Tills" at bounding box center [782, 49] width 298 height 13
click at [731, 106] on span "Reconcile e-payments" at bounding box center [703, 103] width 141 height 12
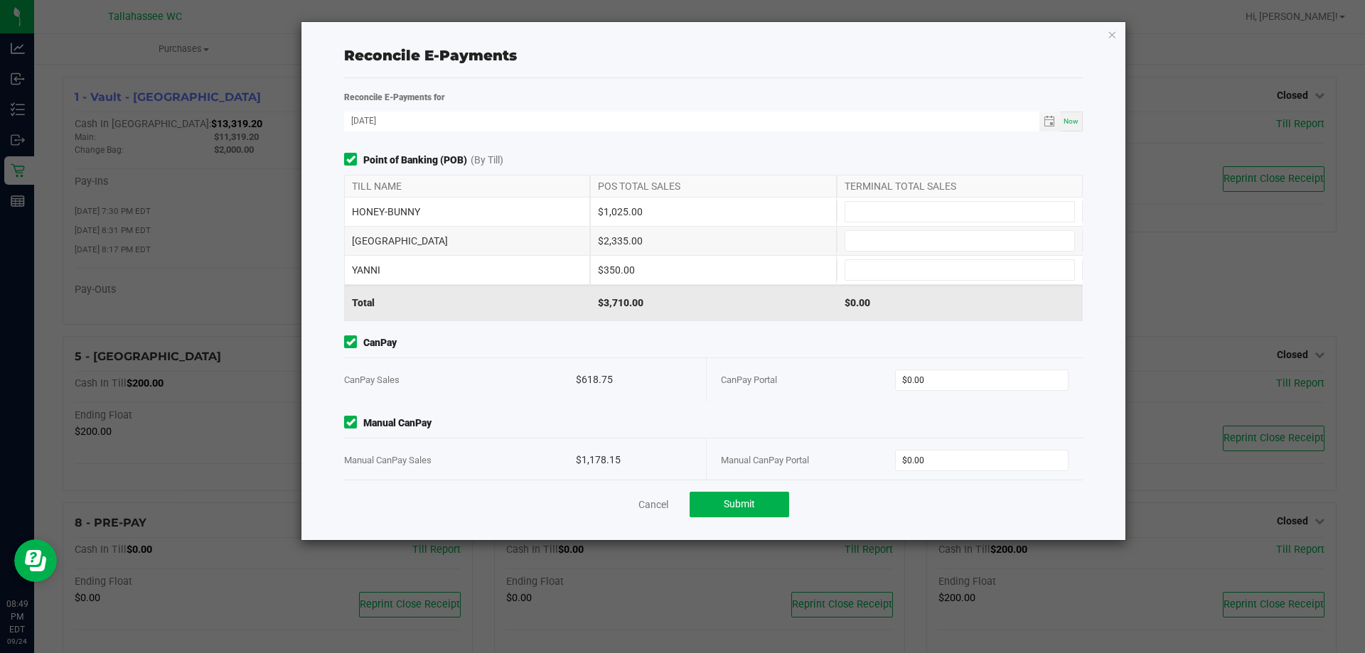
click at [612, 209] on div "$1,025.00" at bounding box center [713, 212] width 246 height 28
copy div "1,025.00"
click at [855, 207] on input at bounding box center [959, 212] width 229 height 20
paste input "1025"
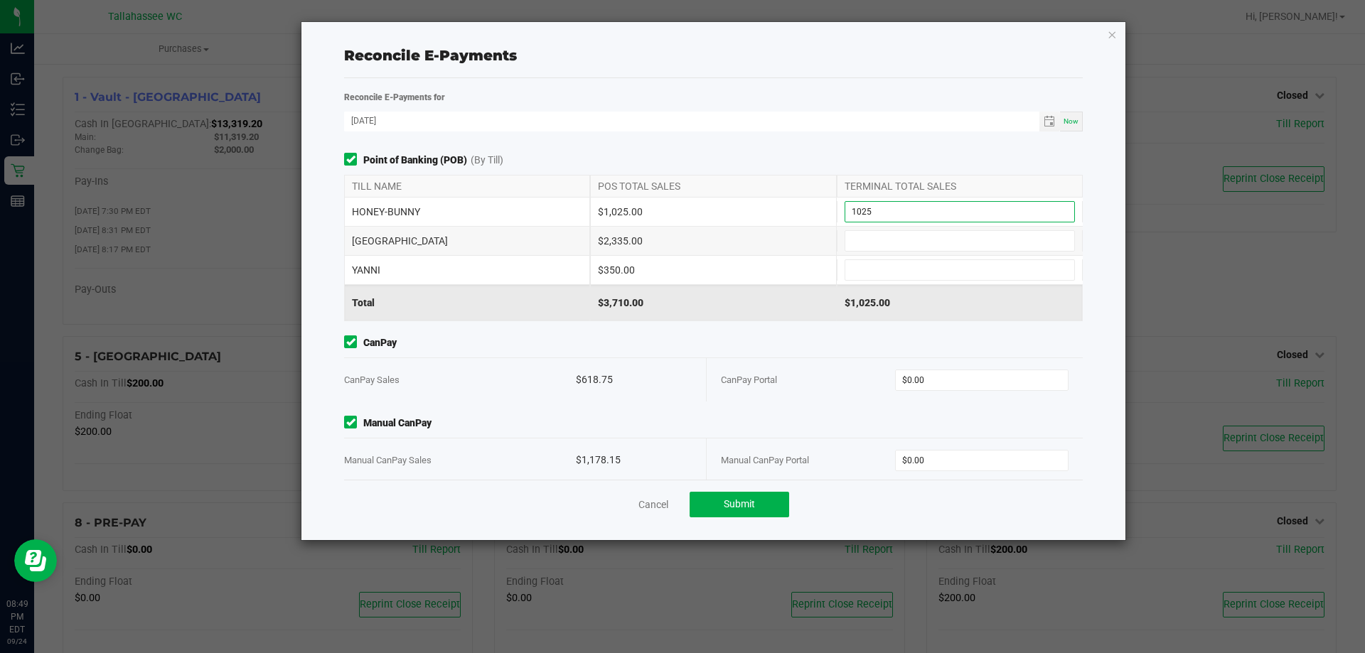
type input "$1,025.00"
click at [620, 236] on div "$2,335.00" at bounding box center [713, 241] width 246 height 28
copy div "2,335.00"
click at [881, 240] on input at bounding box center [959, 241] width 229 height 20
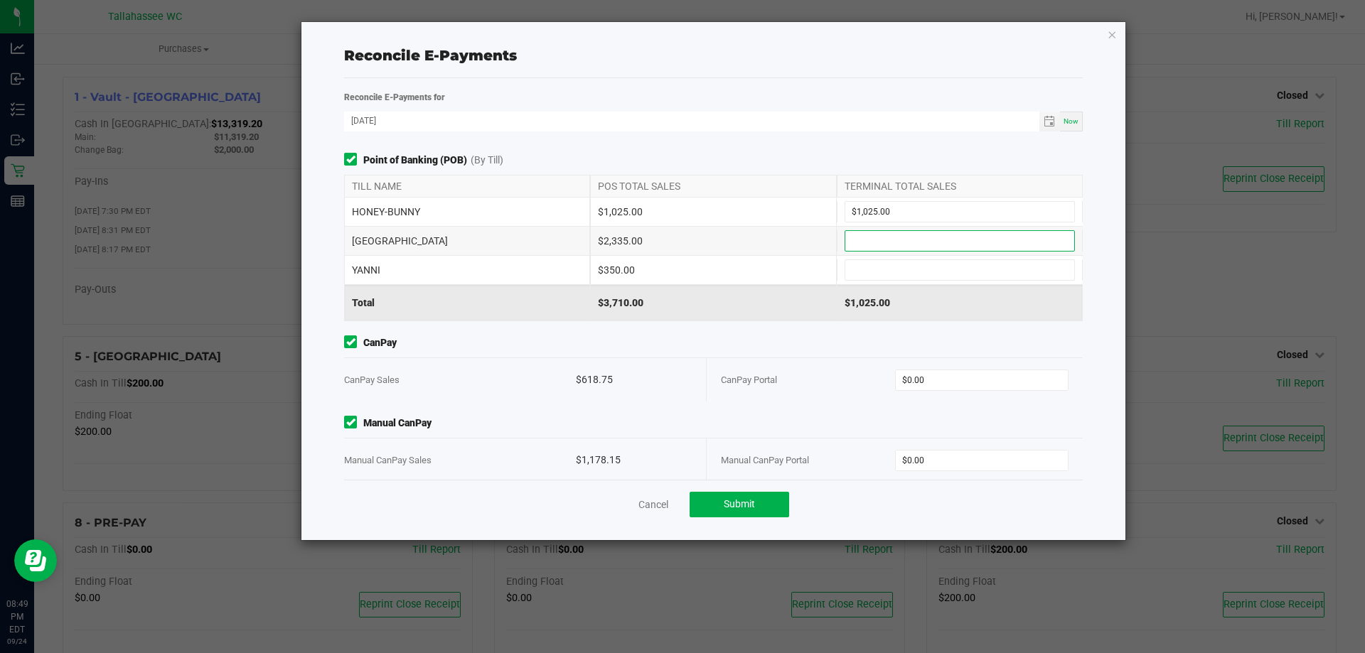
paste input "2335"
type input "$2,335.00"
click at [607, 267] on div "$350.00" at bounding box center [713, 270] width 246 height 28
copy div "350.00"
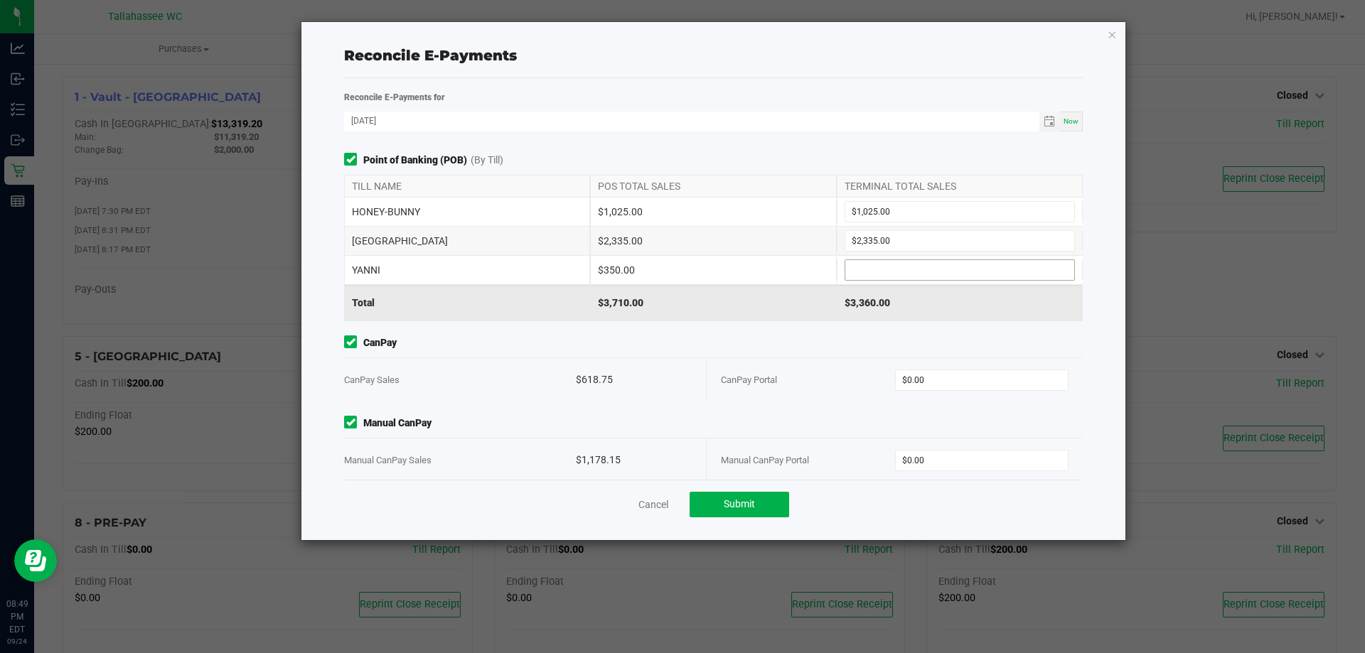
click at [872, 268] on input at bounding box center [959, 270] width 229 height 20
paste input "350"
type input "$350.00"
click at [605, 375] on div "$618.75" at bounding box center [634, 379] width 116 height 43
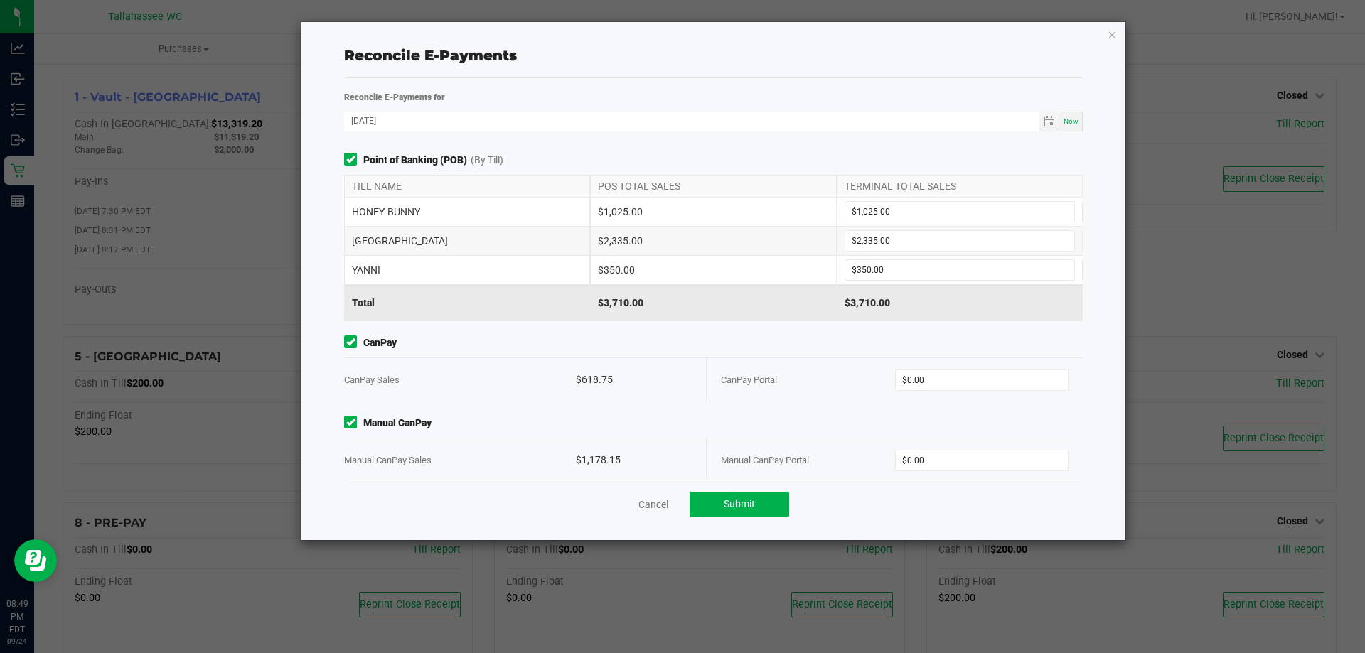
copy div "618.75"
click at [921, 376] on input "0" at bounding box center [982, 380] width 173 height 20
paste input "618.75"
type input "$618.75"
click at [604, 458] on div "$1,178.15" at bounding box center [634, 460] width 116 height 43
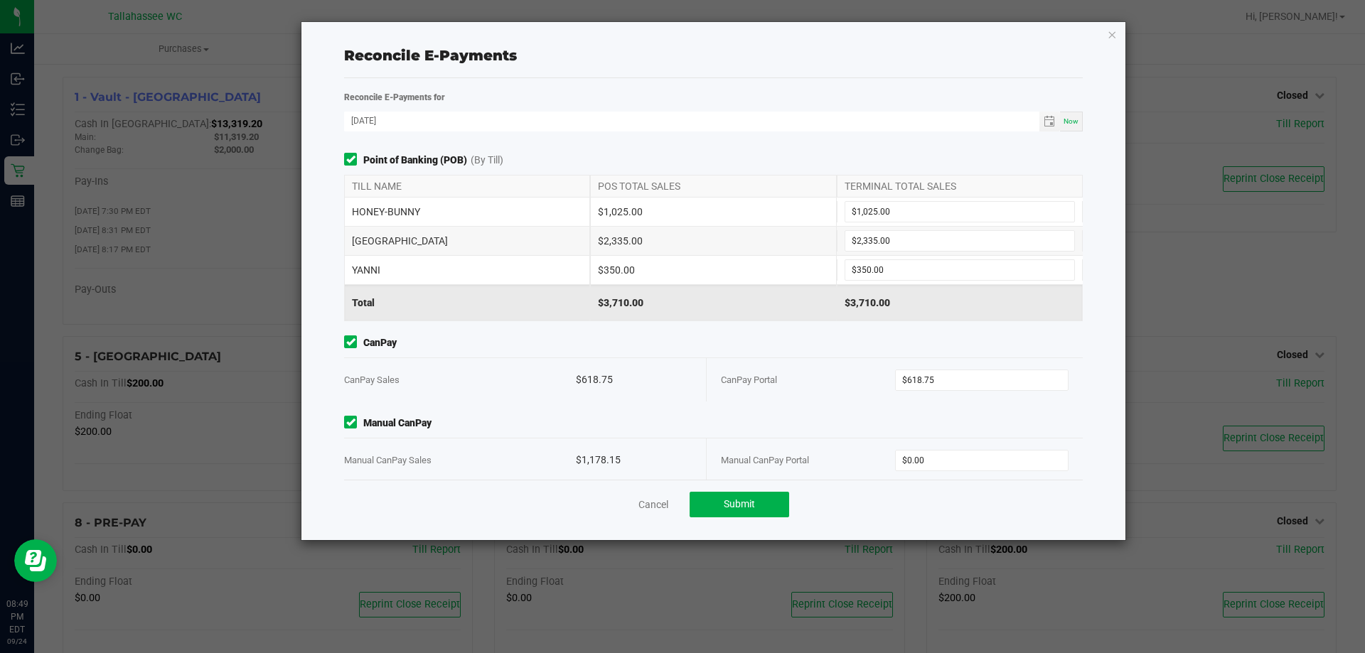
click at [604, 457] on div "$1,178.15" at bounding box center [634, 460] width 116 height 43
click at [911, 455] on input "0" at bounding box center [982, 461] width 173 height 20
paste input "1178.15"
type input "$1,178.15"
click at [739, 508] on span "Submit" at bounding box center [739, 503] width 31 height 11
